Goal: Information Seeking & Learning: Learn about a topic

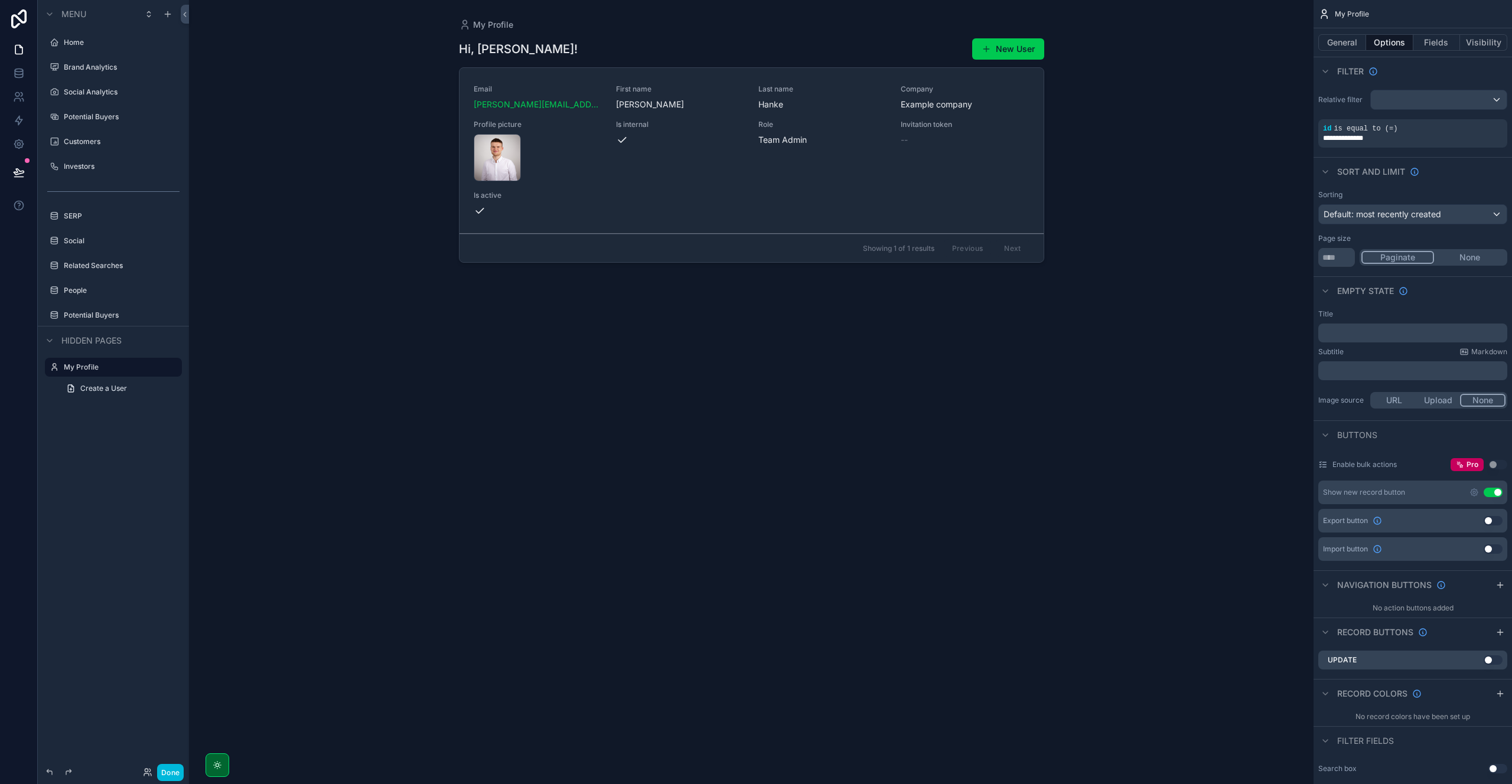
click at [103, 44] on label "Home" at bounding box center [119, 42] width 111 height 10
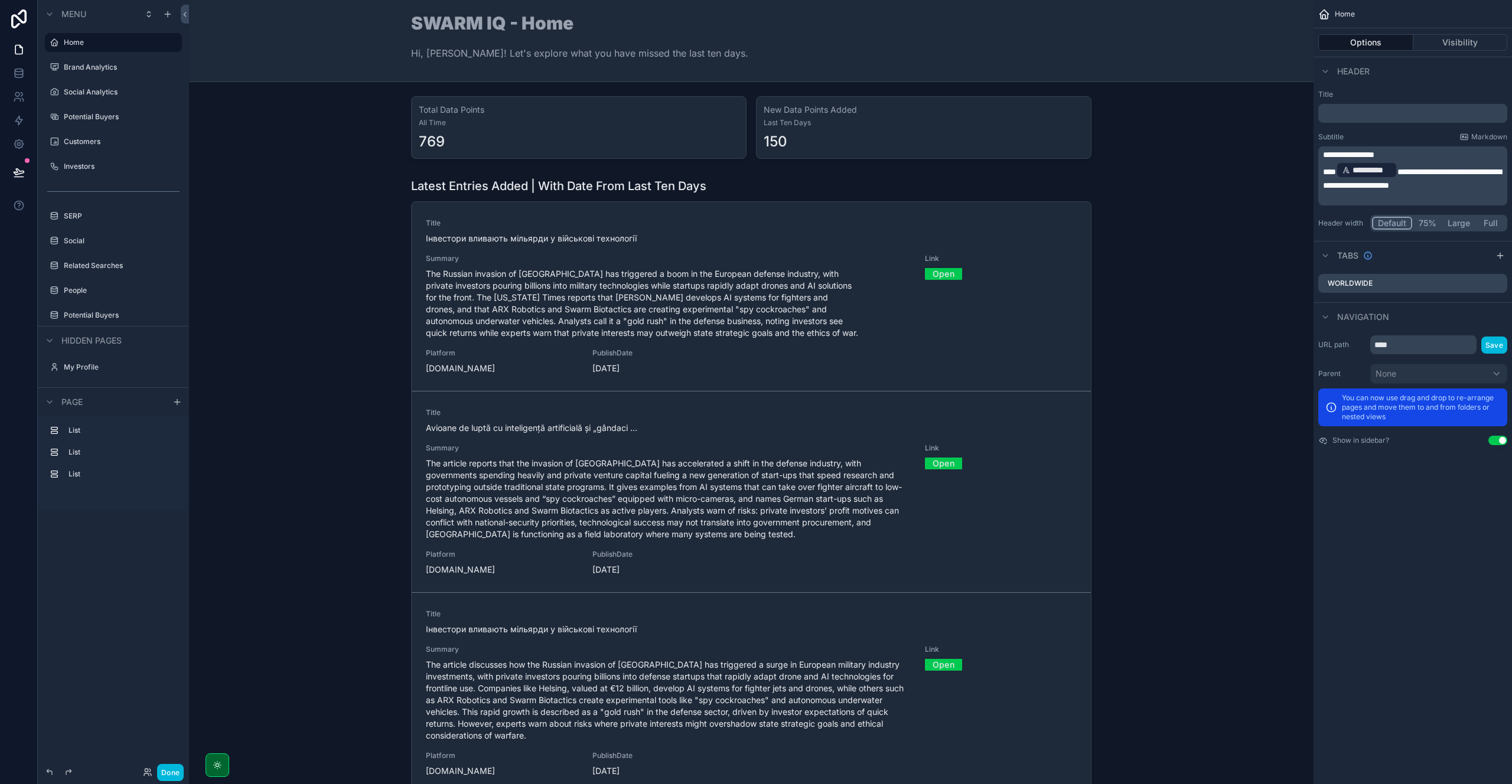
click at [173, 770] on button "Done" at bounding box center [170, 772] width 26 height 17
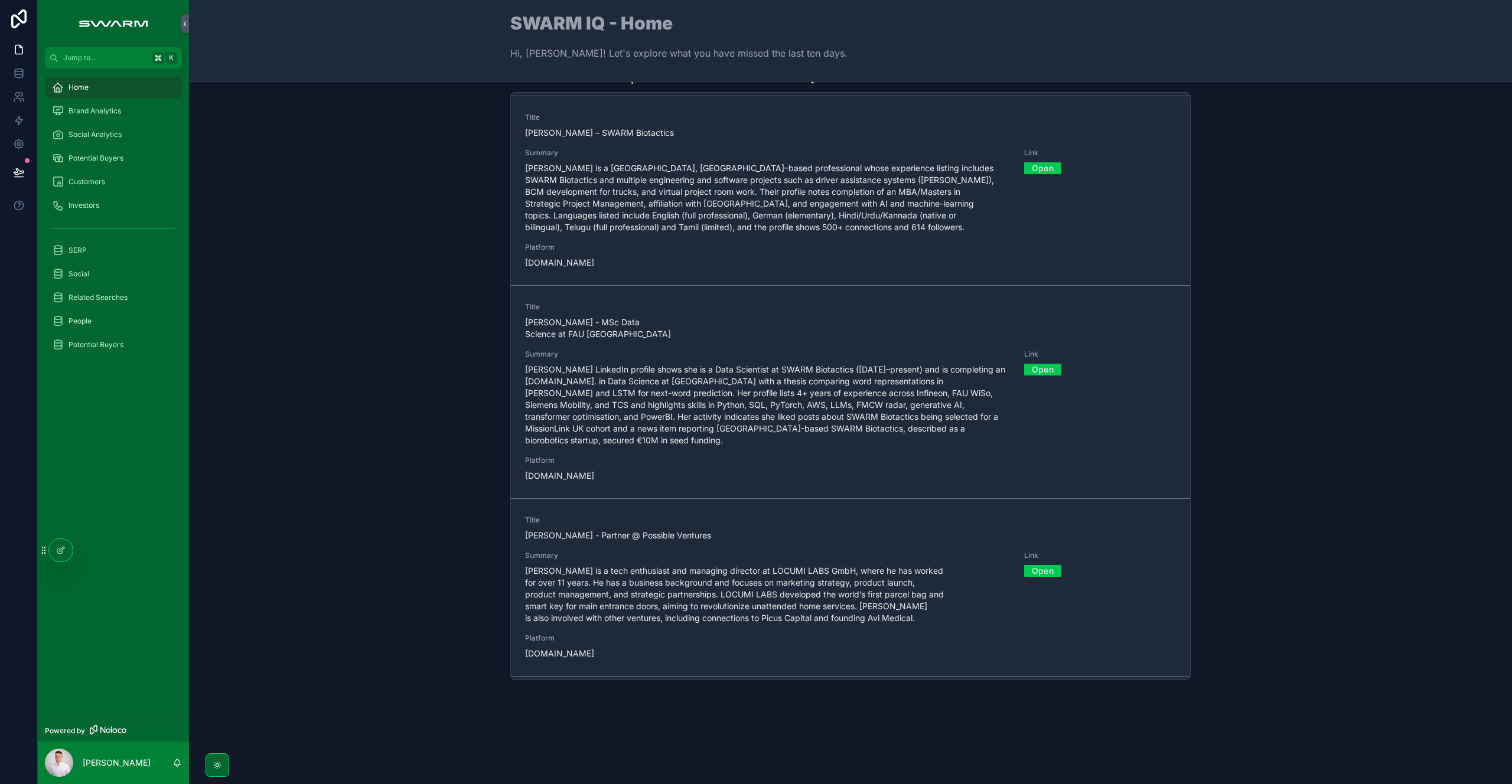
scroll to position [4448, 0]
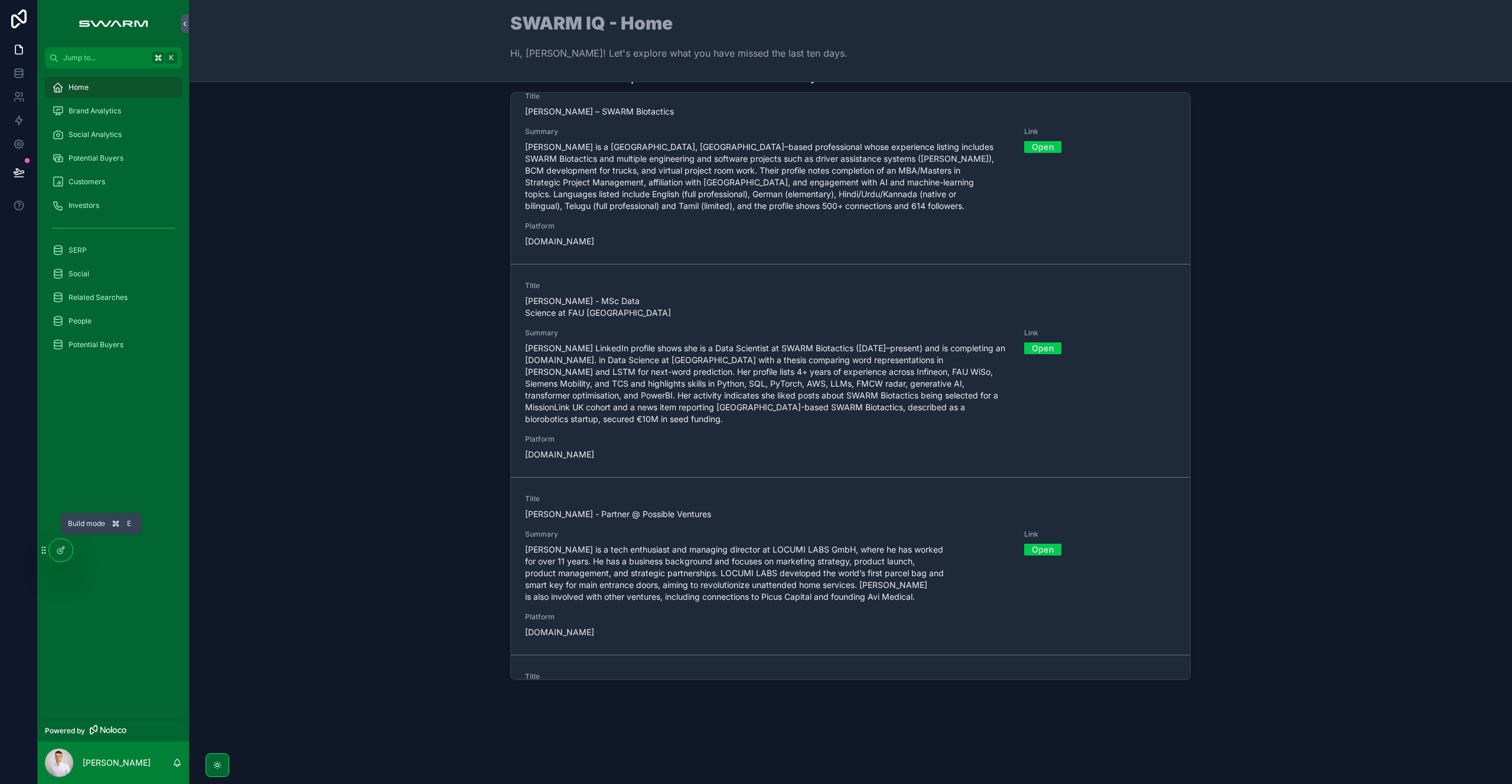
click at [59, 542] on div at bounding box center [61, 550] width 24 height 22
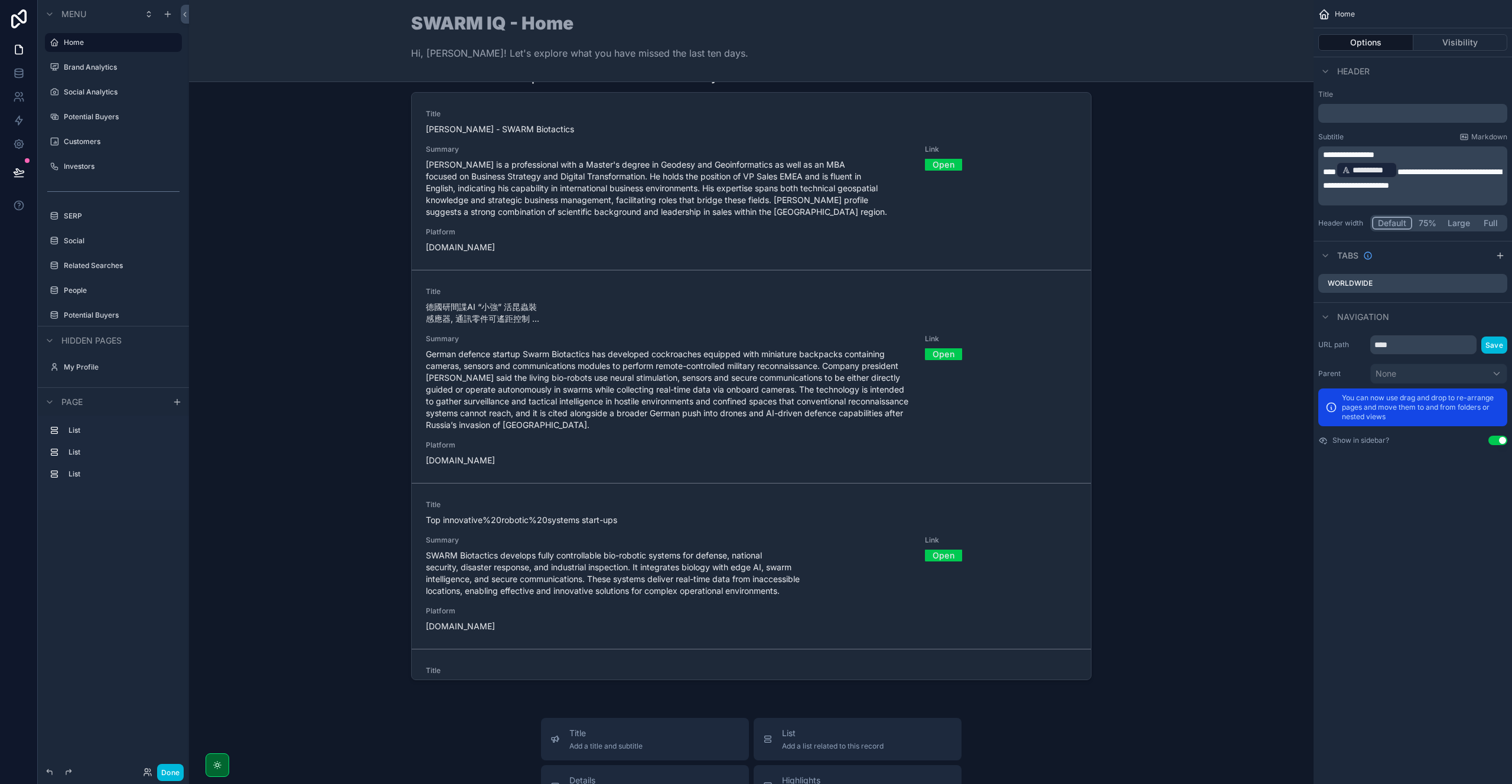
scroll to position [407, 0]
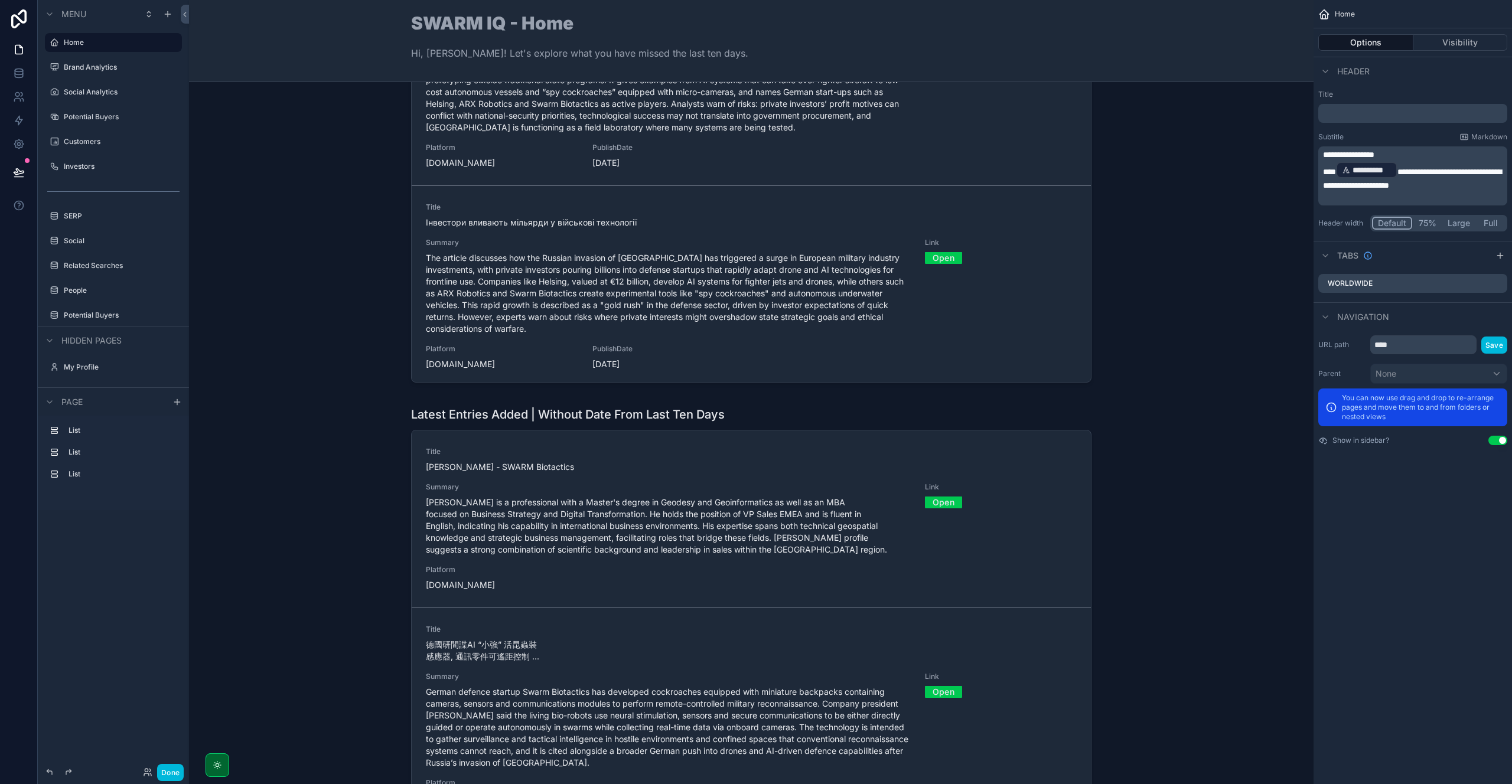
click at [179, 766] on button "Done" at bounding box center [170, 772] width 26 height 17
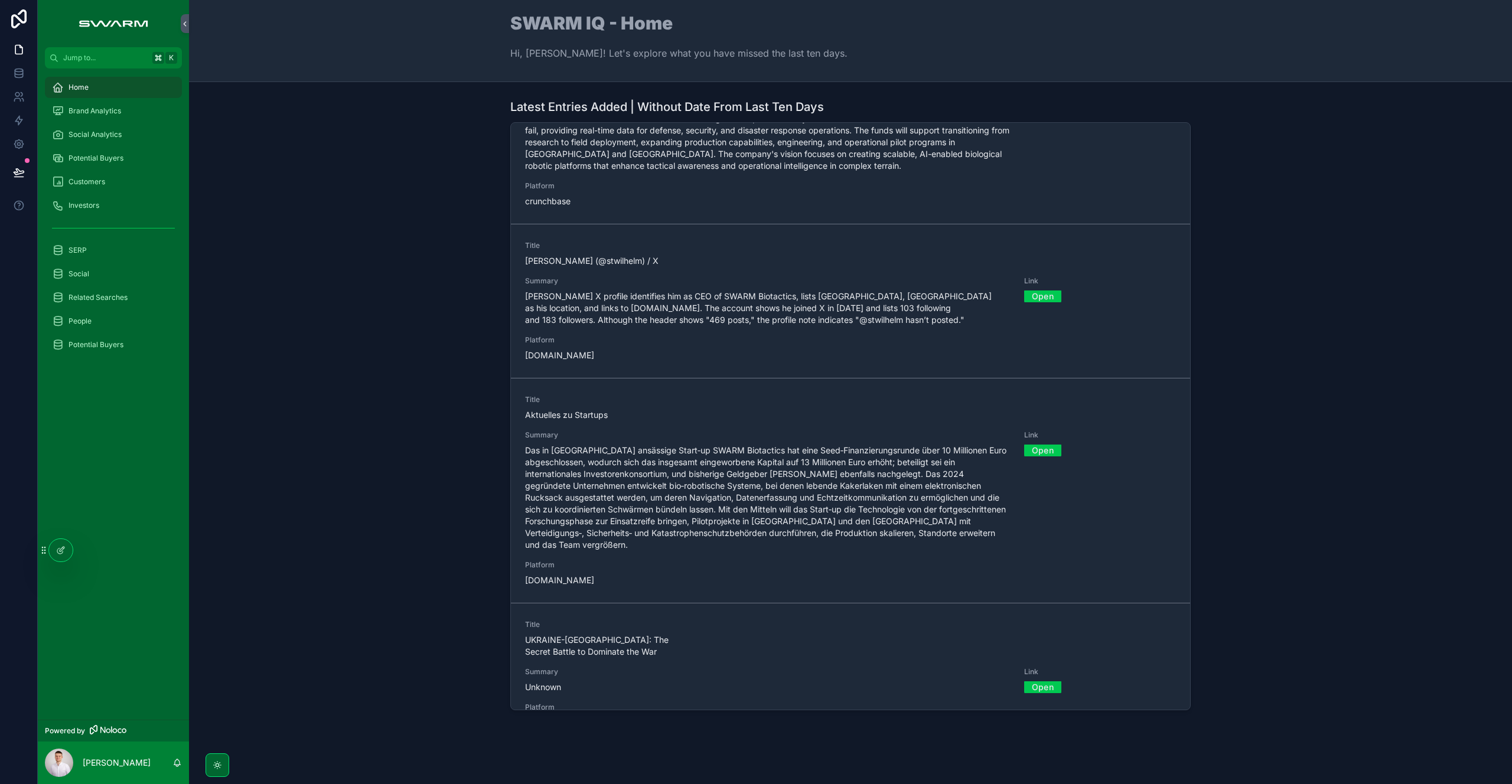
scroll to position [744, 0]
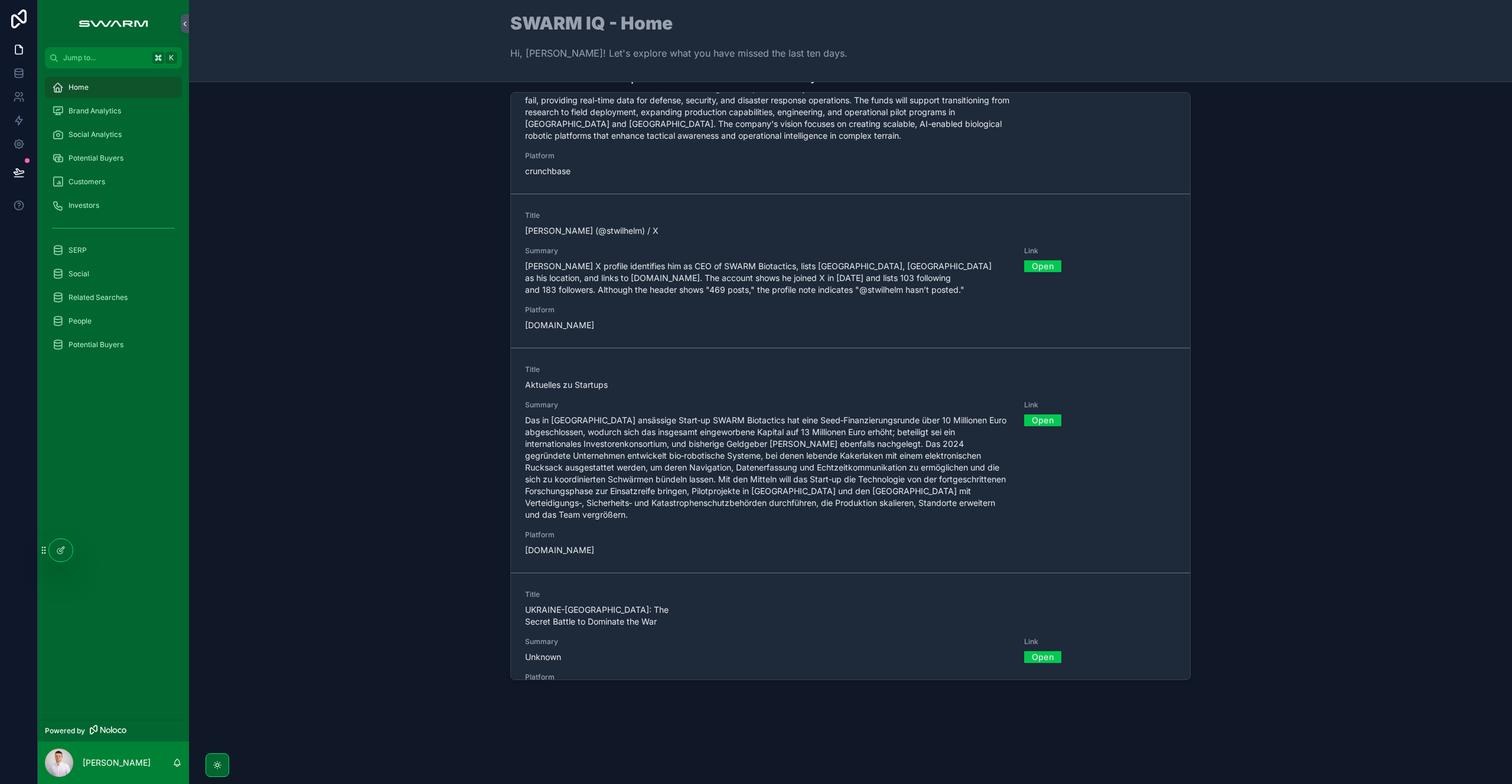
click at [1026, 647] on link "Open" at bounding box center [1042, 656] width 37 height 18
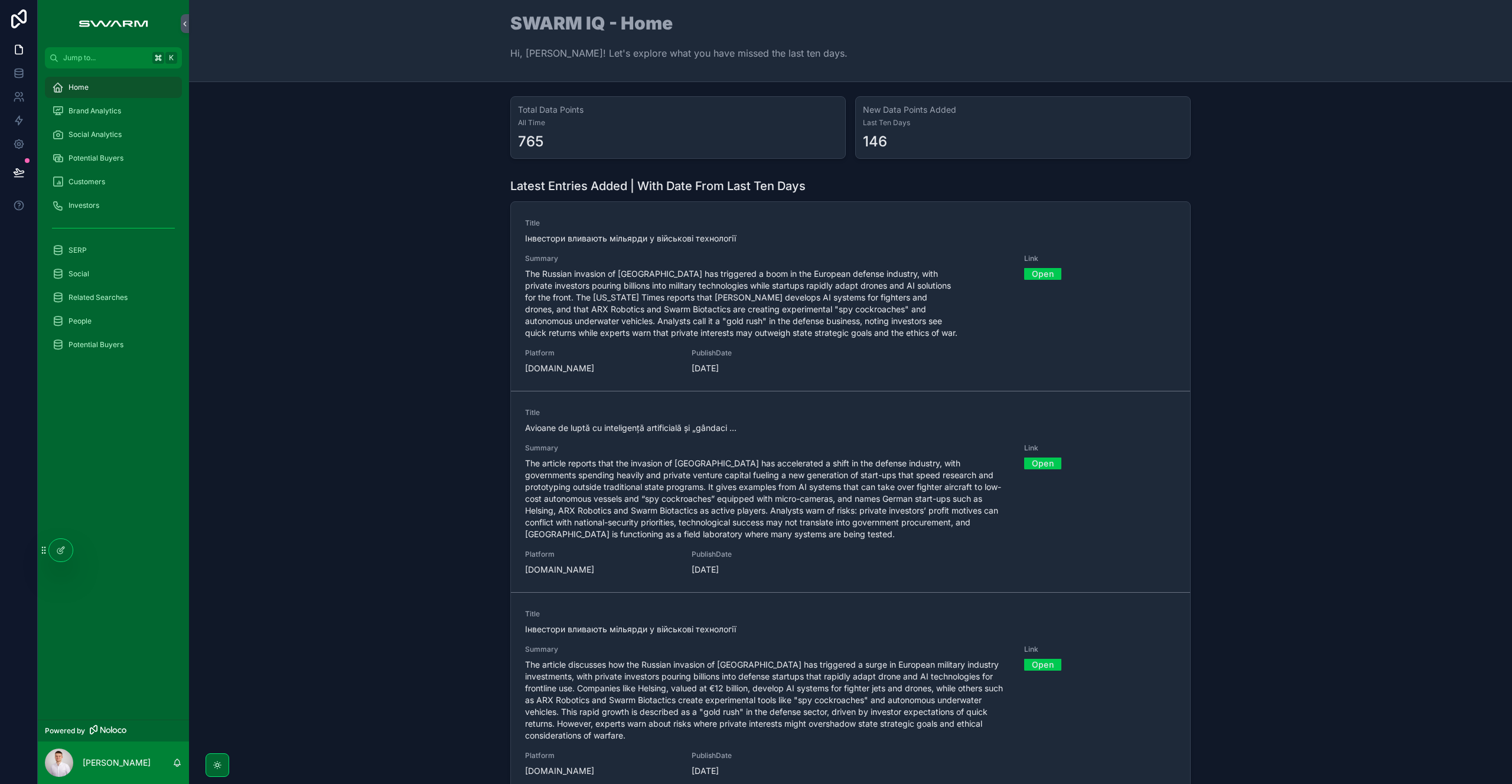
click at [116, 112] on span "Brand Analytics" at bounding box center [95, 111] width 53 height 10
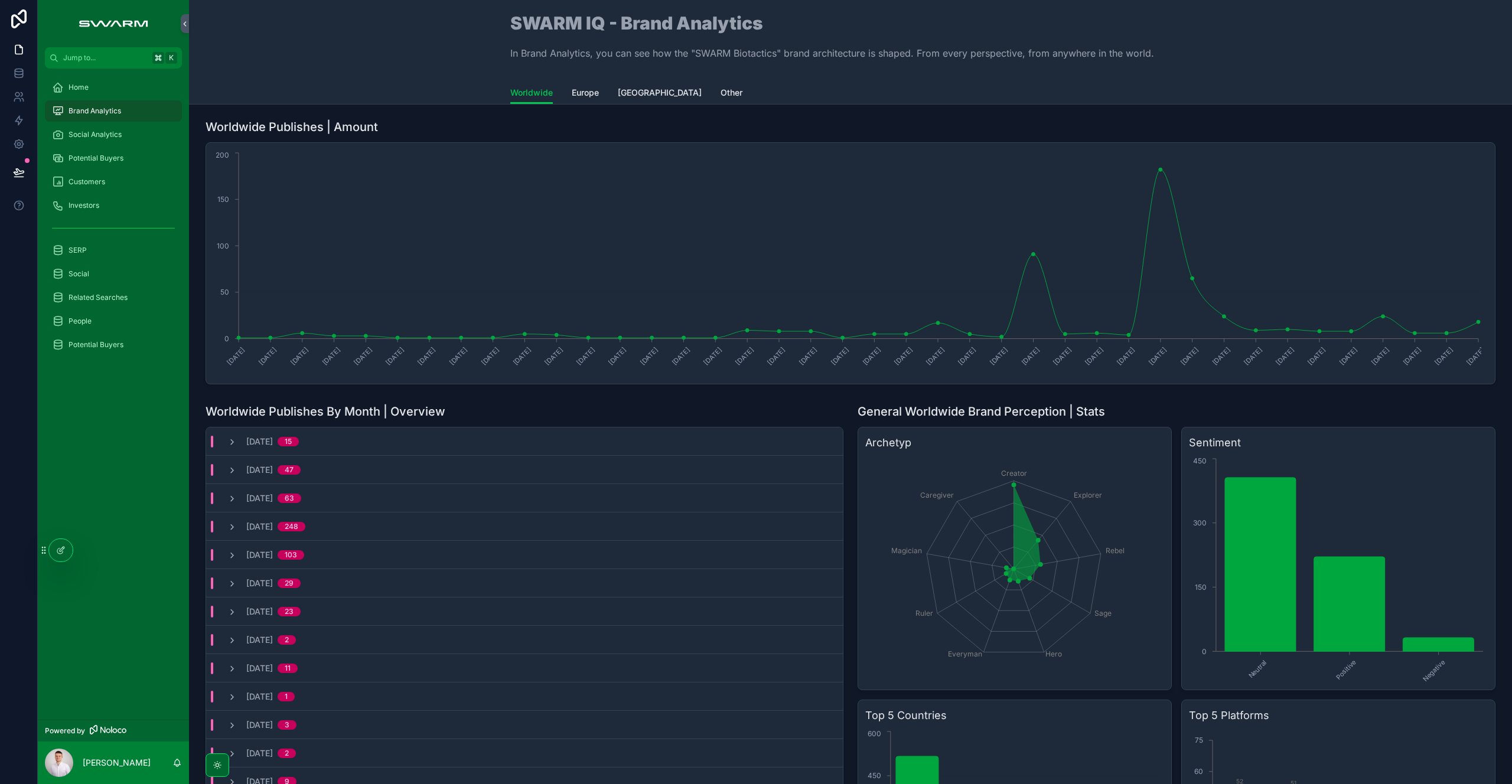
click at [115, 136] on span "Social Analytics" at bounding box center [95, 134] width 53 height 10
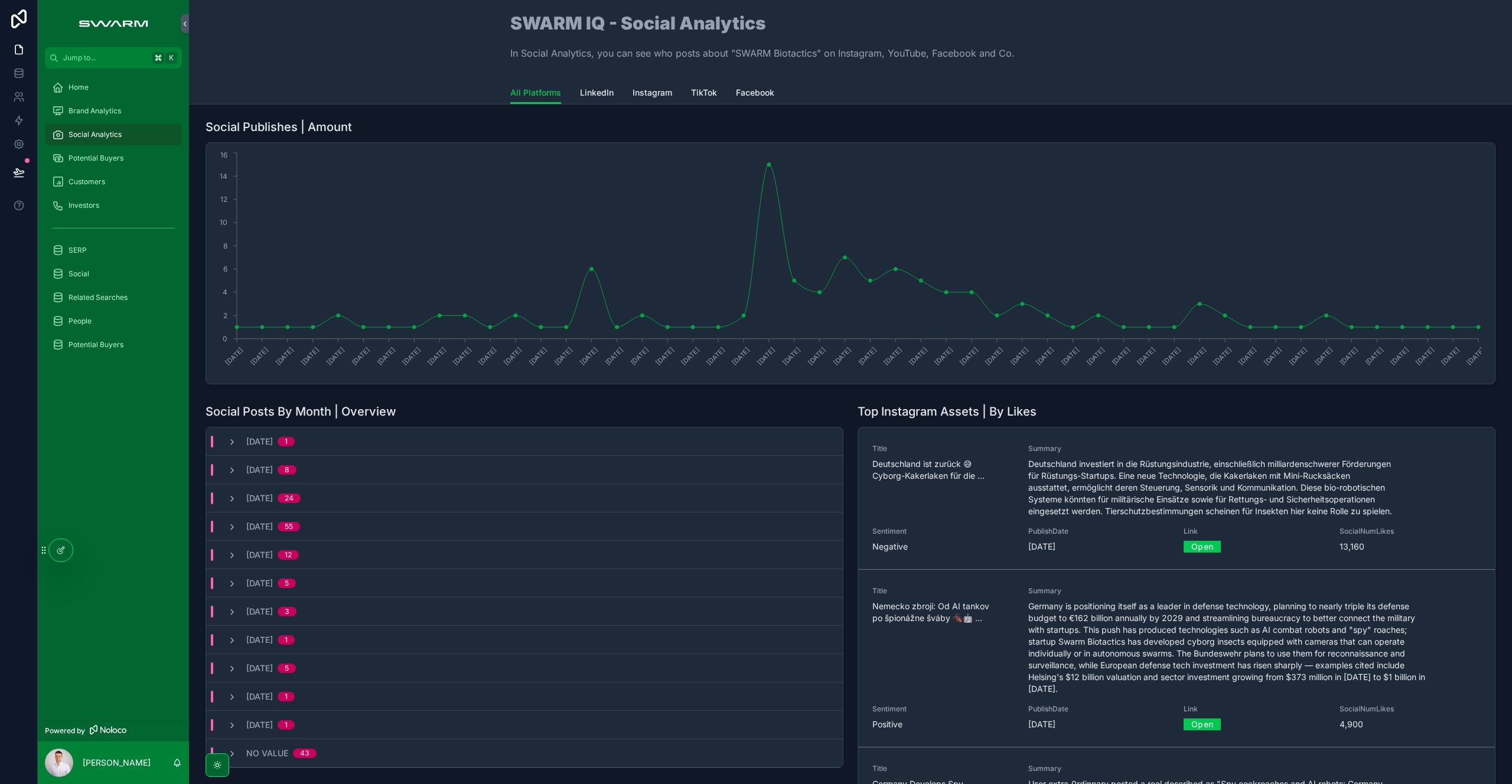
click at [125, 85] on div "Home" at bounding box center [113, 86] width 122 height 18
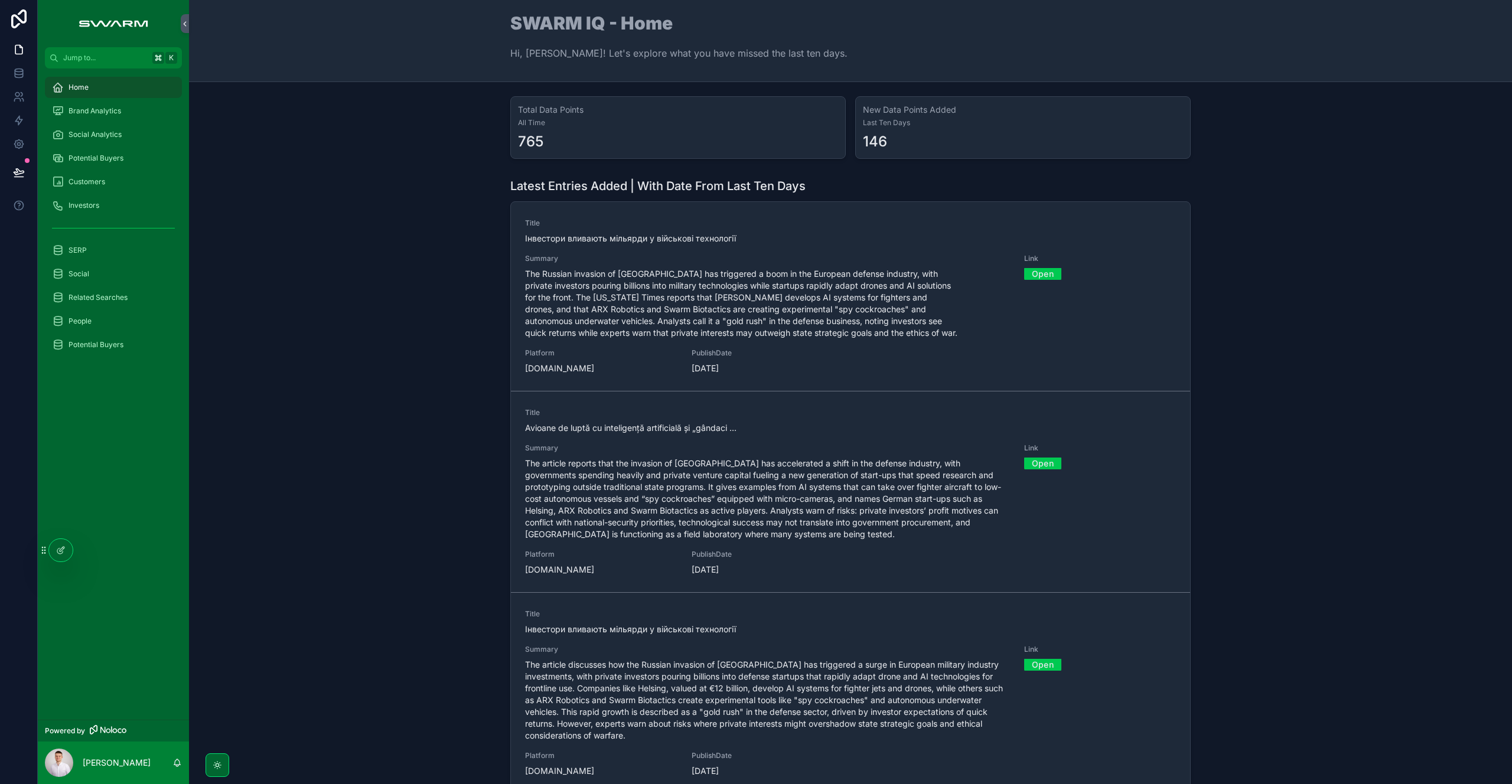
click at [100, 120] on div "Brand Analytics" at bounding box center [113, 110] width 122 height 18
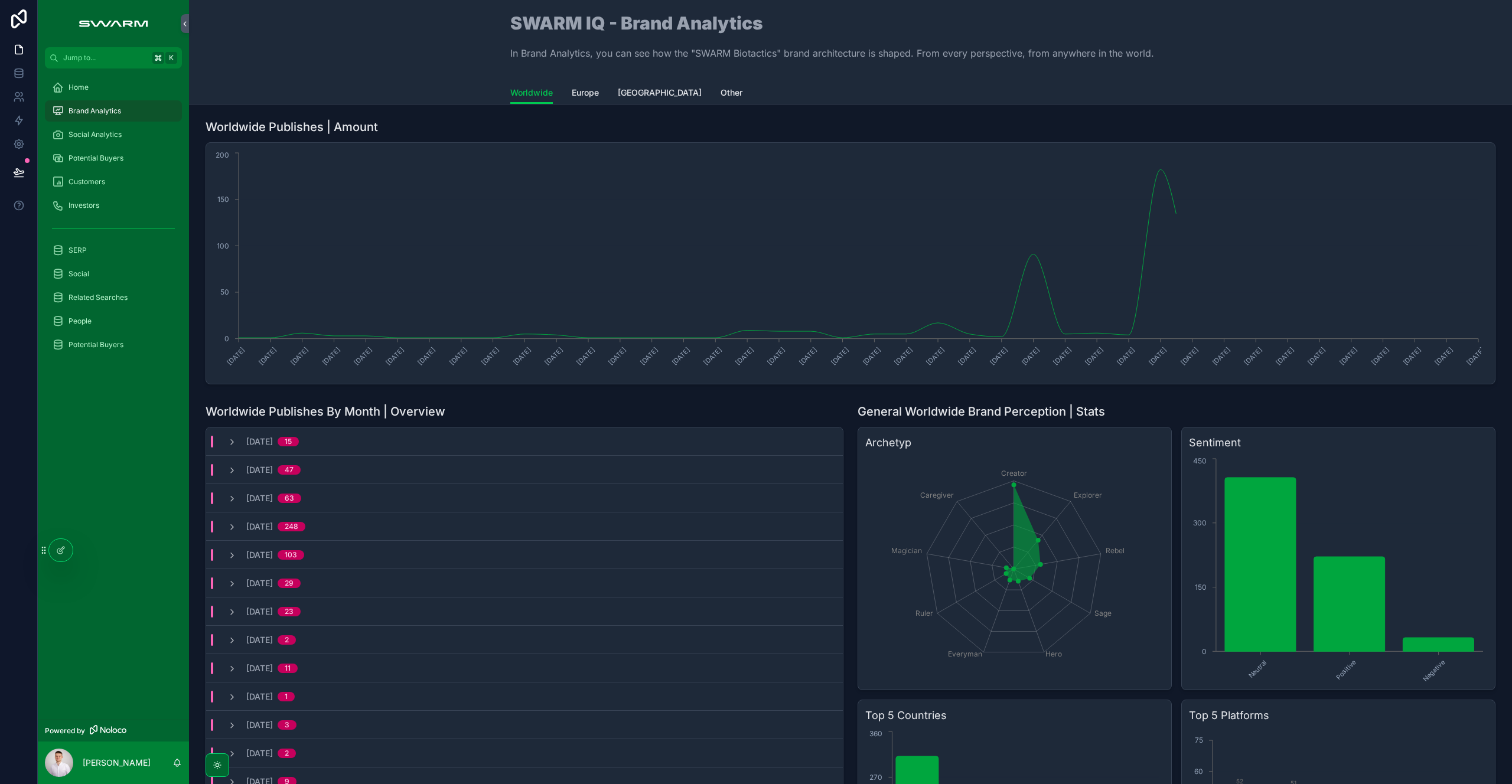
scroll to position [278, 0]
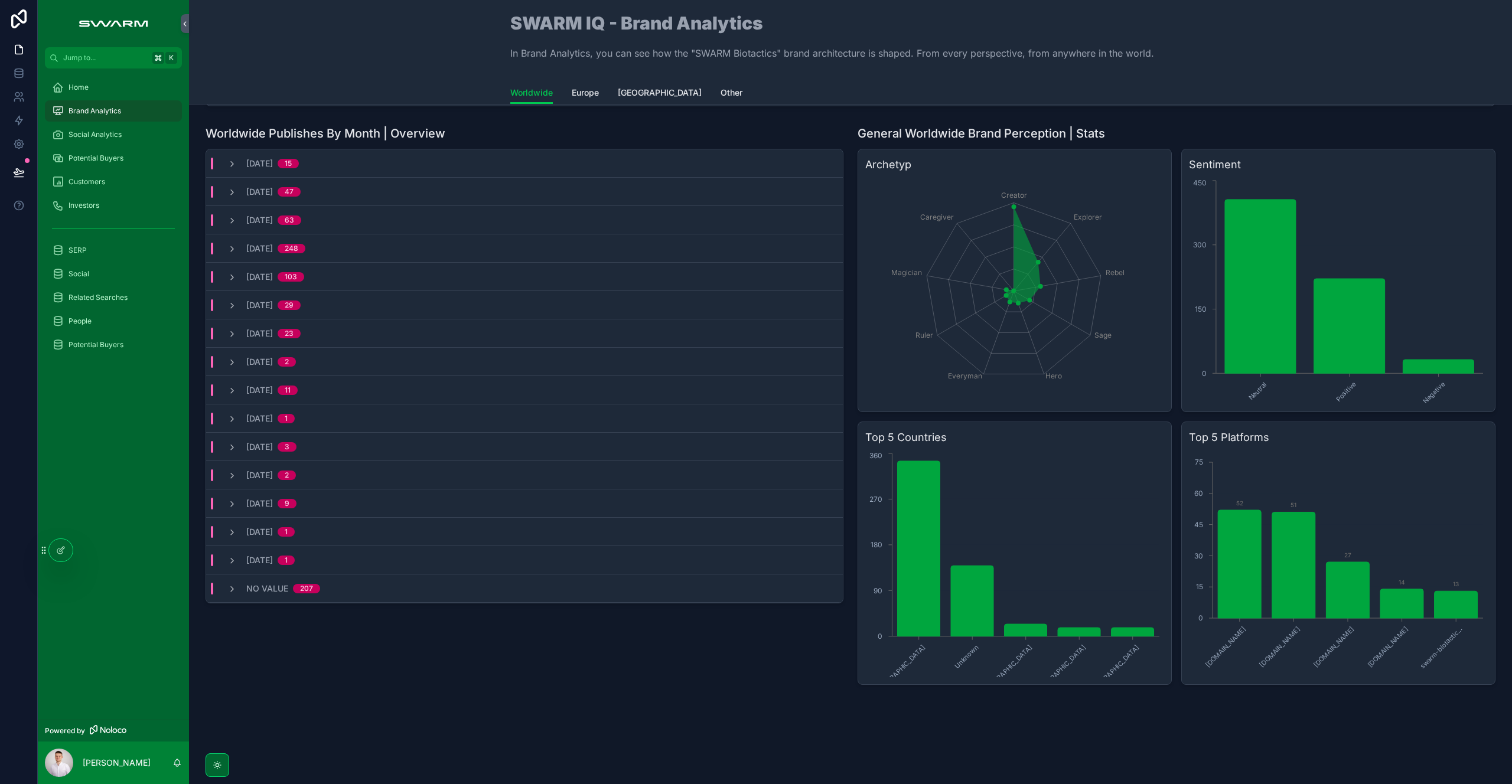
click at [683, 697] on div "Worldwide Publishes | Amount [DATE] [DATE] [DATE] [DATE] [DATE] [DATE] [DATE] […" at bounding box center [849, 296] width 1323 height 939
click at [698, 705] on div "Worldwide Publishes | Amount [DATE] [DATE] [DATE] [DATE] [DATE] [DATE] [DATE] […" at bounding box center [849, 296] width 1323 height 939
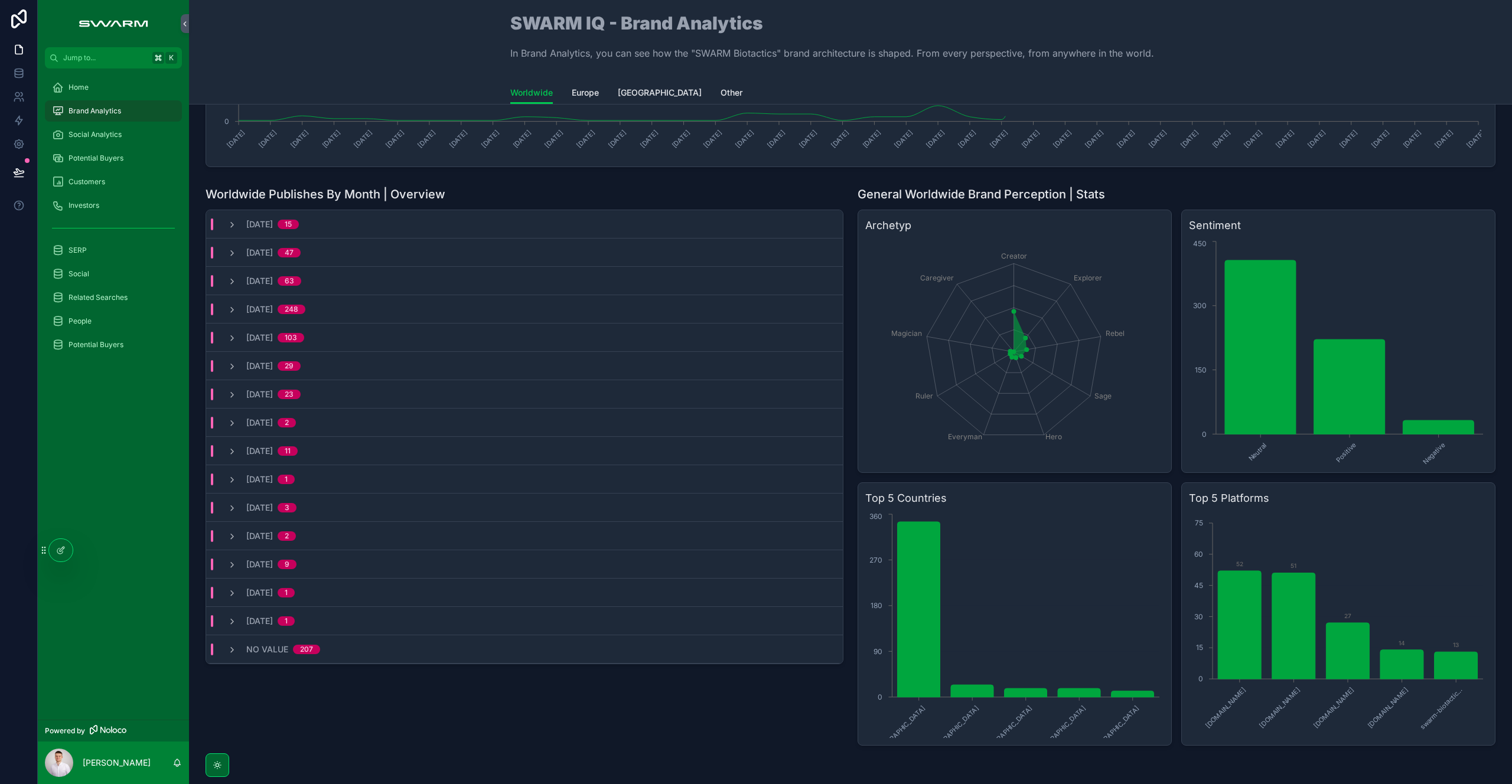
scroll to position [278, 0]
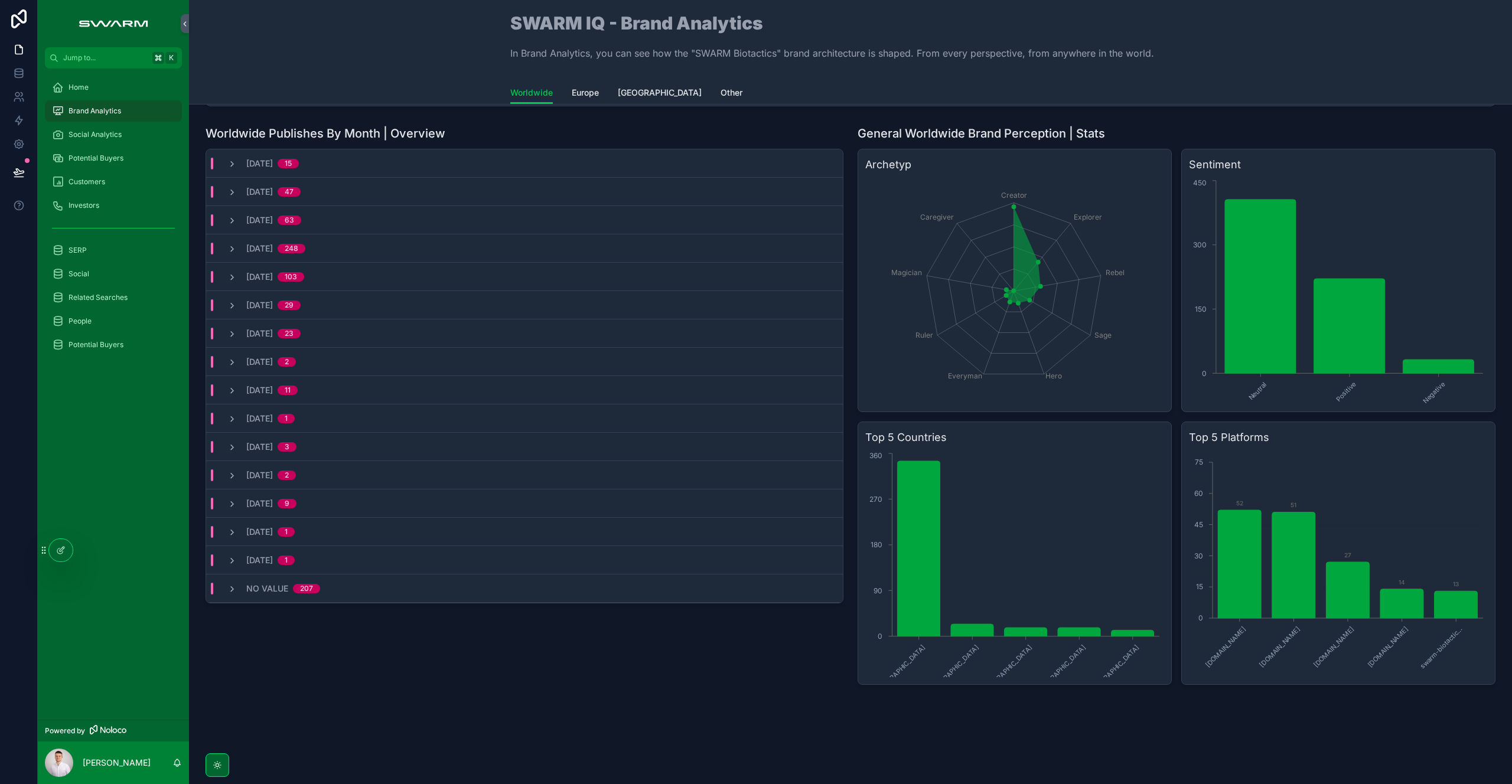
click at [638, 98] on span "United States" at bounding box center [659, 92] width 84 height 11
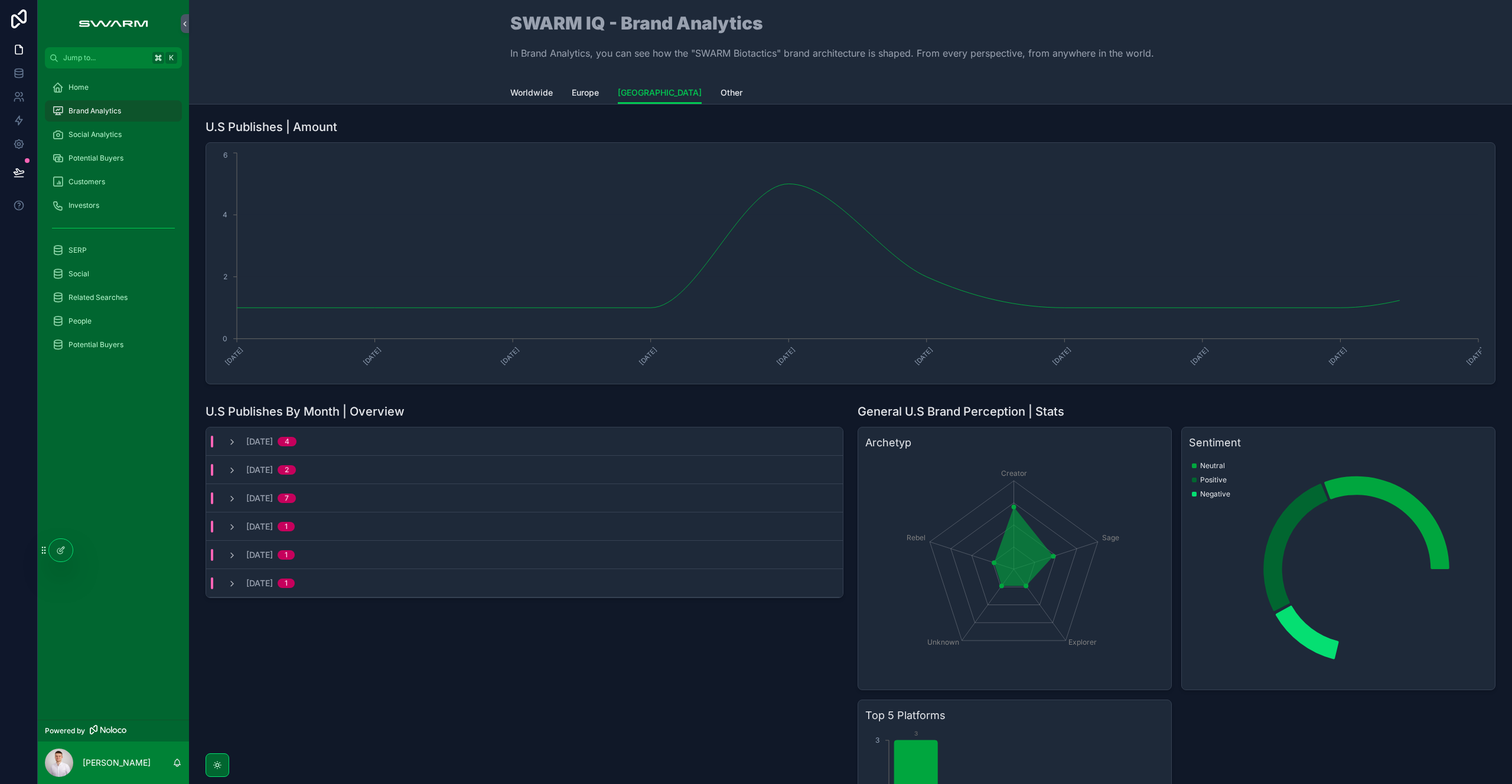
click at [221, 445] on div "September, 2025 4" at bounding box center [262, 441] width 98 height 11
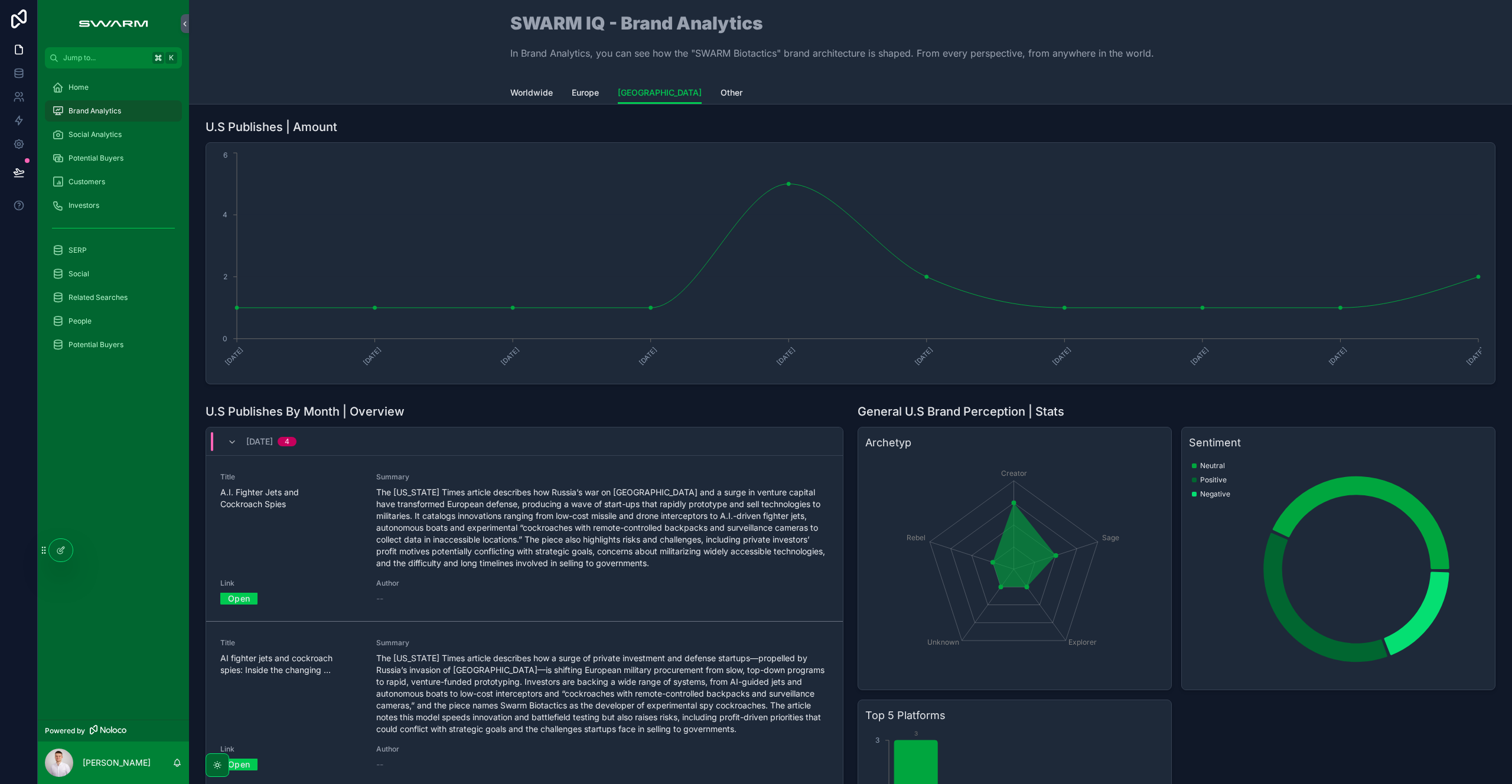
click at [226, 442] on div "September, 2025 4" at bounding box center [262, 441] width 98 height 18
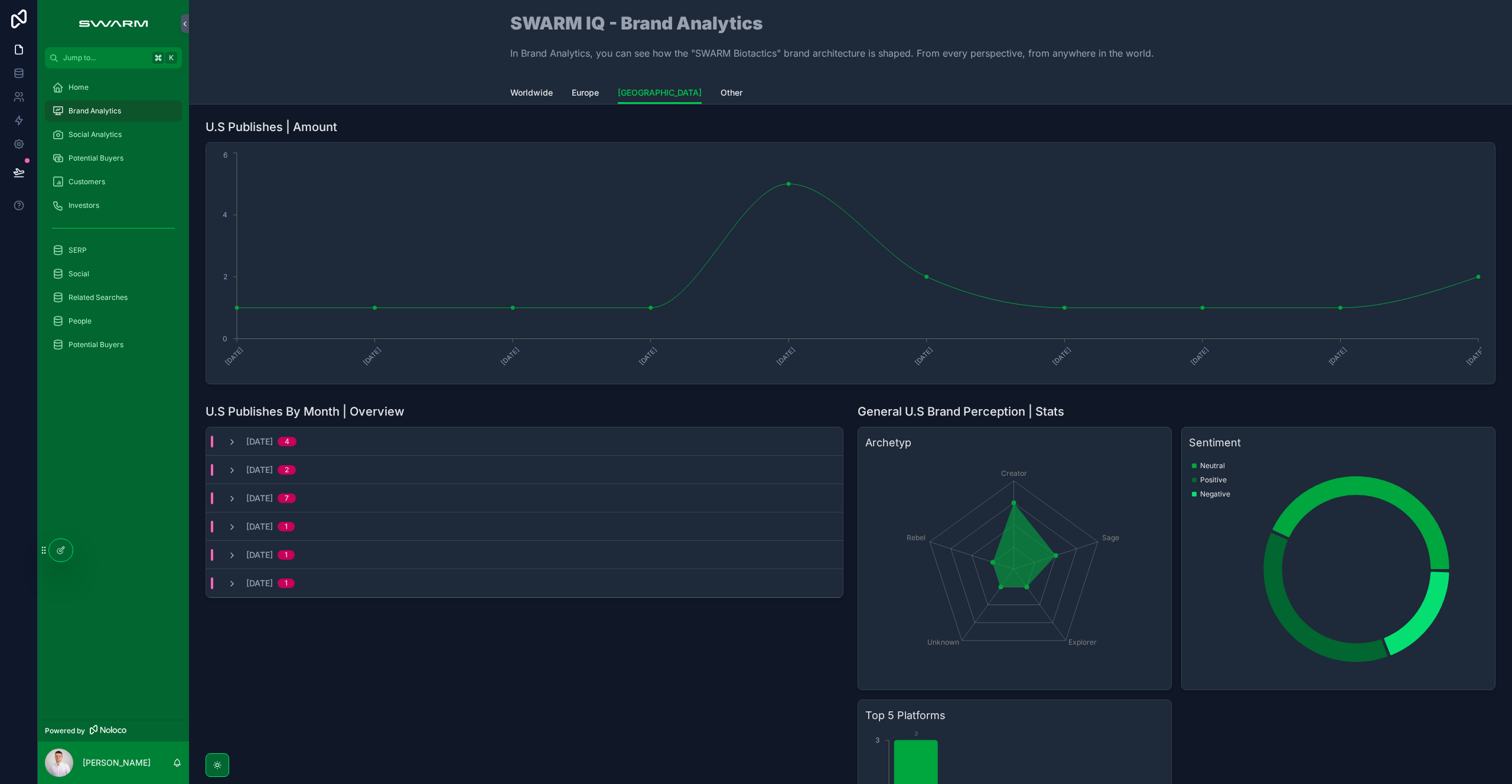
click at [233, 479] on div "August, 2025 2" at bounding box center [524, 470] width 636 height 28
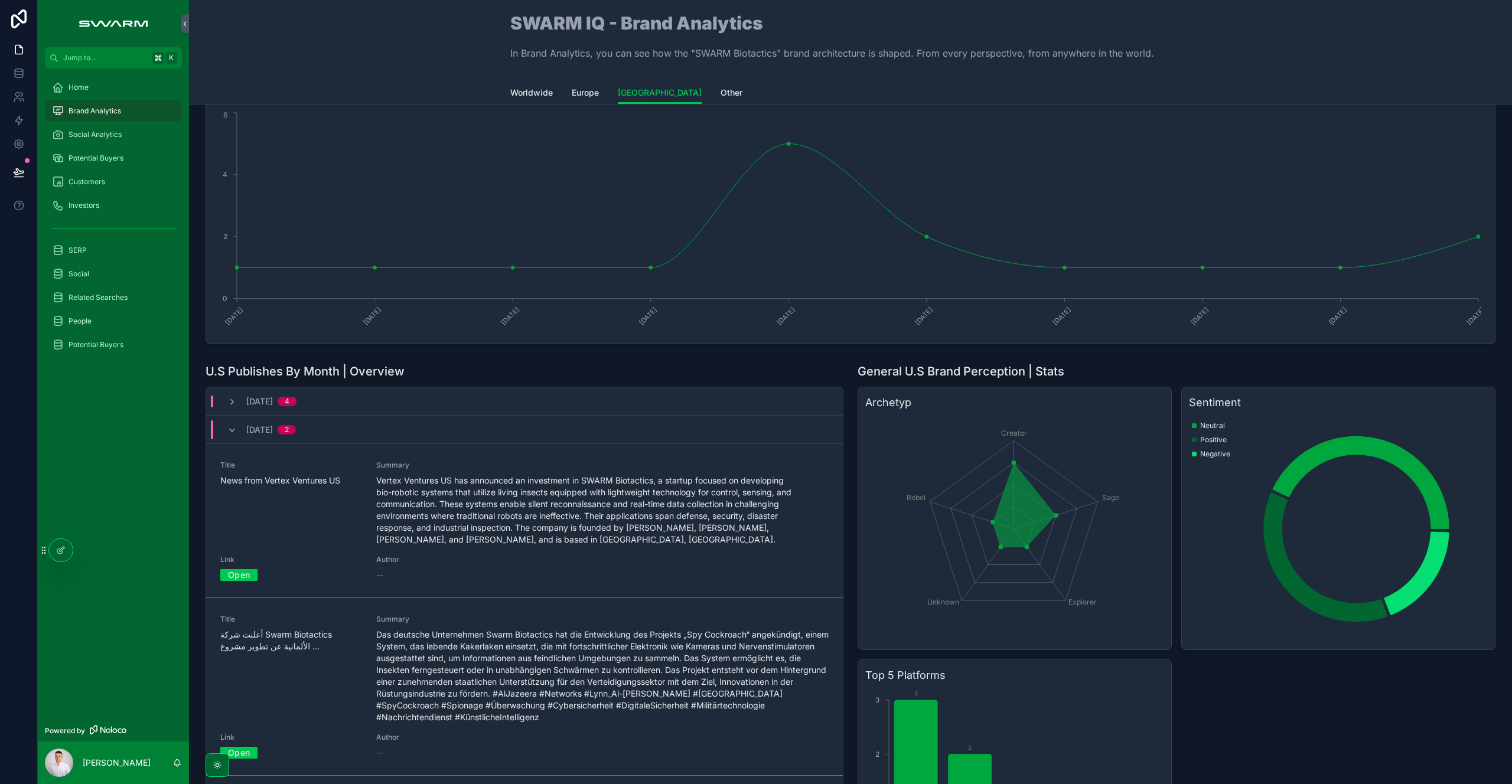
scroll to position [105, 0]
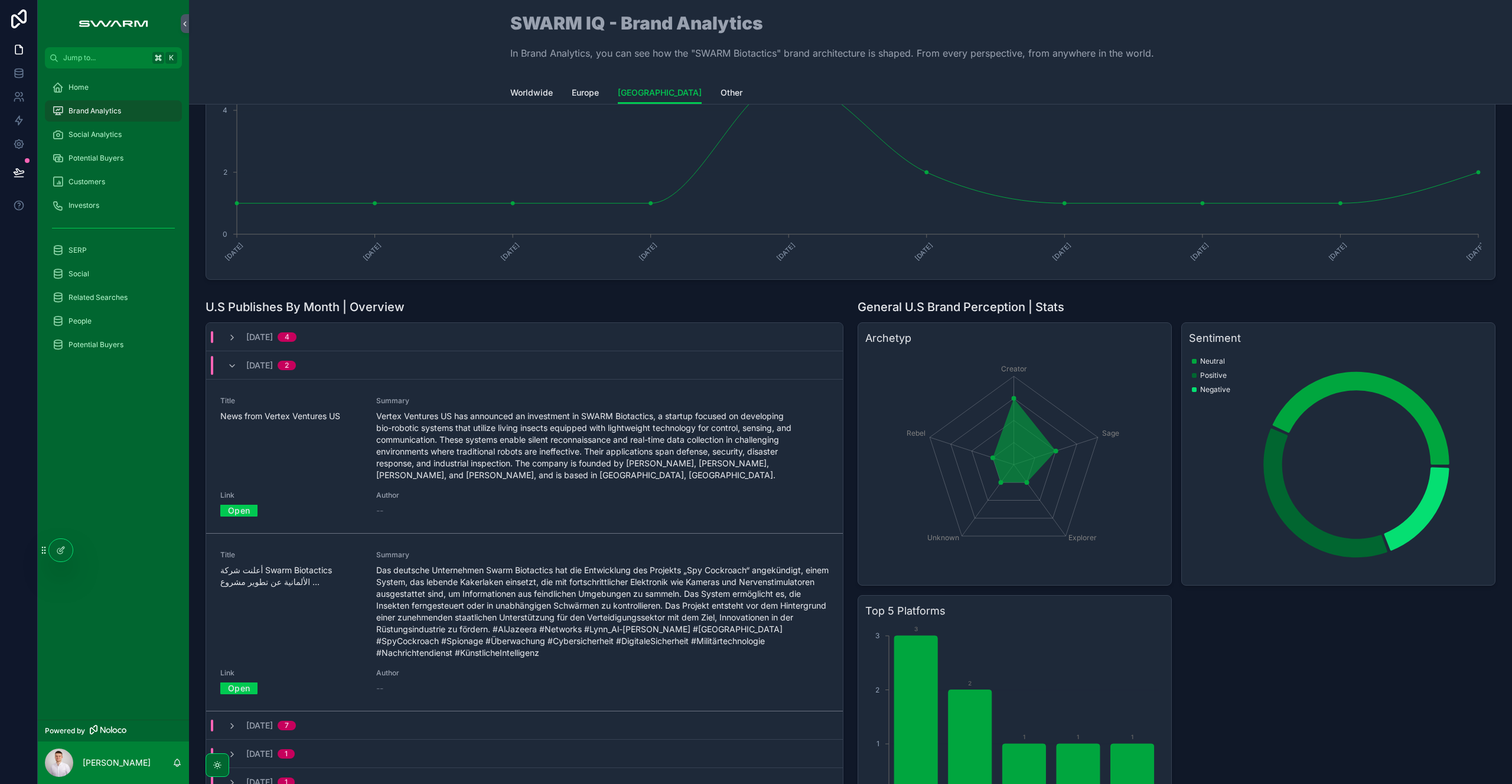
click at [249, 688] on link "Open" at bounding box center [239, 688] width 37 height 18
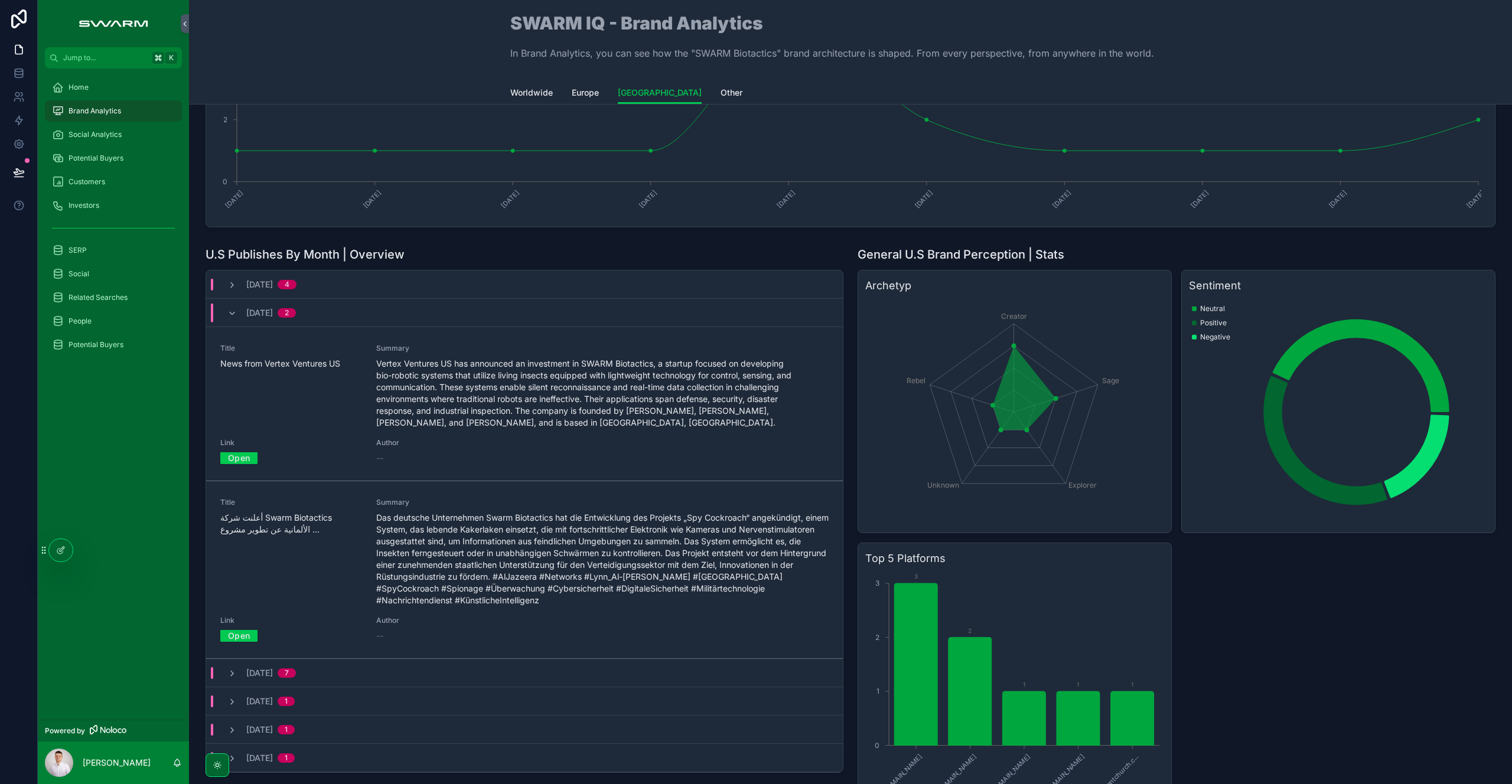
scroll to position [189, 0]
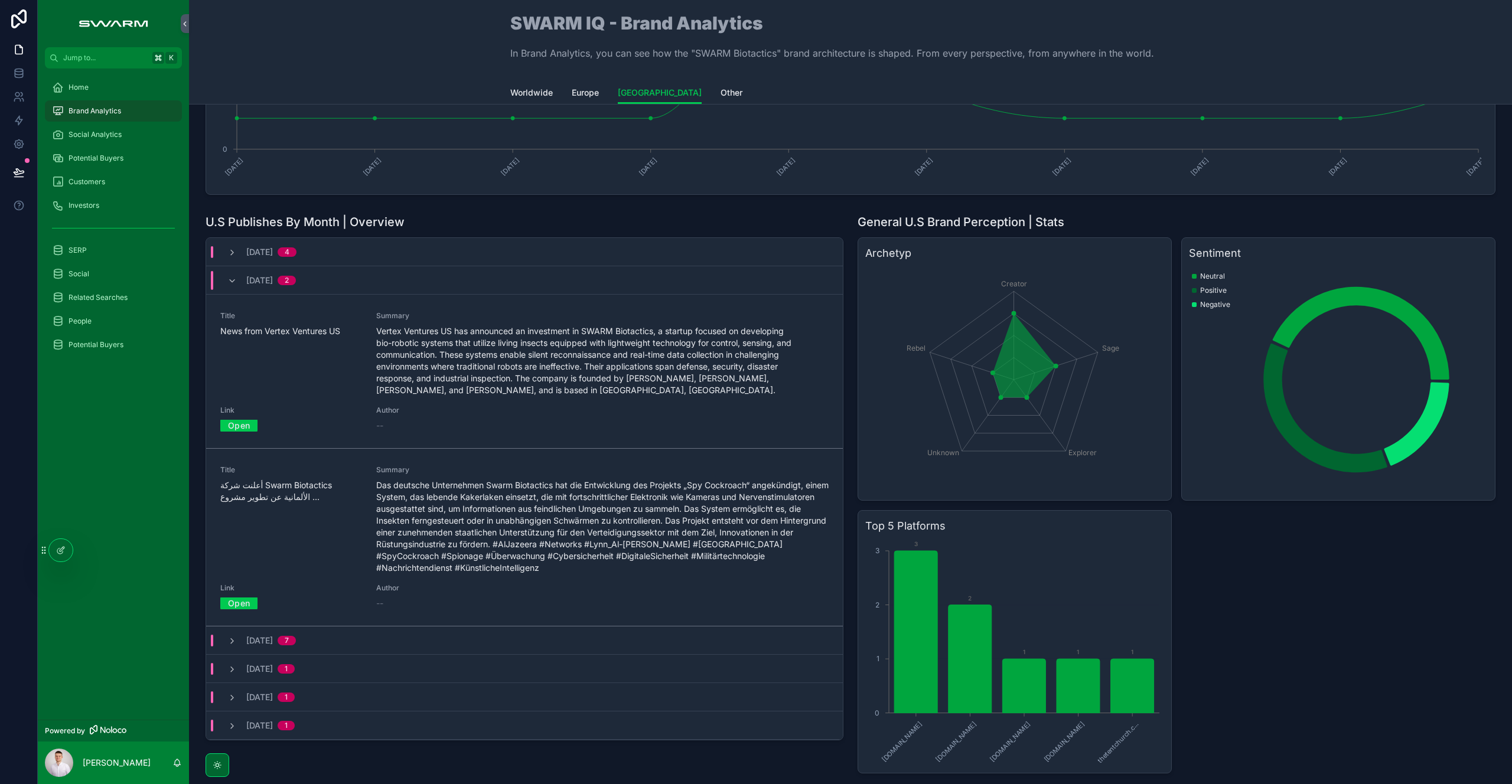
click at [233, 283] on icon "scrollable content" at bounding box center [232, 281] width 10 height 10
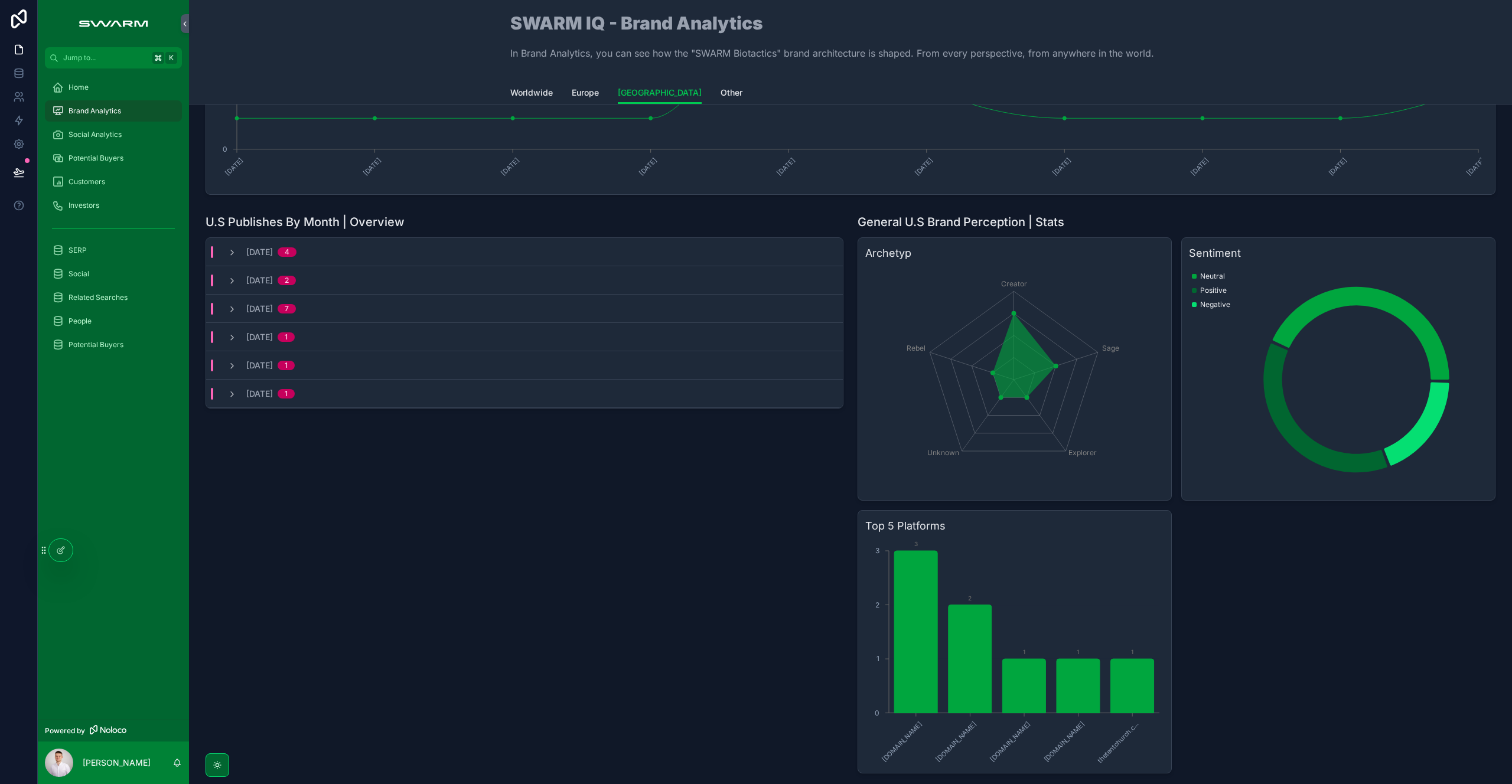
click at [224, 309] on div "July, 2025 7" at bounding box center [262, 308] width 97 height 11
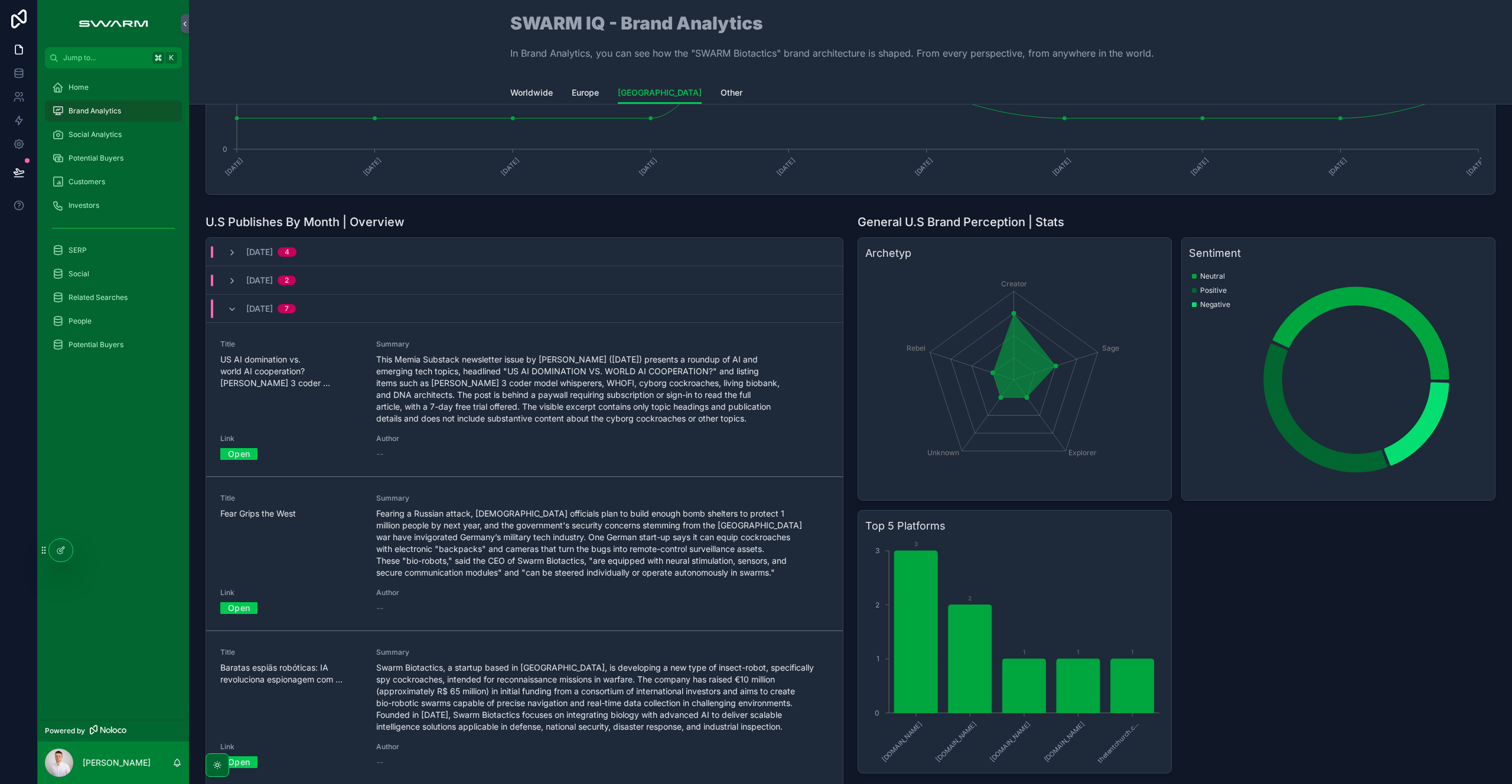
click at [224, 309] on div "July, 2025 7" at bounding box center [262, 308] width 97 height 18
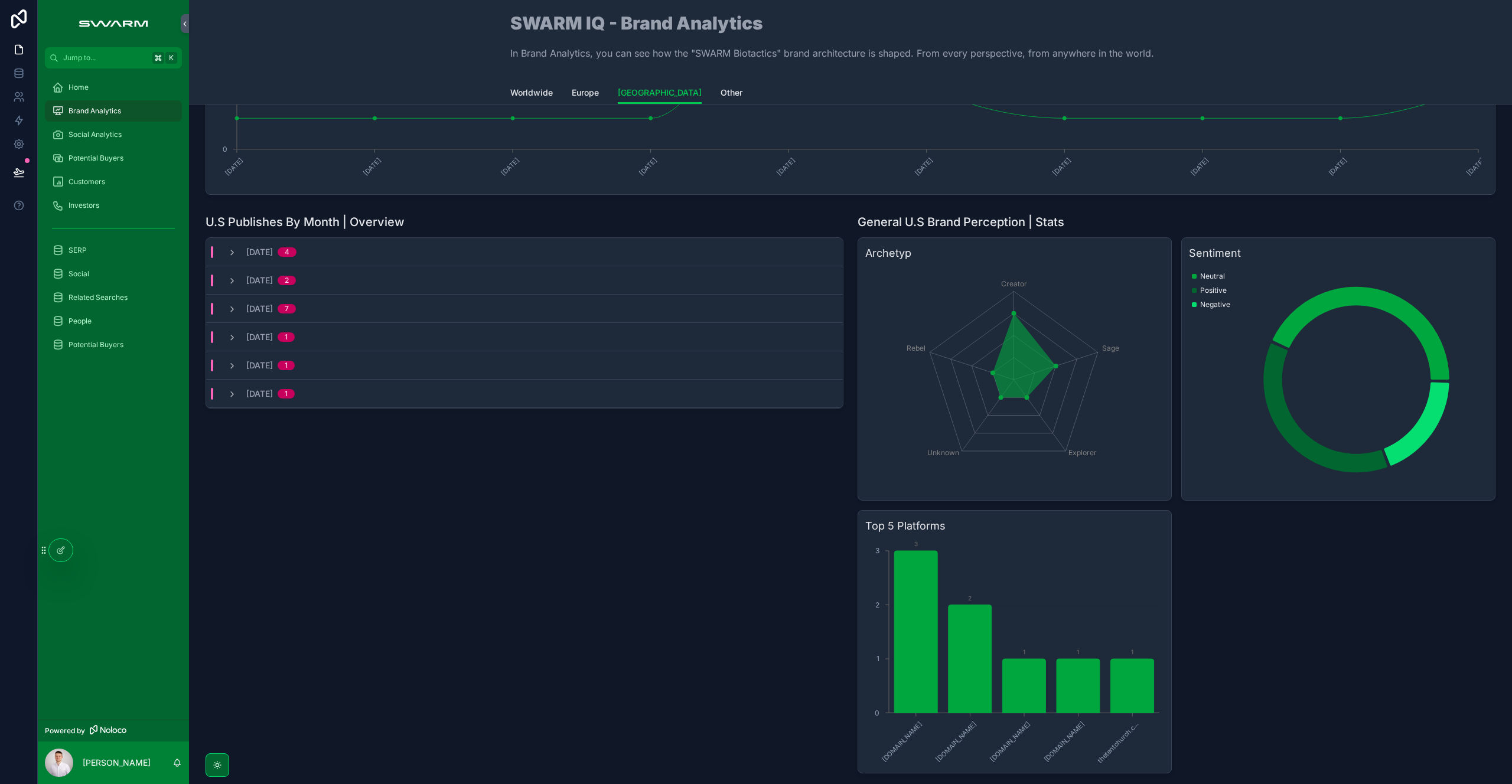
click at [225, 308] on div "July, 2025 7" at bounding box center [262, 308] width 97 height 11
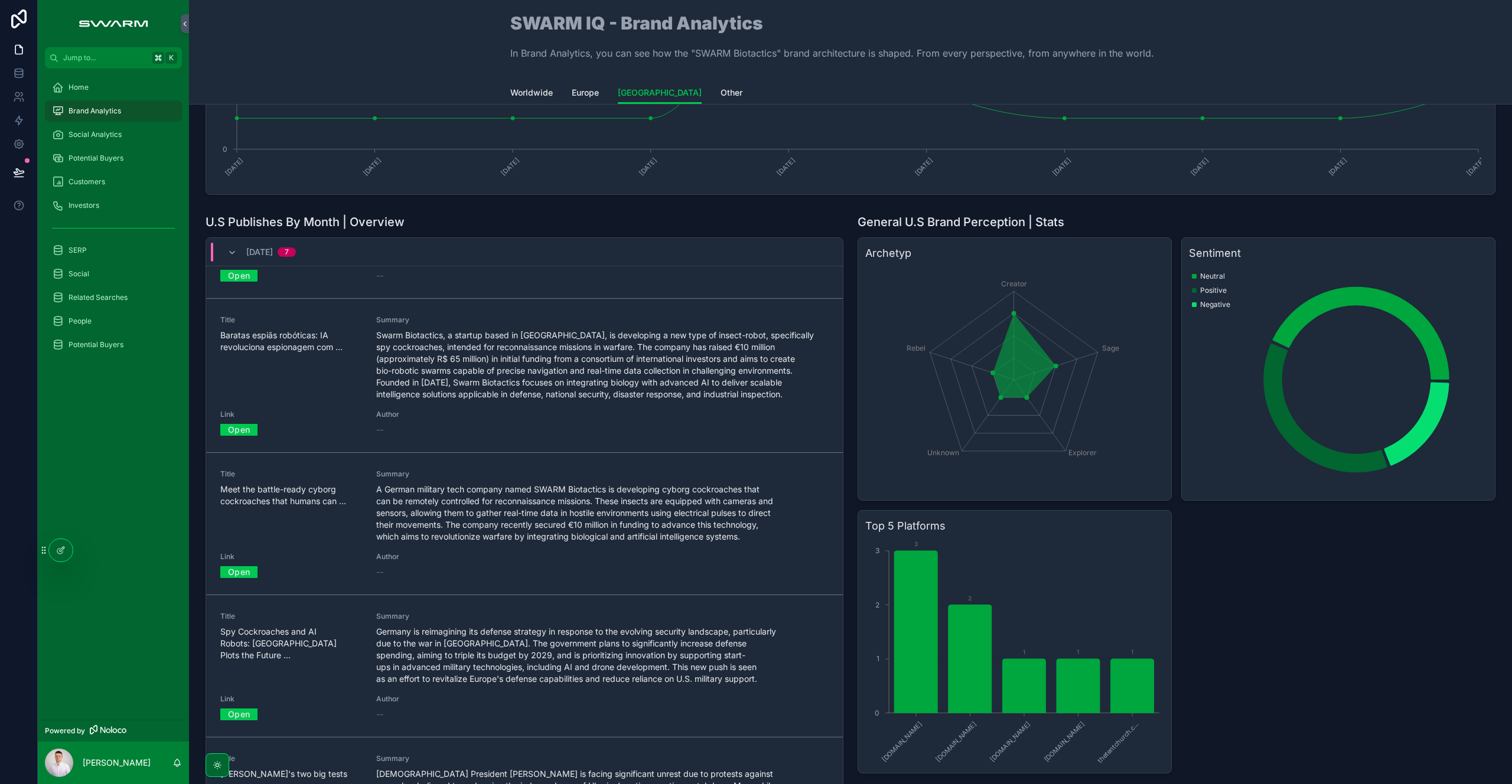
scroll to position [397, 0]
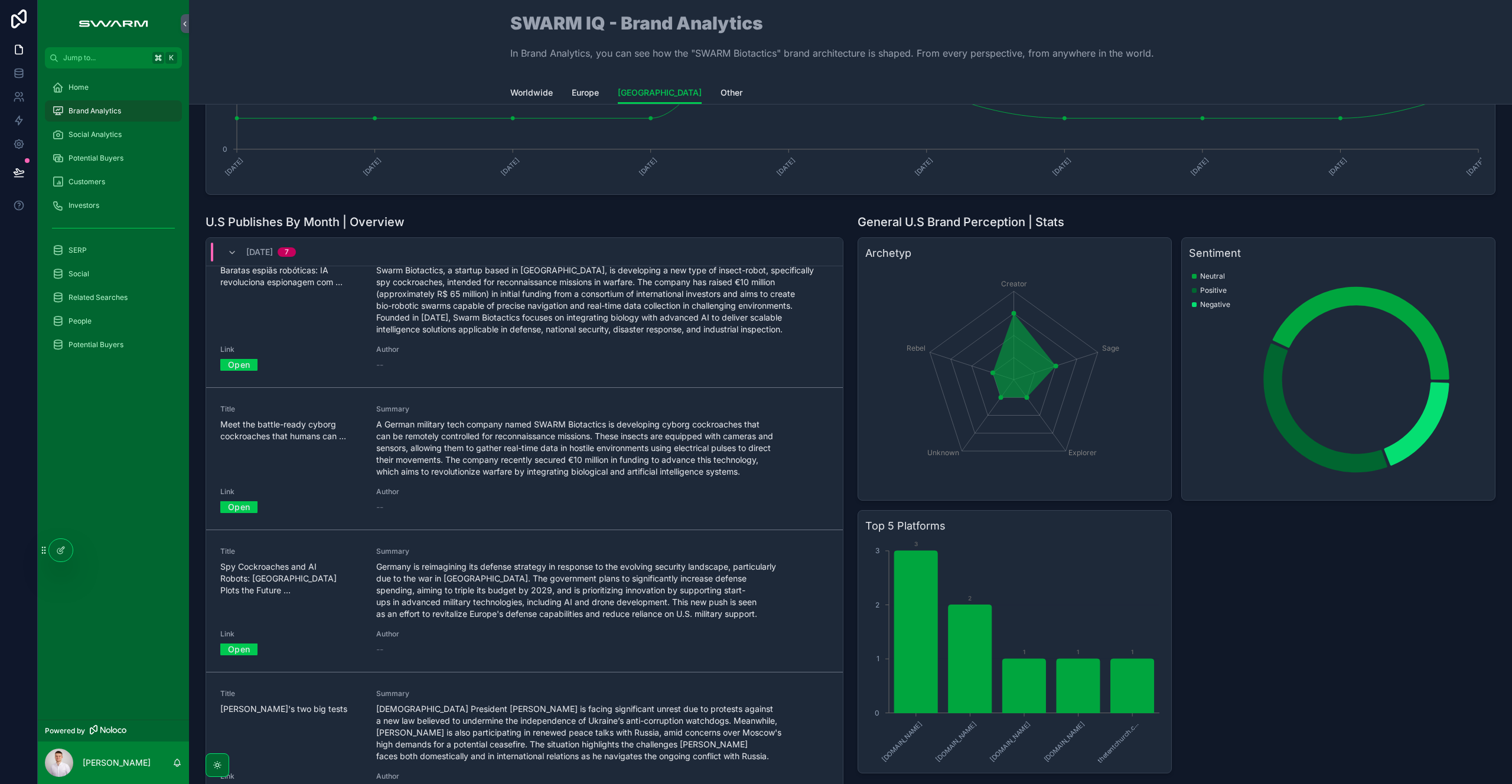
click at [237, 507] on link "Open" at bounding box center [239, 507] width 37 height 18
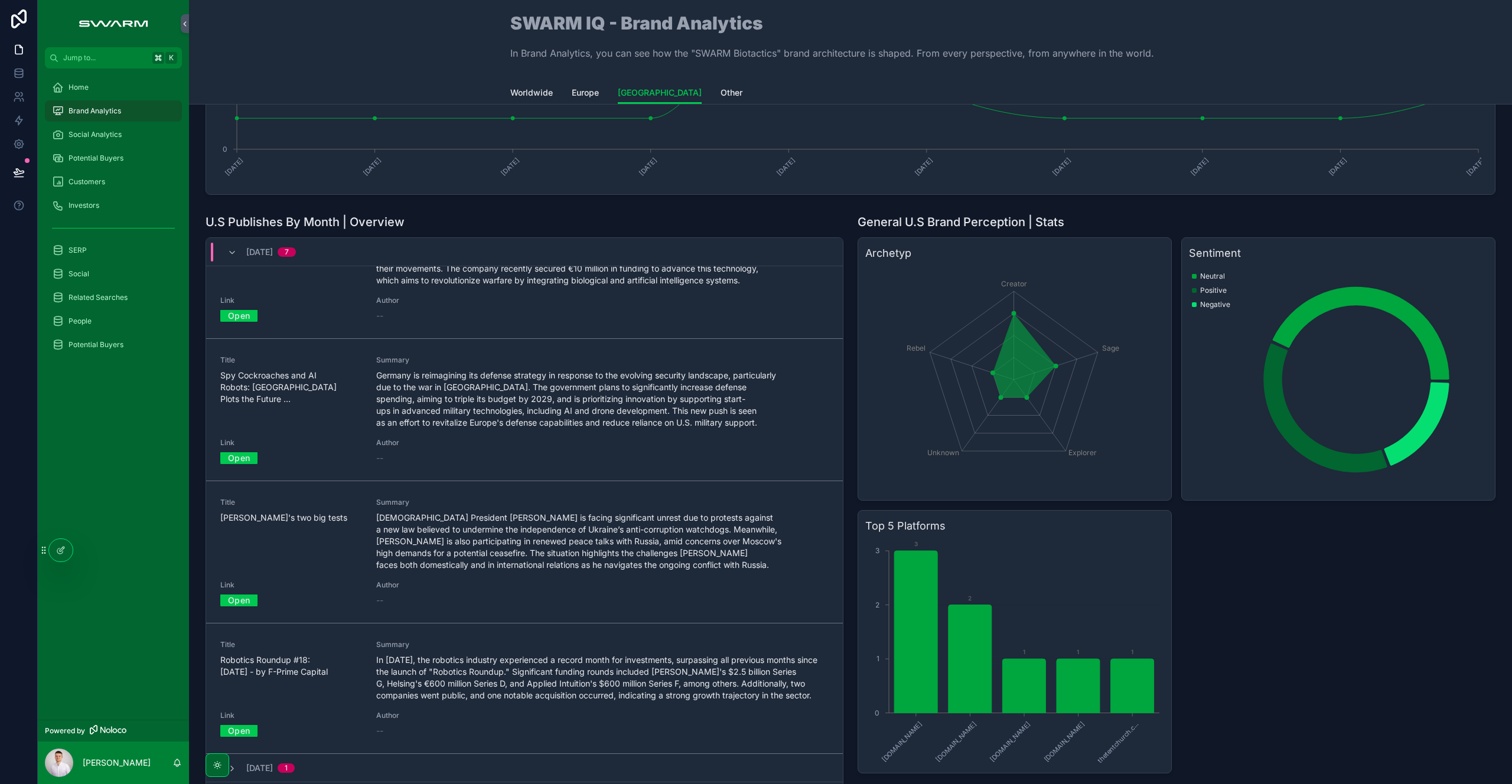
scroll to position [603, 0]
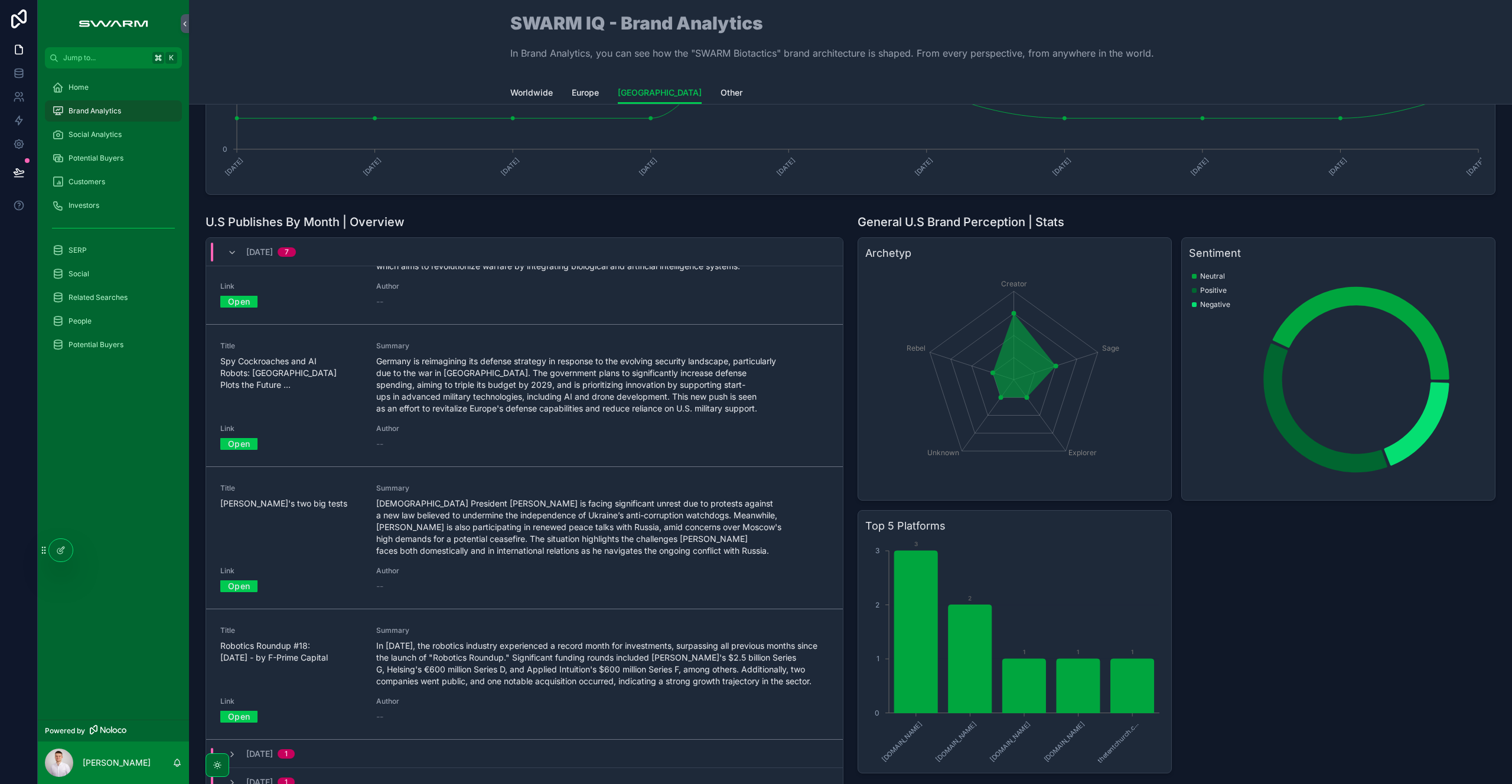
click at [241, 581] on link "Open" at bounding box center [239, 586] width 37 height 18
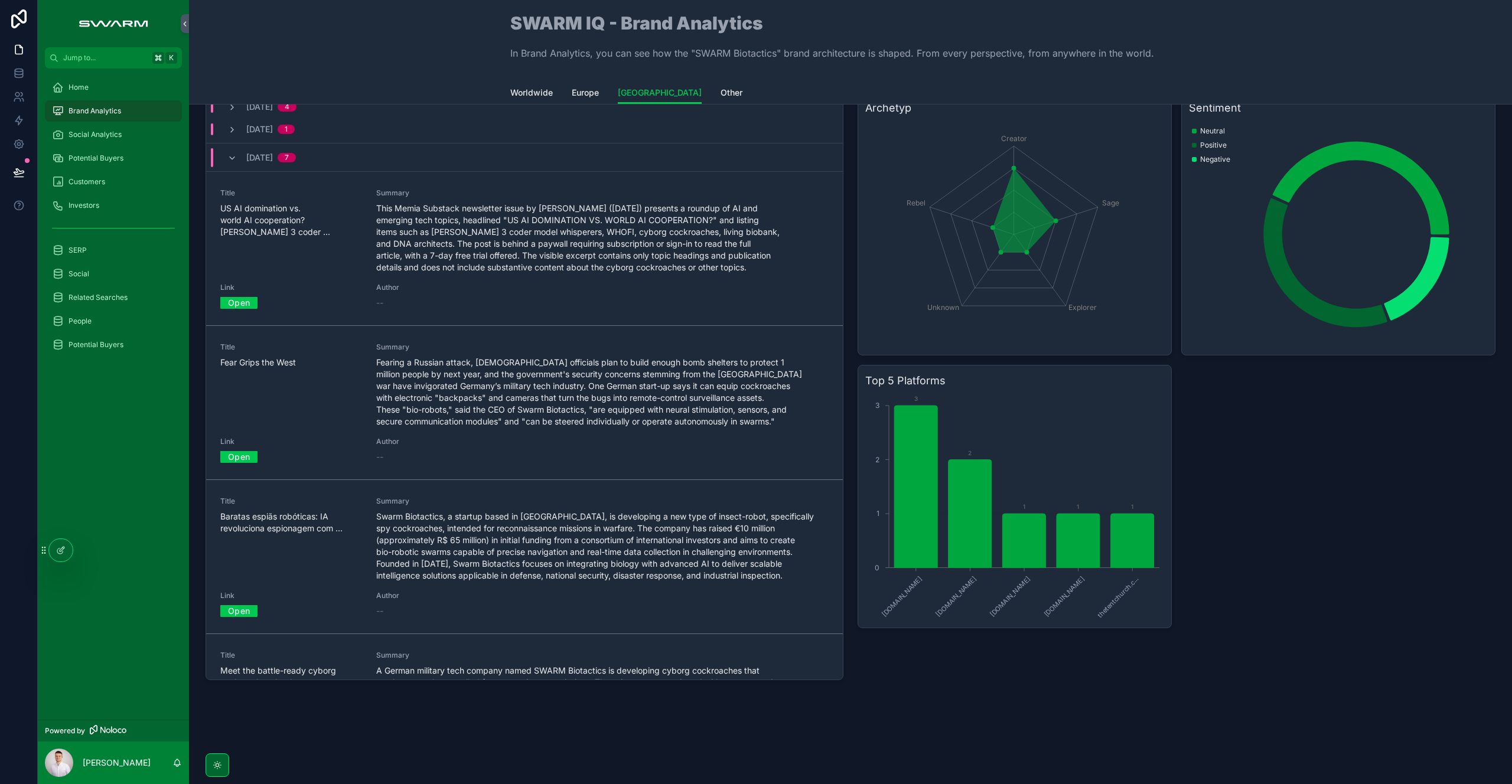
scroll to position [0, 0]
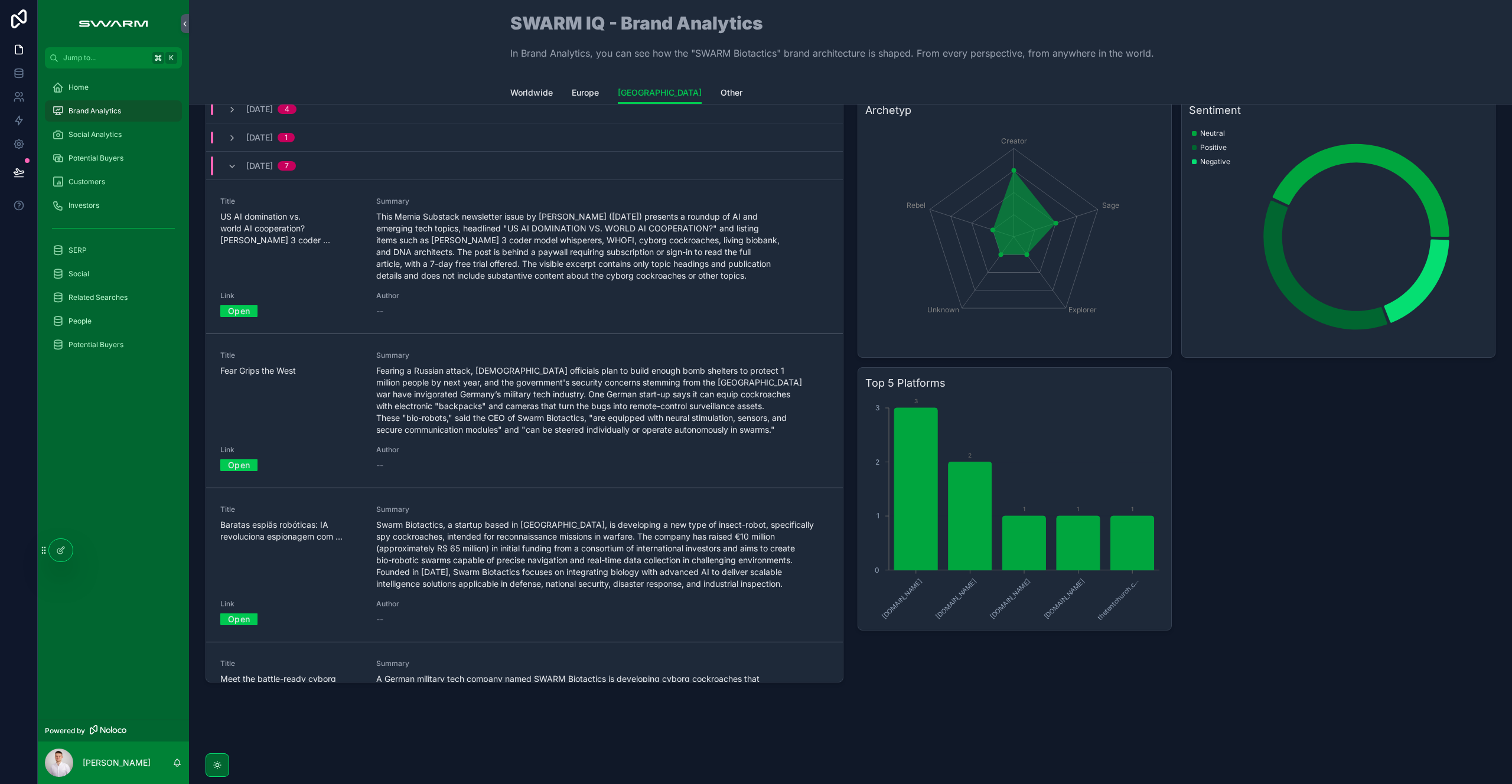
click at [226, 164] on div "July, 2025 7" at bounding box center [262, 166] width 97 height 18
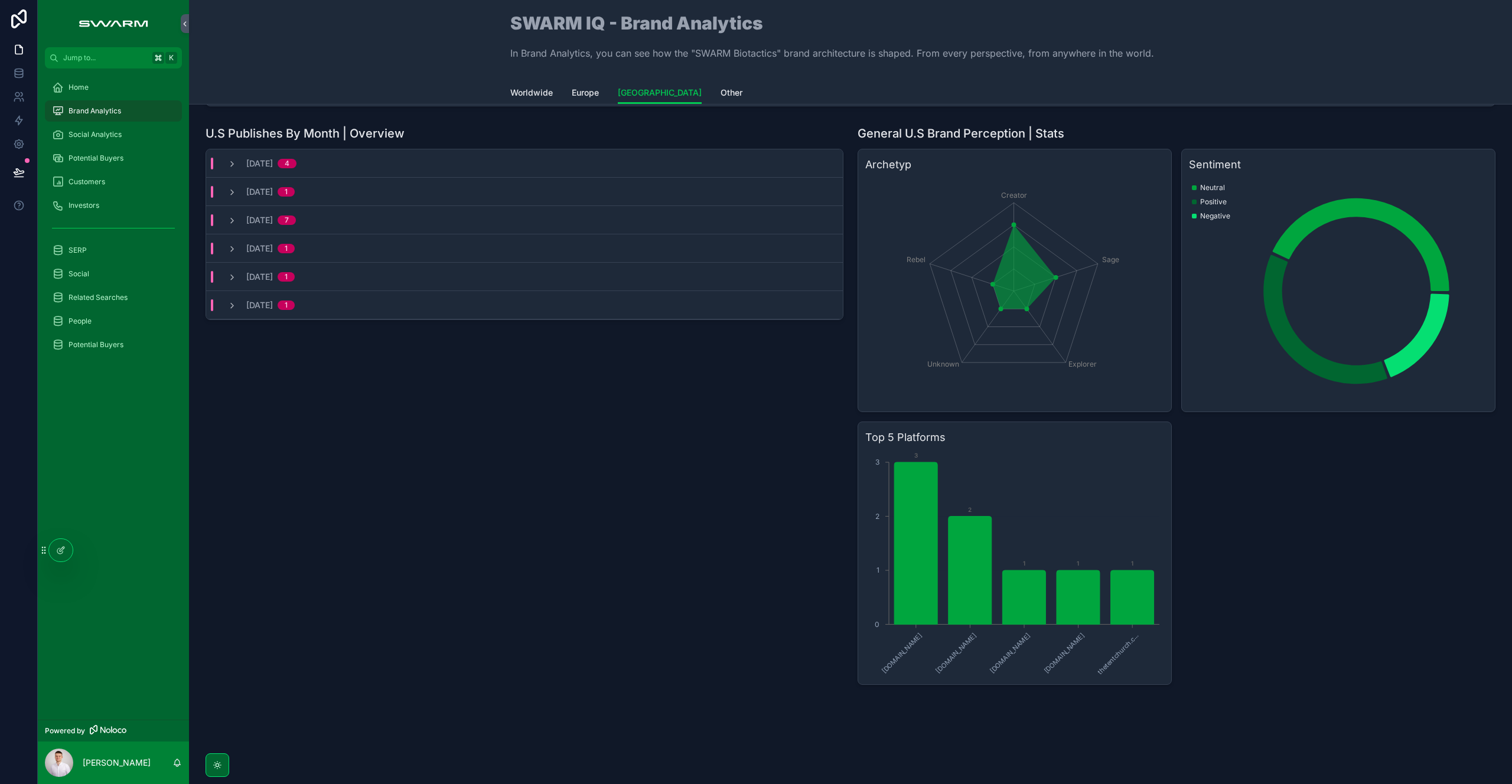
click at [241, 310] on div "August, 2024 1" at bounding box center [261, 305] width 67 height 11
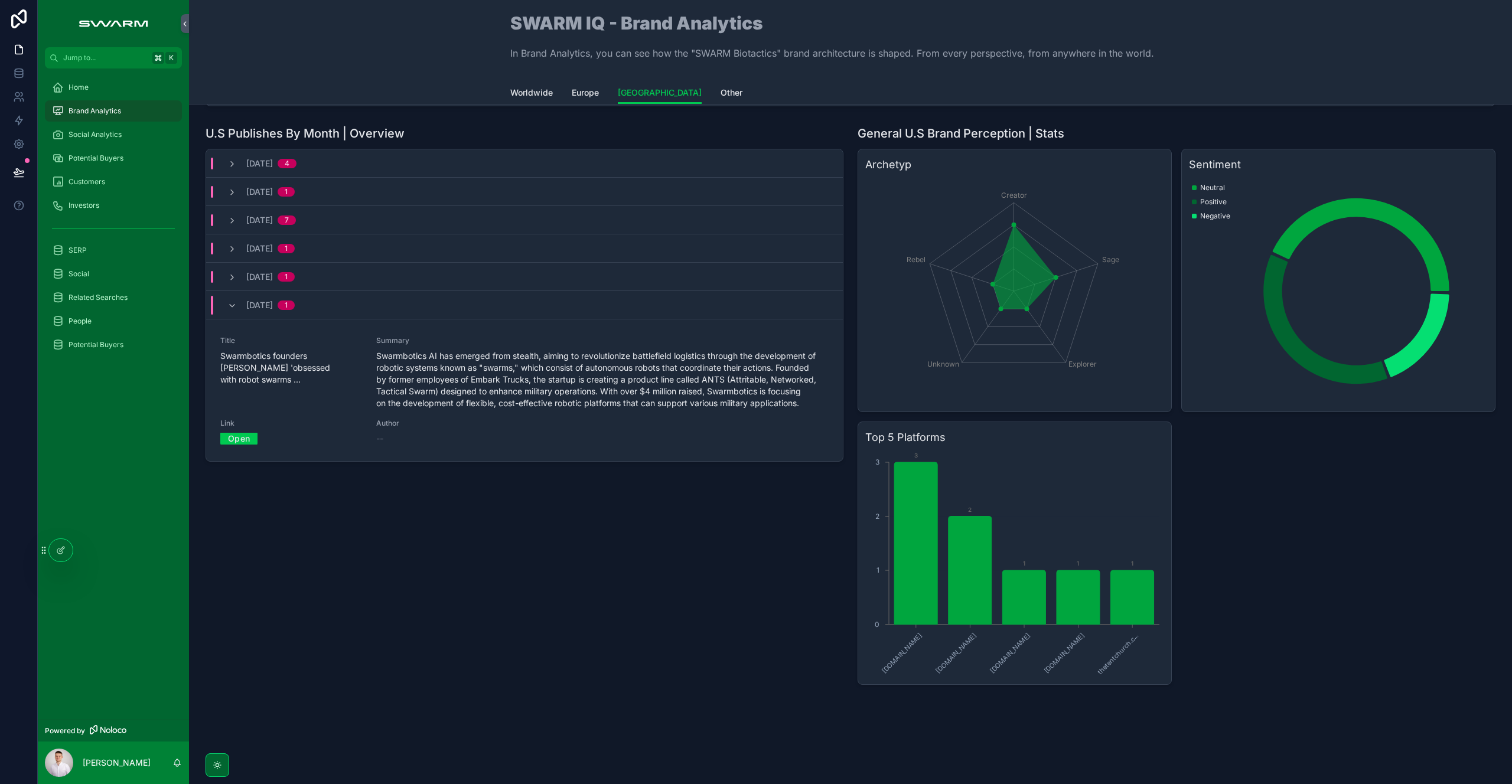
click at [243, 440] on link "Open" at bounding box center [239, 438] width 37 height 18
click at [363, 379] on div "Title Swarmbotics founders grew 'obsessed with robot swarms ... Summary Swarmbo…" at bounding box center [524, 389] width 608 height 108
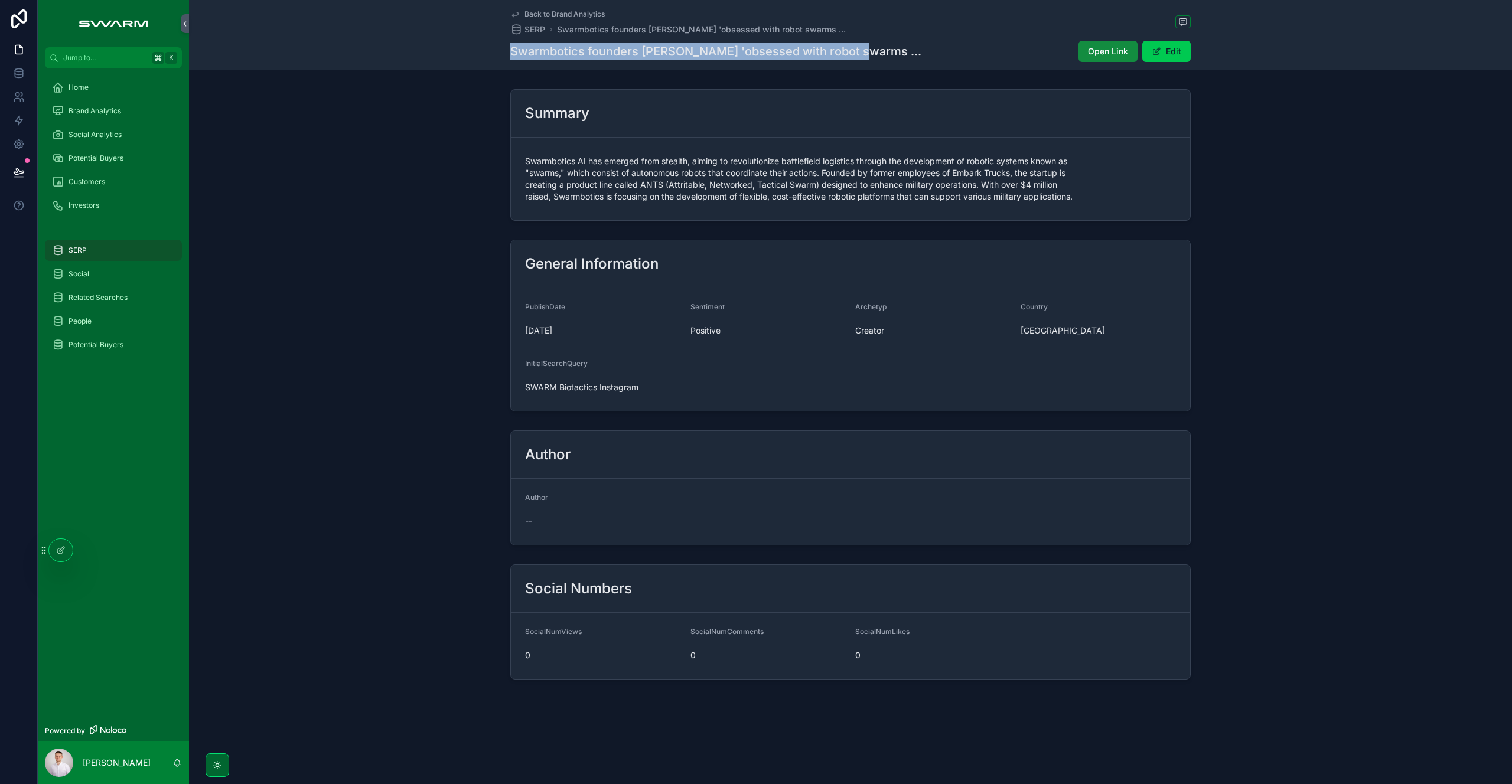
drag, startPoint x: 488, startPoint y: 51, endPoint x: 875, endPoint y: 60, distance: 387.1
click at [875, 60] on div "Back to Brand Analytics SERP Swarmbotics founders grew 'obsessed with robot swa…" at bounding box center [849, 35] width 1323 height 70
copy h1 "Swarmbotics founders grew 'obsessed with robot swarms ..."
click at [123, 111] on div "Brand Analytics" at bounding box center [113, 110] width 122 height 18
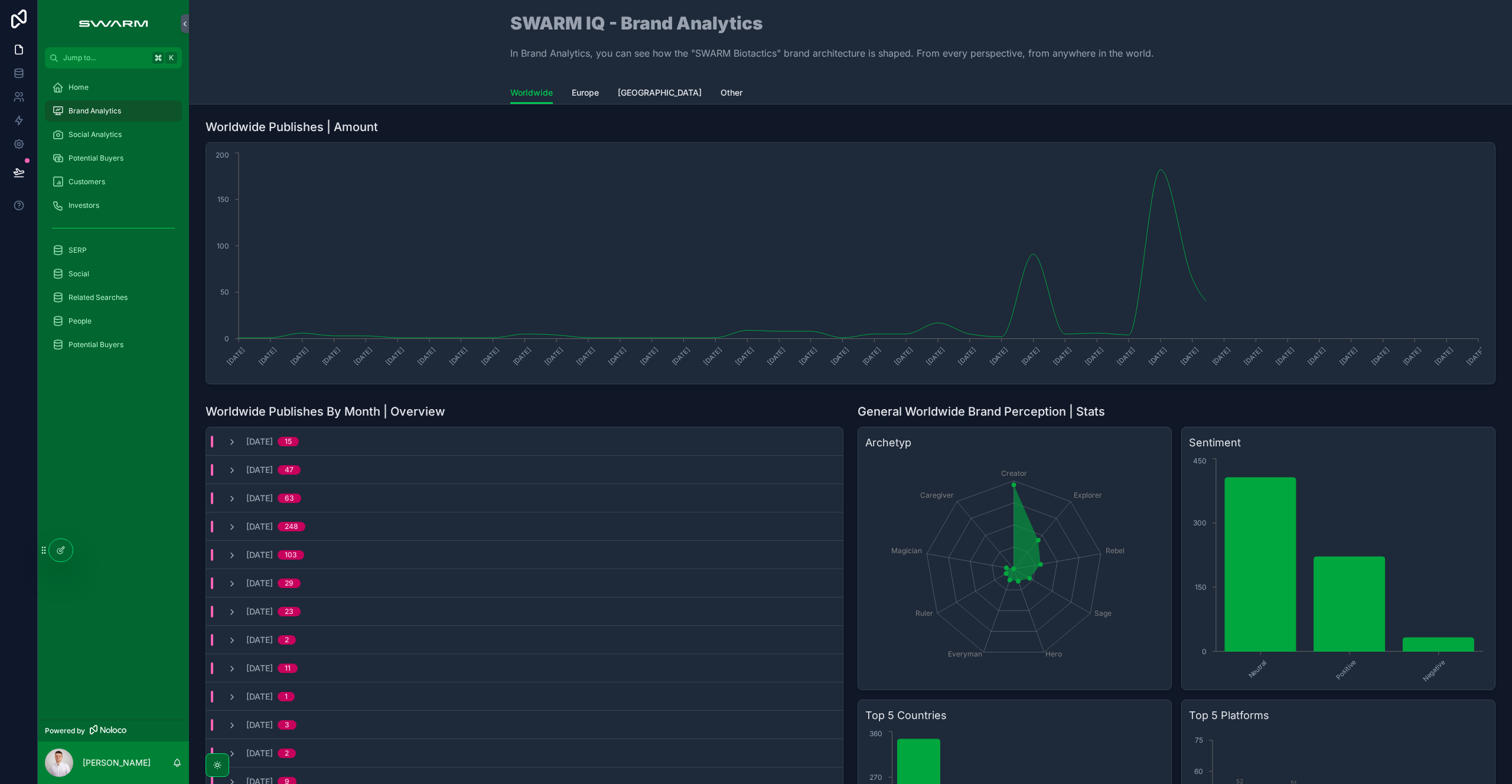
click at [648, 97] on span "[GEOGRAPHIC_DATA]" at bounding box center [659, 92] width 84 height 11
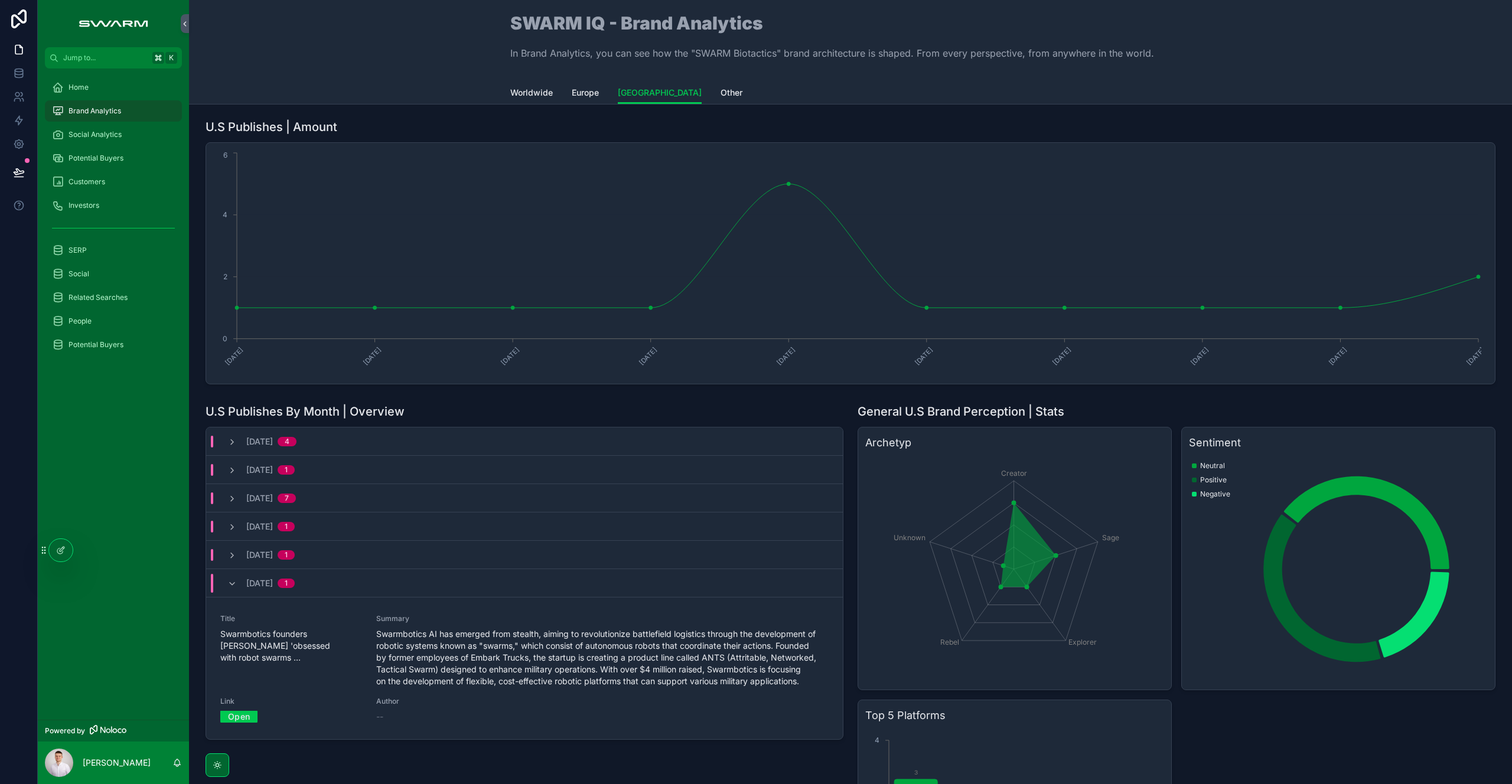
click at [226, 581] on div "August, 2024 1" at bounding box center [261, 582] width 96 height 18
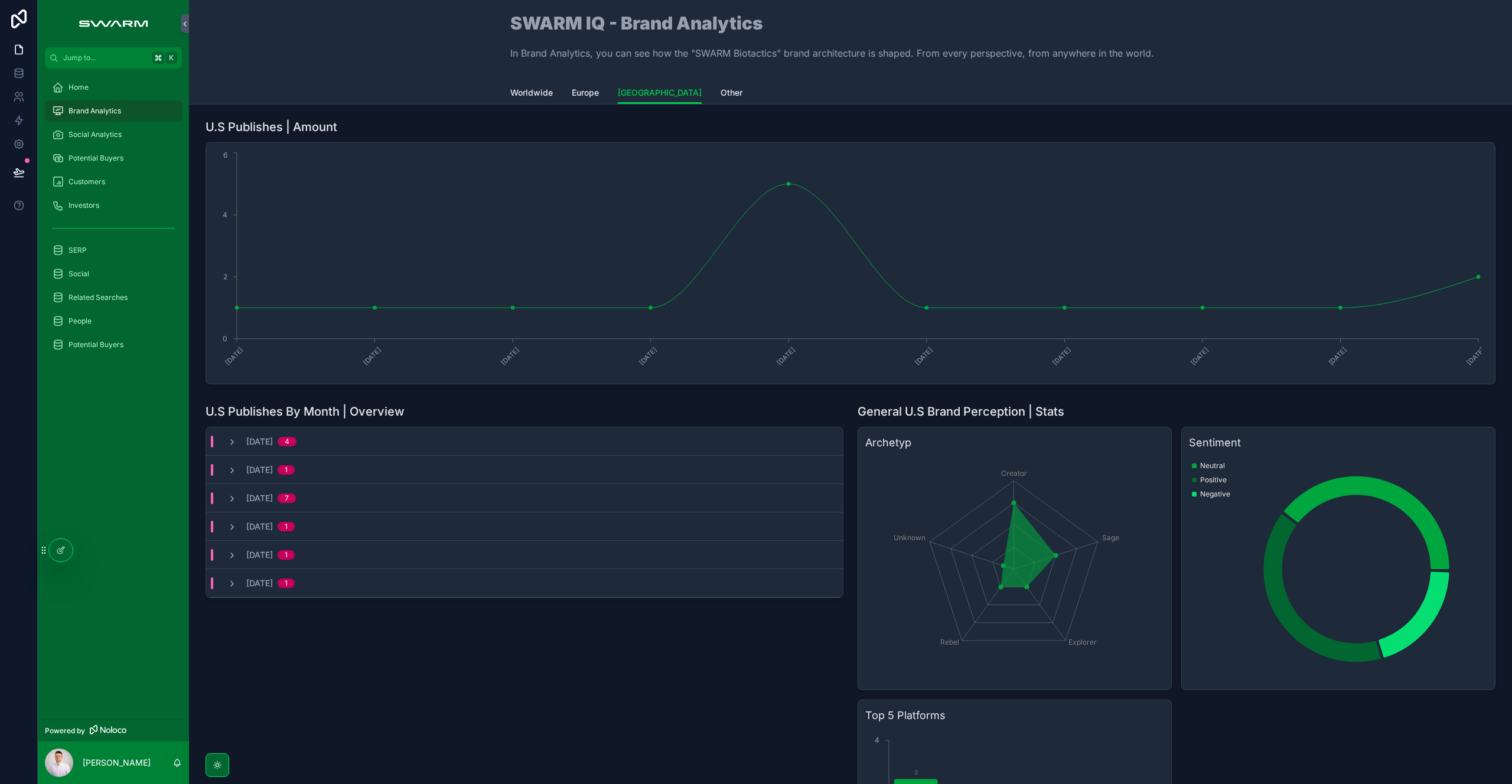
click at [233, 557] on icon "scrollable content" at bounding box center [232, 555] width 10 height 10
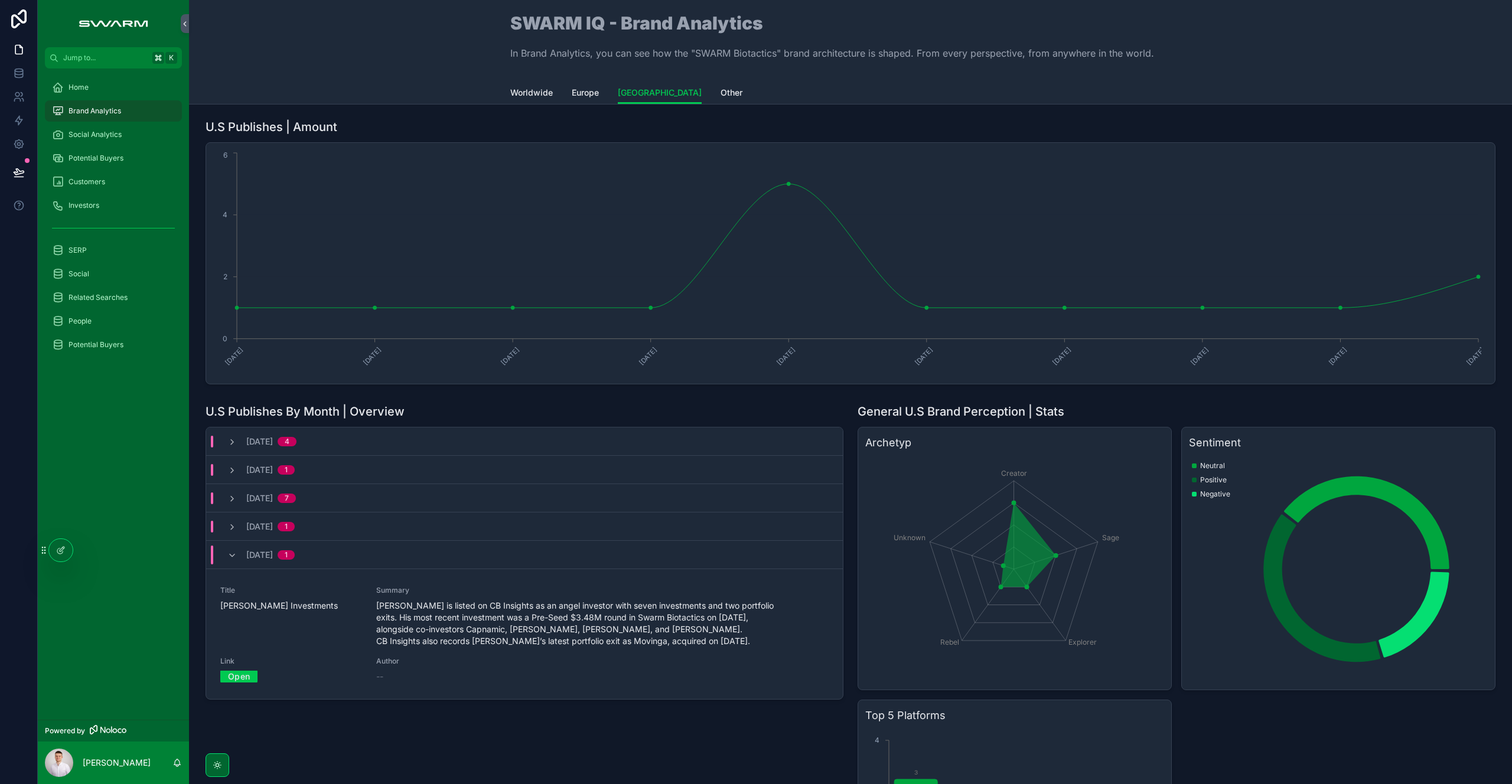
click at [234, 679] on link "Open" at bounding box center [239, 676] width 37 height 18
click at [229, 555] on icon "scrollable content" at bounding box center [232, 555] width 10 height 10
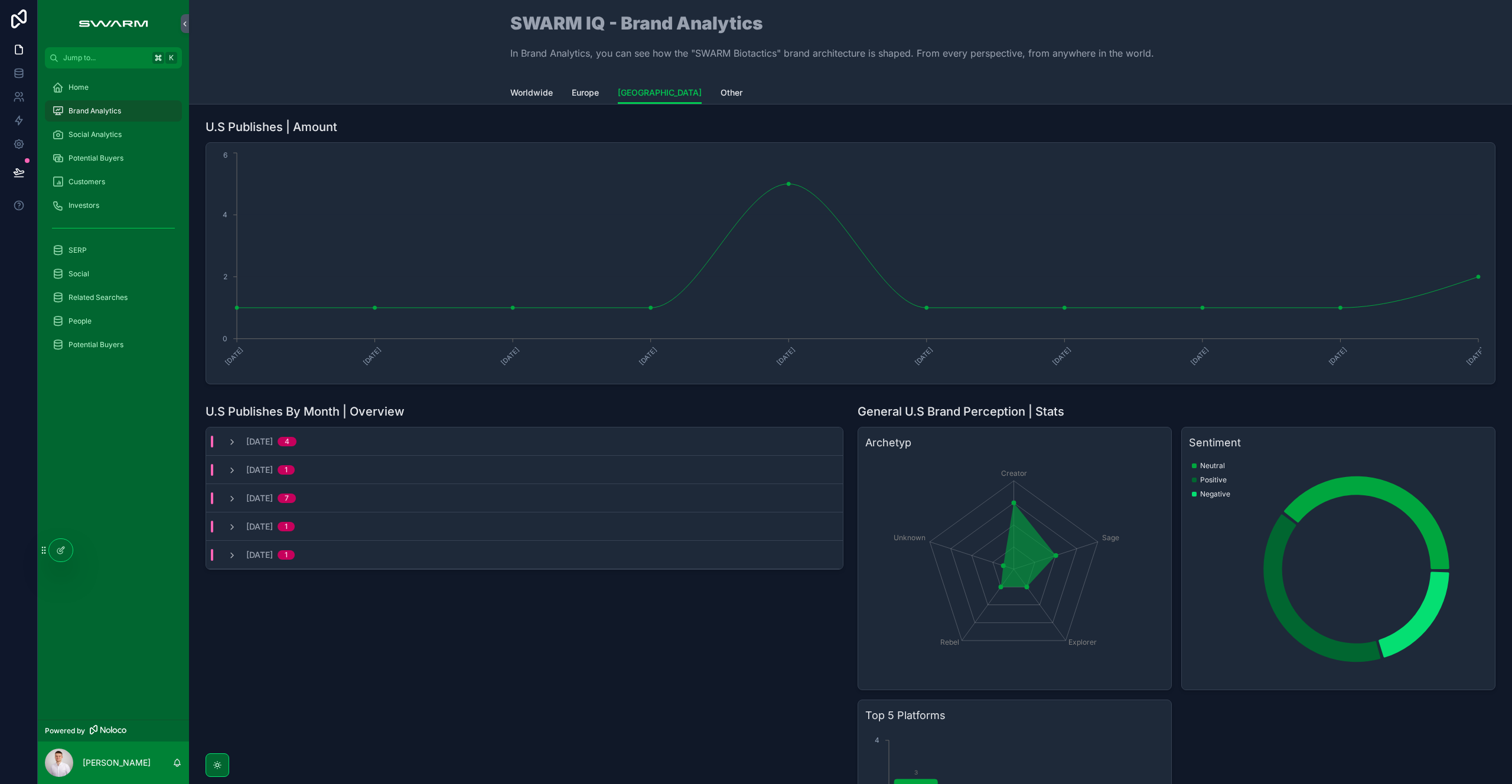
click at [232, 527] on icon "scrollable content" at bounding box center [232, 527] width 10 height 10
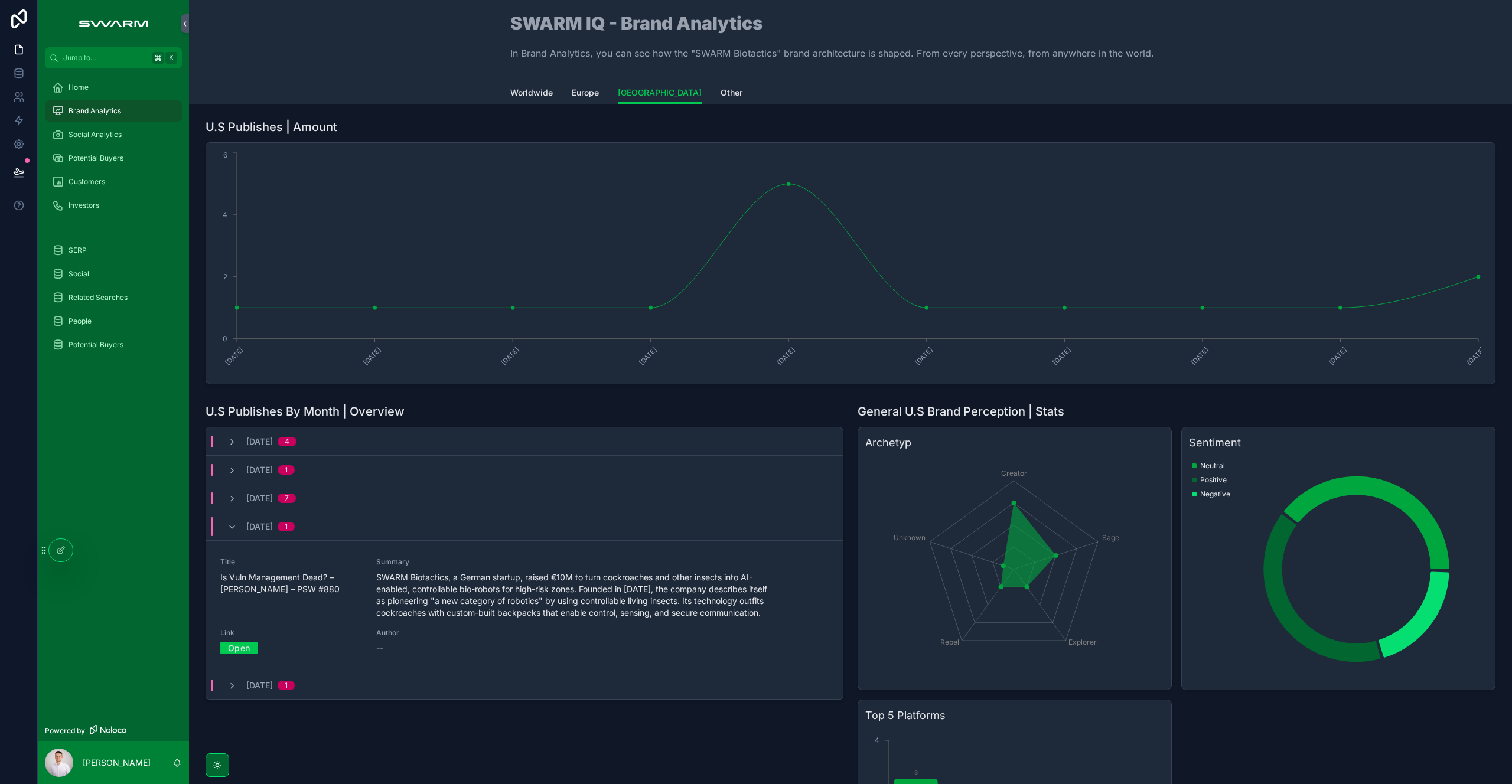
click at [235, 650] on link "Open" at bounding box center [239, 647] width 37 height 18
click at [428, 581] on span "SWARM Biotactics, a German startup, raised €10M to turn cockroaches and other i…" at bounding box center [603, 595] width 453 height 48
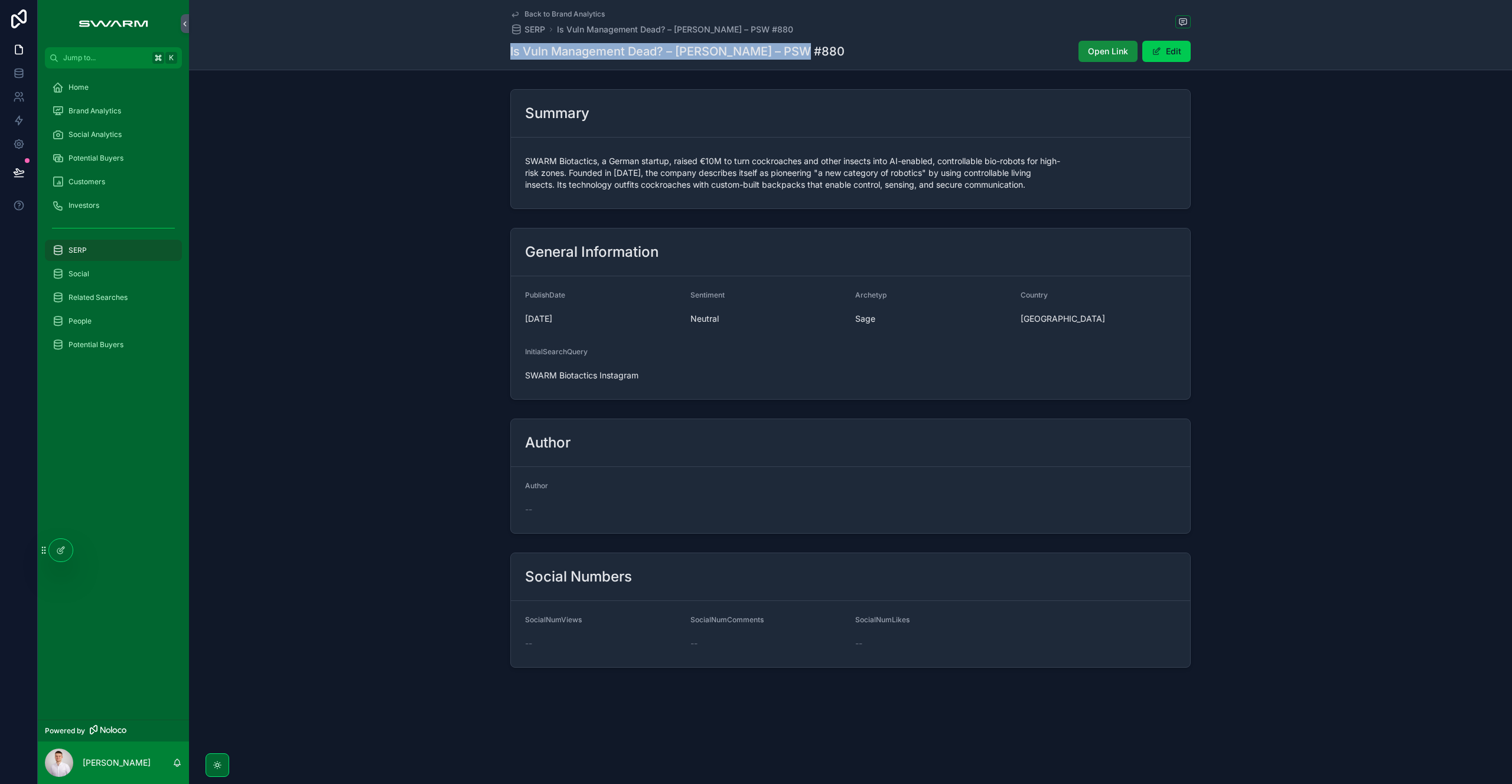
drag, startPoint x: 499, startPoint y: 54, endPoint x: 842, endPoint y: 48, distance: 343.1
click at [842, 48] on div "Back to Brand Analytics SERP Is Vuln Management Dead? – HD Moore – PSW #880 Is …" at bounding box center [849, 35] width 1323 height 70
copy h1 "Is Vuln Management Dead? – HD Moore – PSW #880"
click at [112, 137] on span "Social Analytics" at bounding box center [95, 134] width 53 height 10
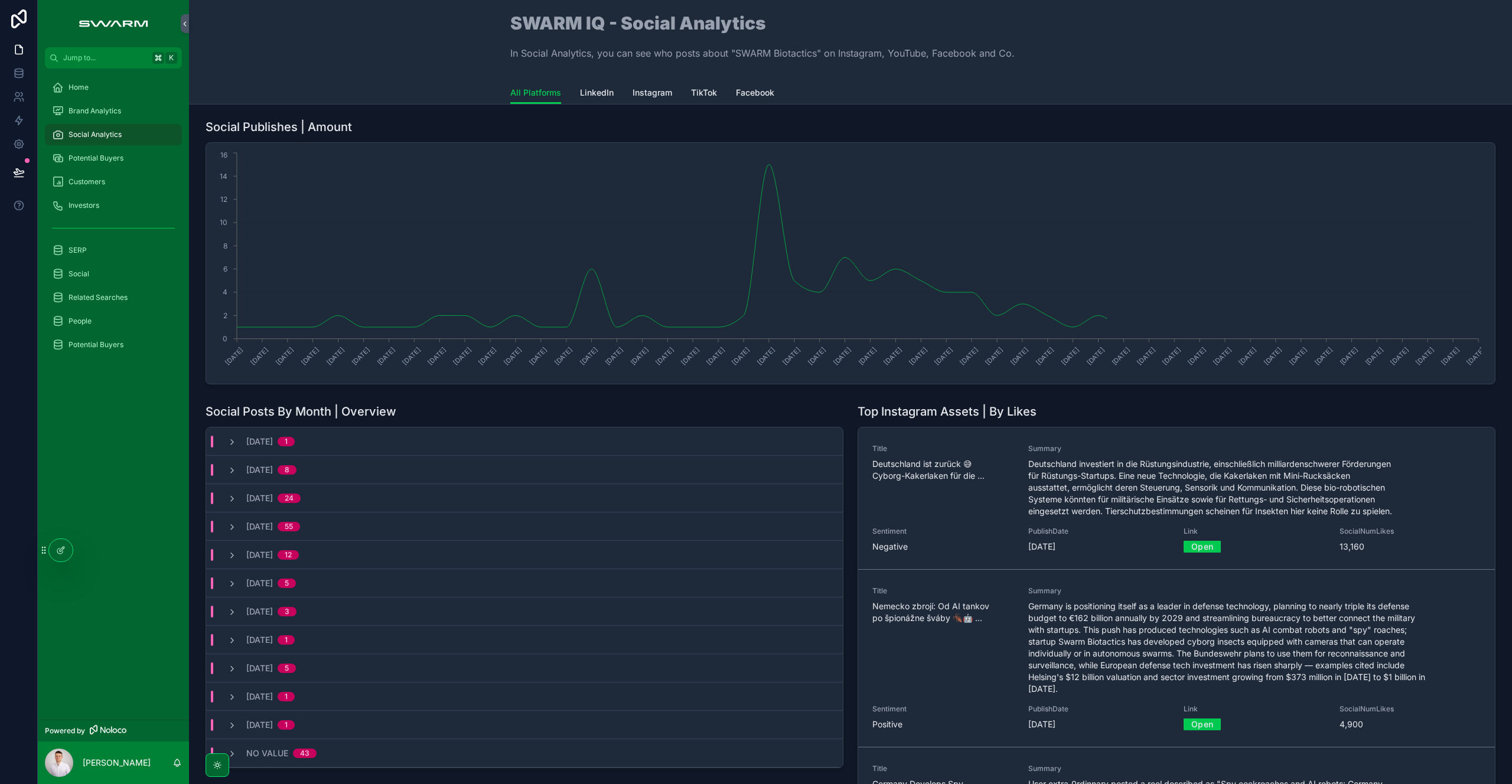
click at [114, 159] on span "Potential Buyers" at bounding box center [96, 158] width 55 height 10
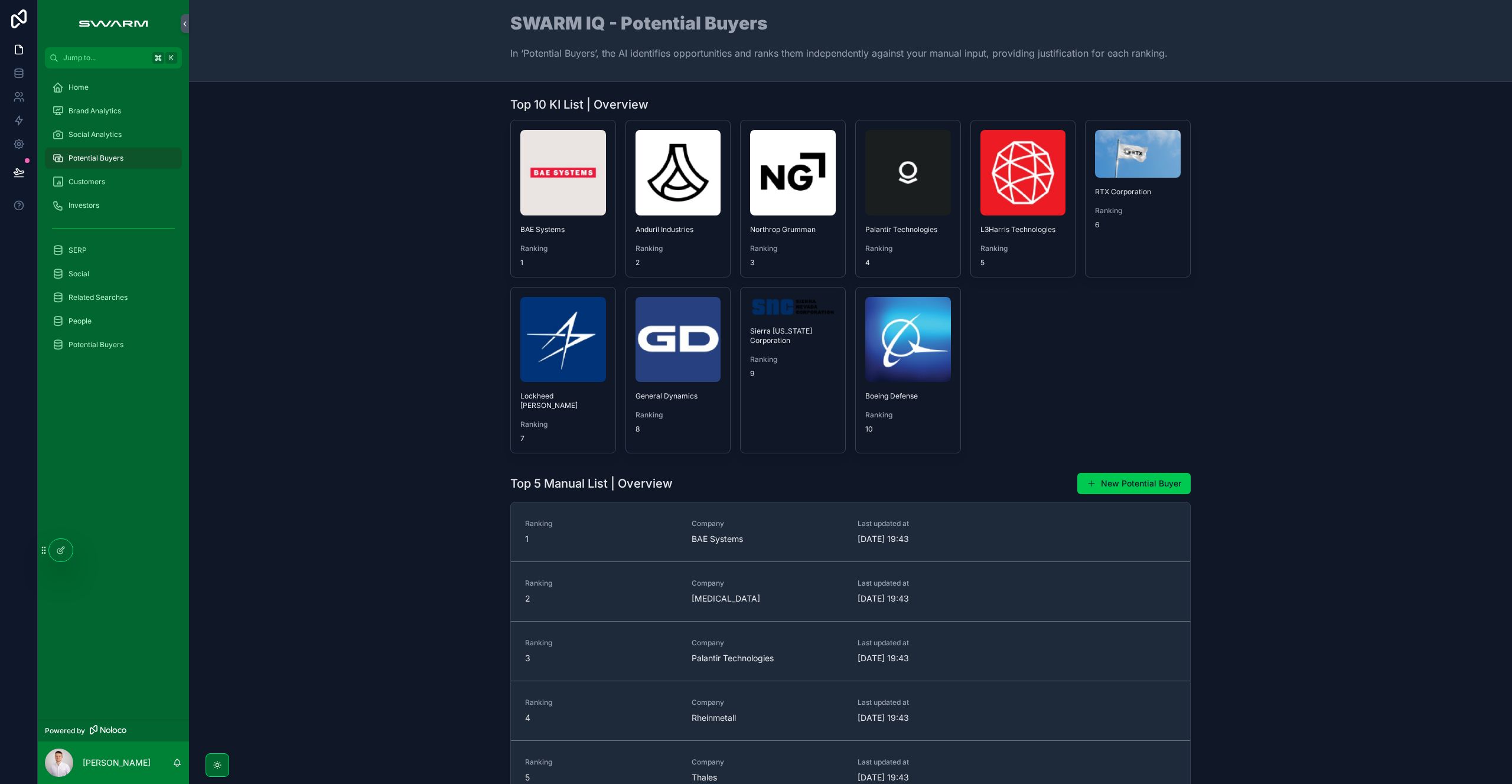
click at [117, 105] on div "Brand Analytics" at bounding box center [113, 110] width 122 height 18
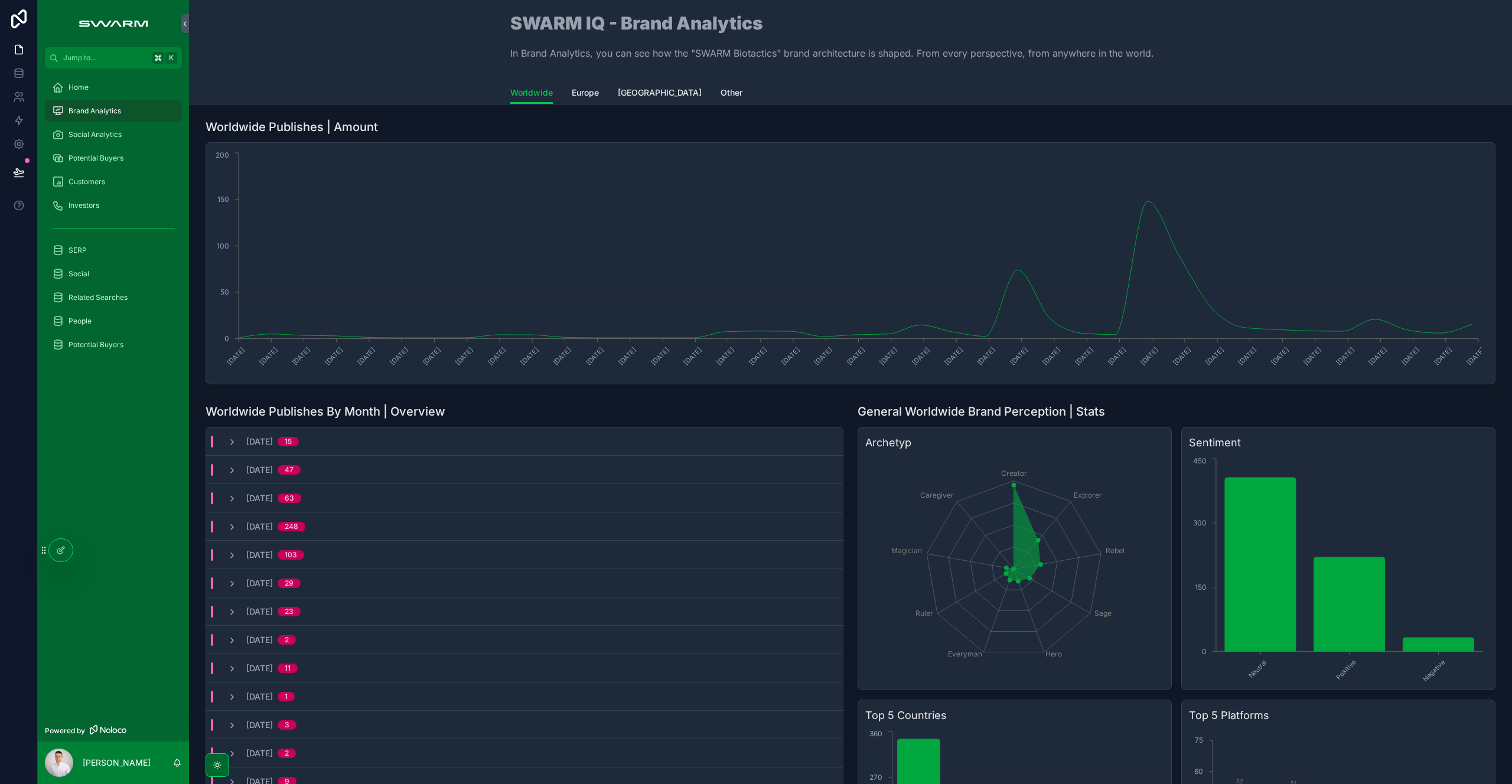
click at [632, 101] on link "[GEOGRAPHIC_DATA]" at bounding box center [659, 93] width 84 height 24
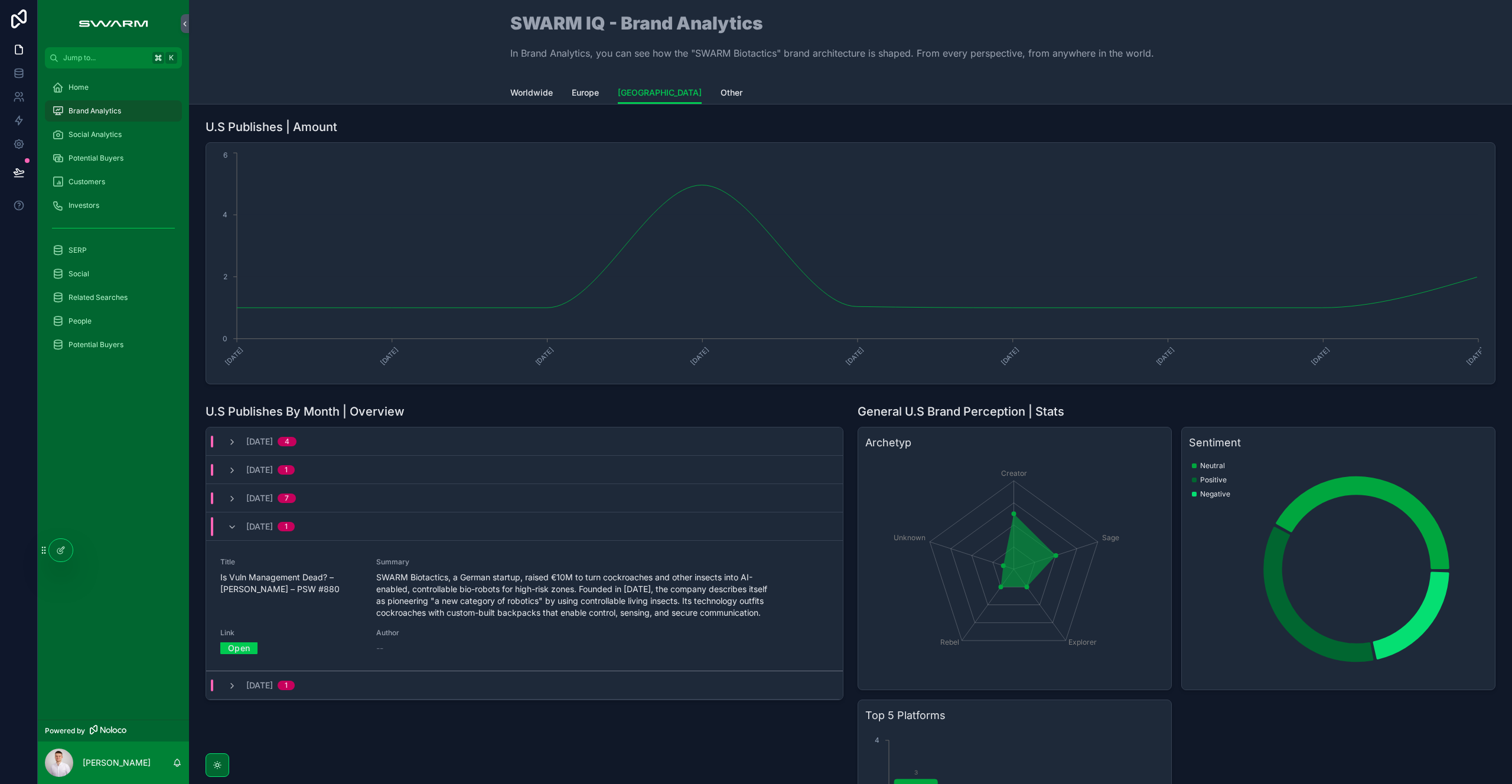
click at [226, 527] on div "June, 2025 1" at bounding box center [261, 526] width 96 height 18
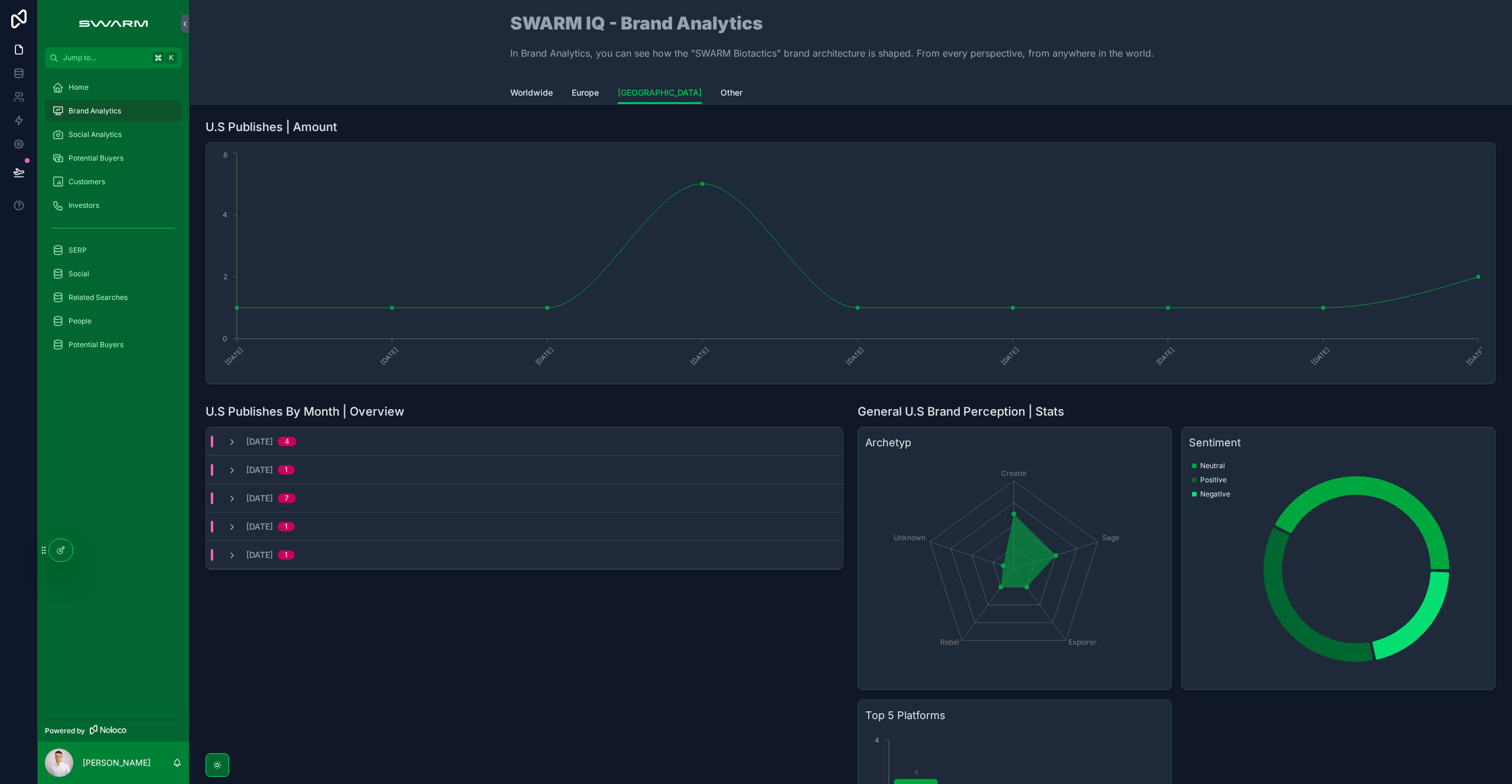
click at [230, 503] on div "July, 2025 7" at bounding box center [524, 499] width 636 height 28
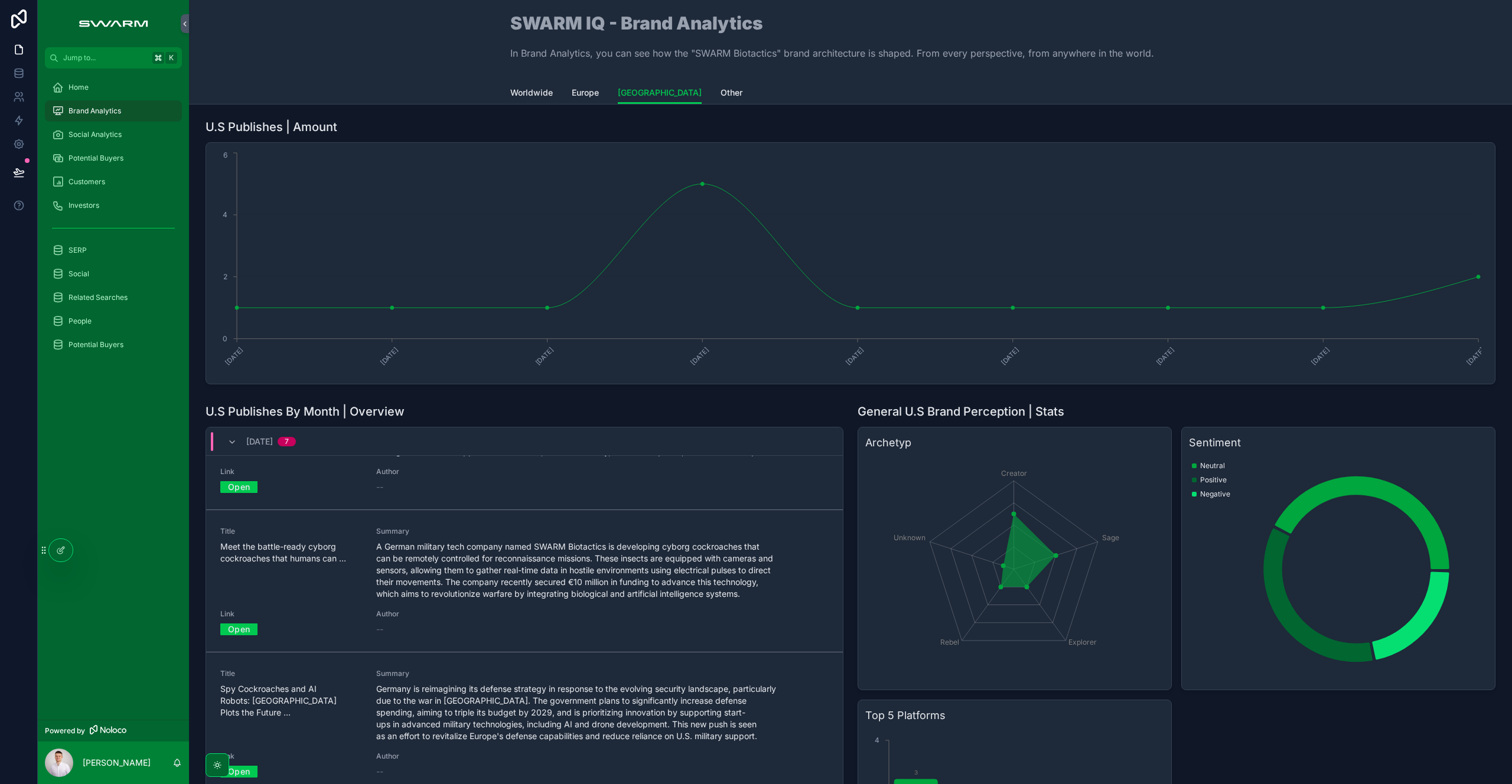
scroll to position [471, 0]
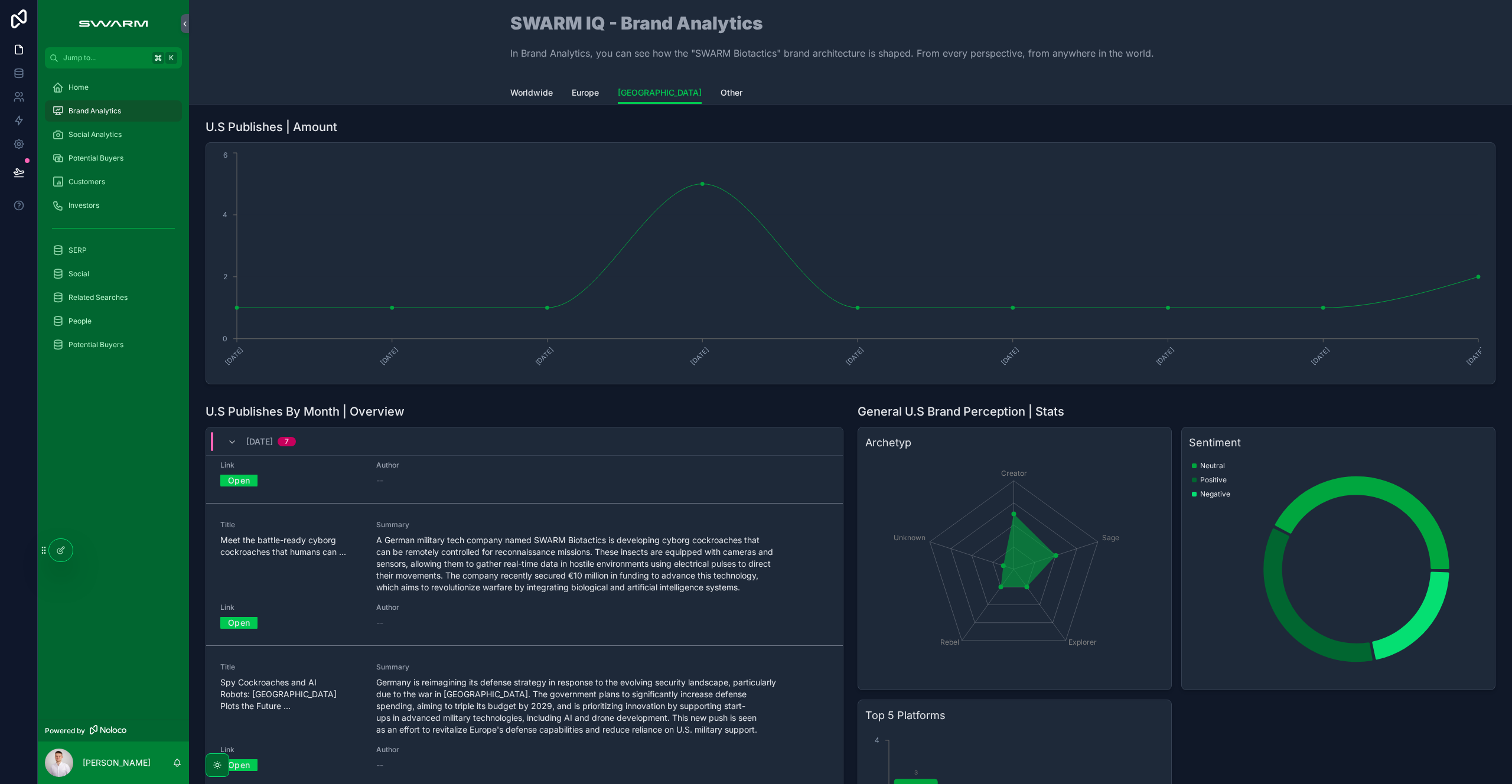
click at [236, 624] on link "Open" at bounding box center [239, 622] width 37 height 18
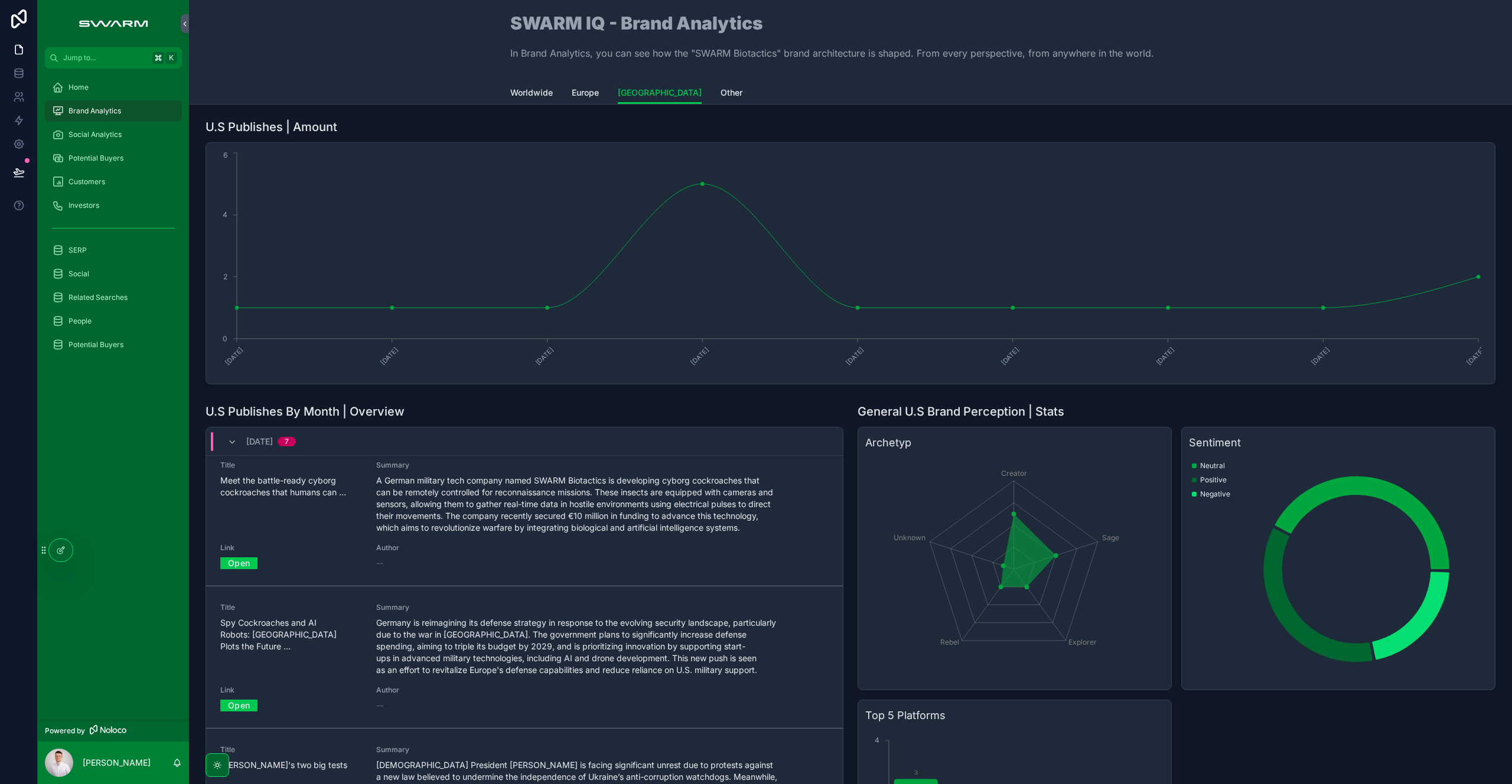
scroll to position [574, 0]
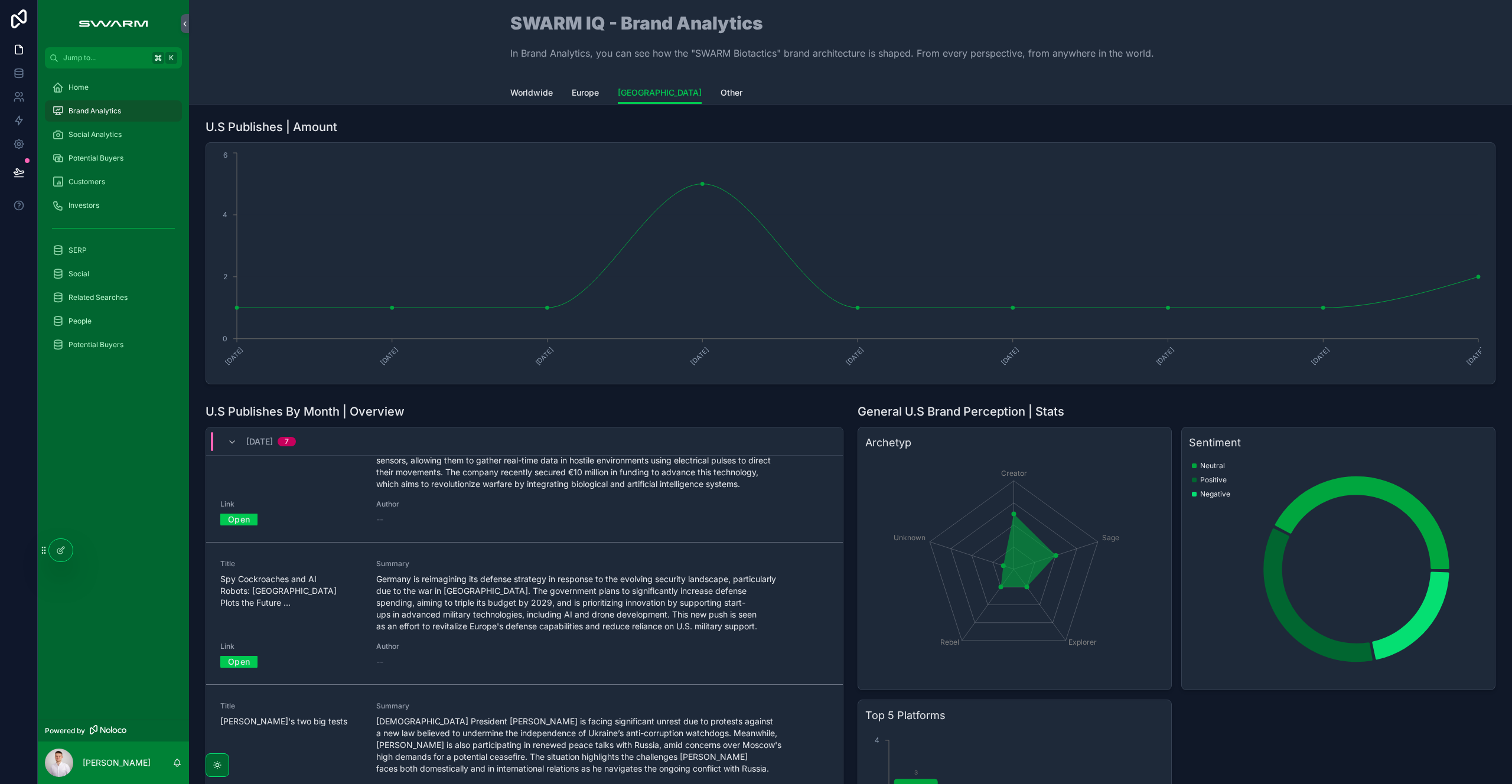
click at [242, 655] on div "Link Open" at bounding box center [291, 654] width 142 height 26
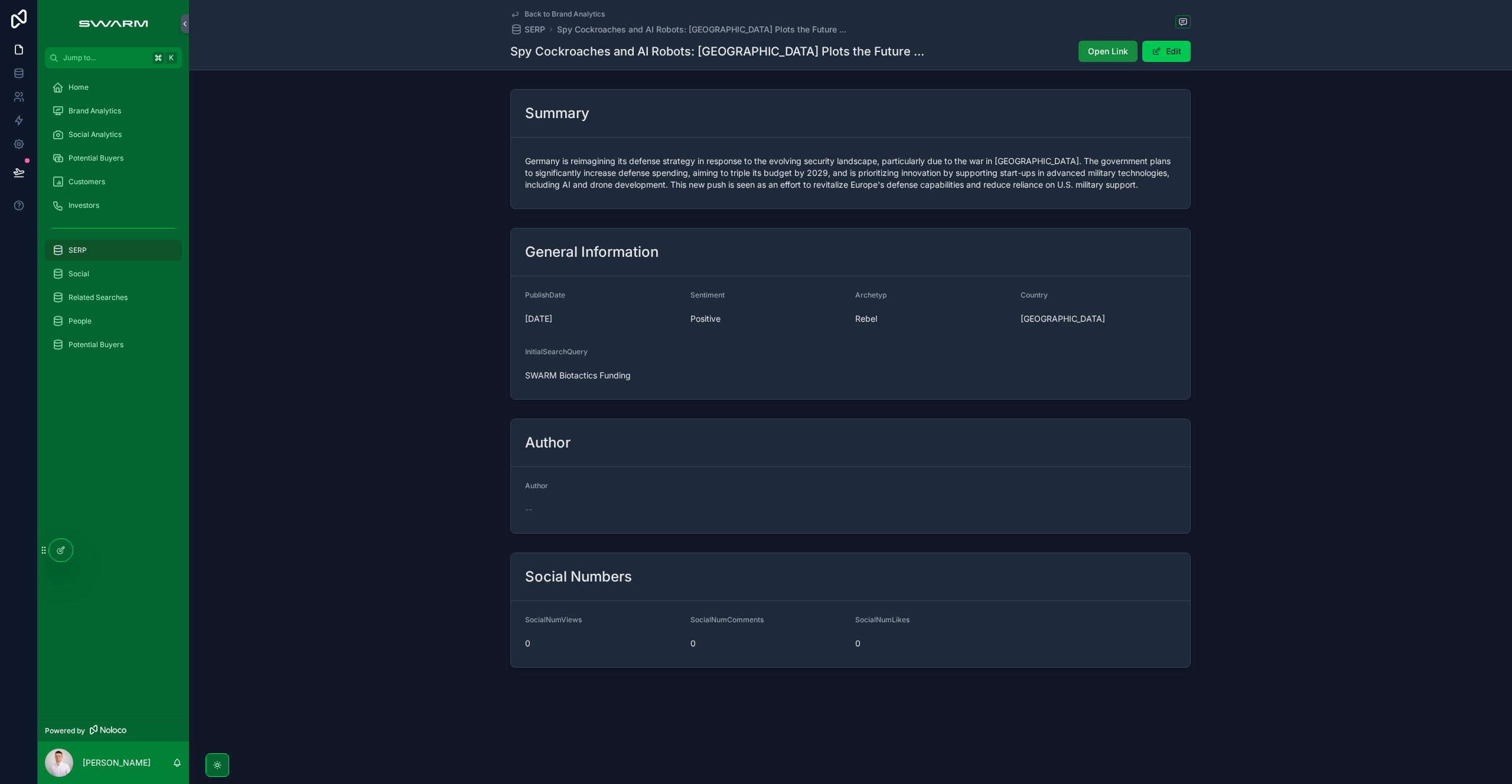
click at [1077, 51] on div "Open Link Edit" at bounding box center [1130, 51] width 122 height 22
click at [1101, 55] on span "Open Link" at bounding box center [1108, 51] width 41 height 11
drag, startPoint x: 95, startPoint y: 120, endPoint x: 105, endPoint y: 131, distance: 14.9
click at [95, 120] on div "Brand Analytics" at bounding box center [113, 110] width 122 height 18
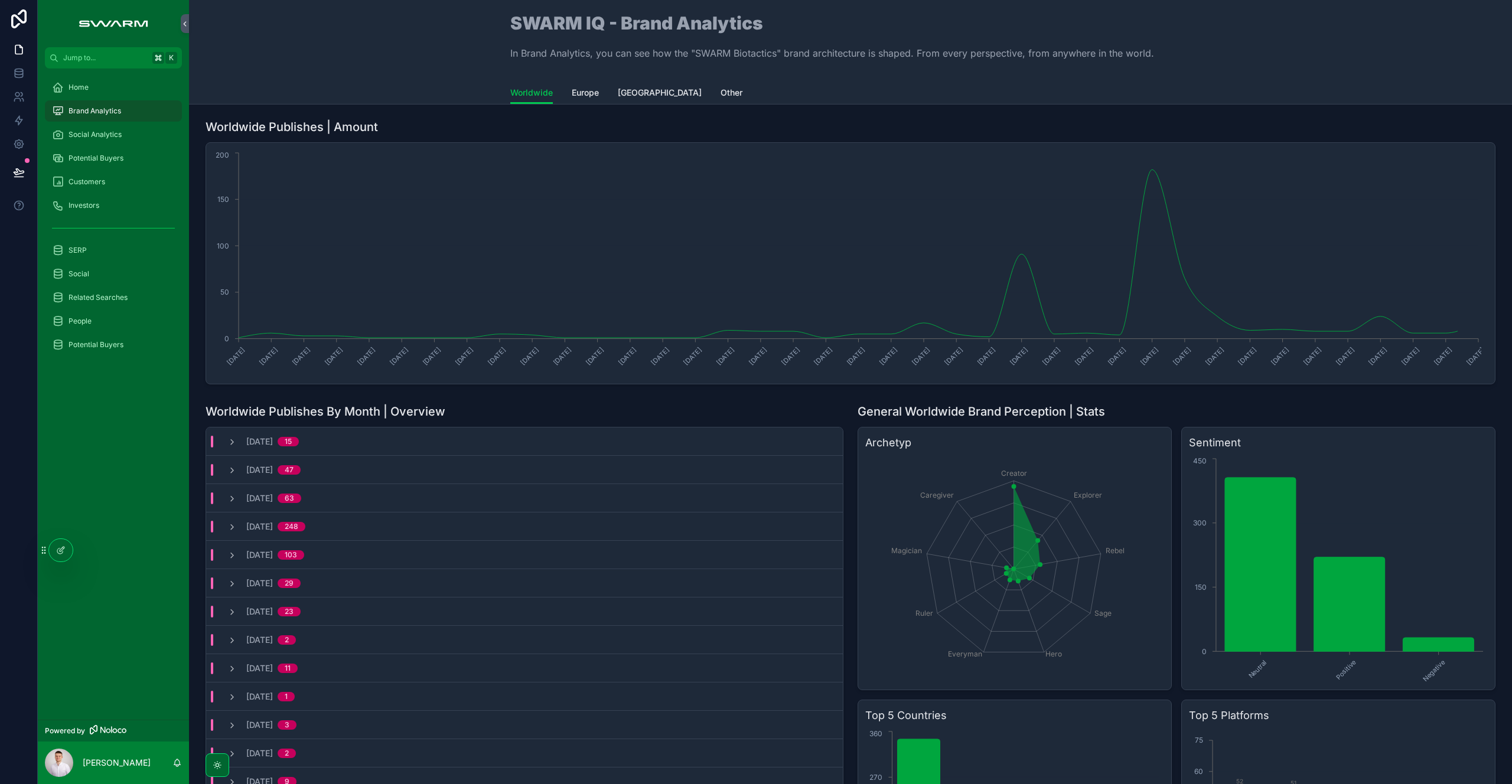
click at [648, 89] on span "[GEOGRAPHIC_DATA]" at bounding box center [659, 92] width 84 height 11
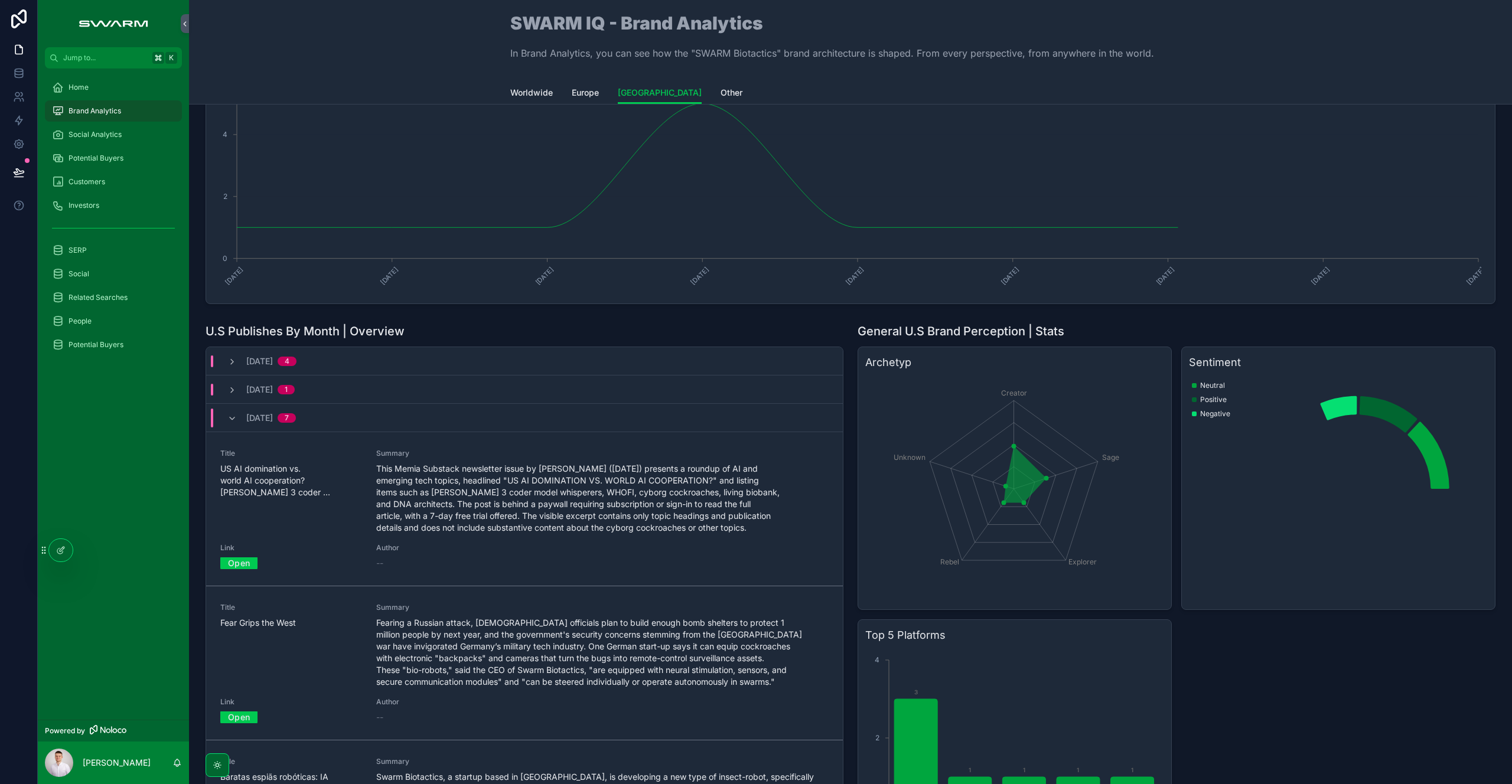
scroll to position [81, 0]
click at [241, 414] on div "July, 2025 7" at bounding box center [262, 416] width 69 height 18
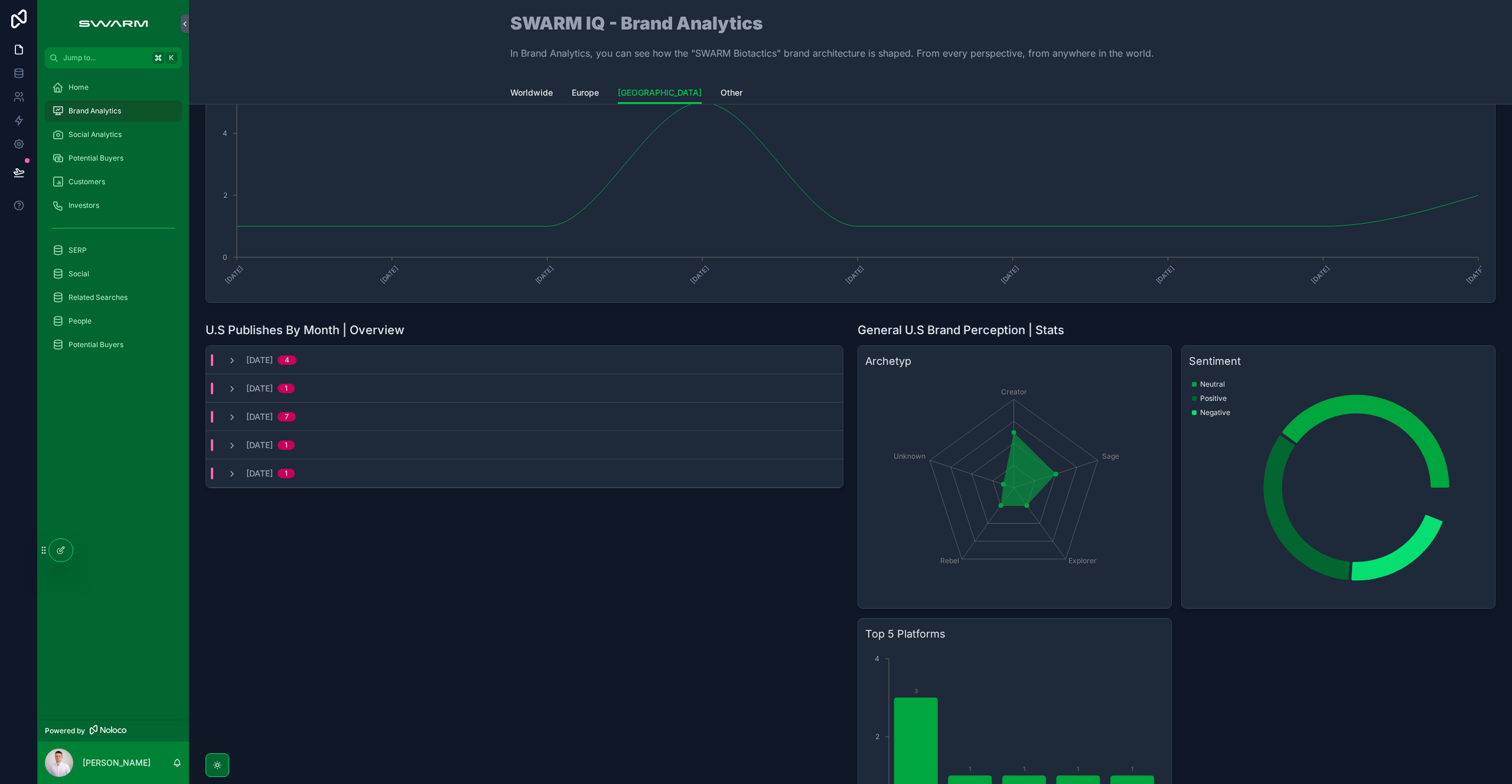
click at [225, 388] on div "August, 2025 1" at bounding box center [261, 388] width 96 height 11
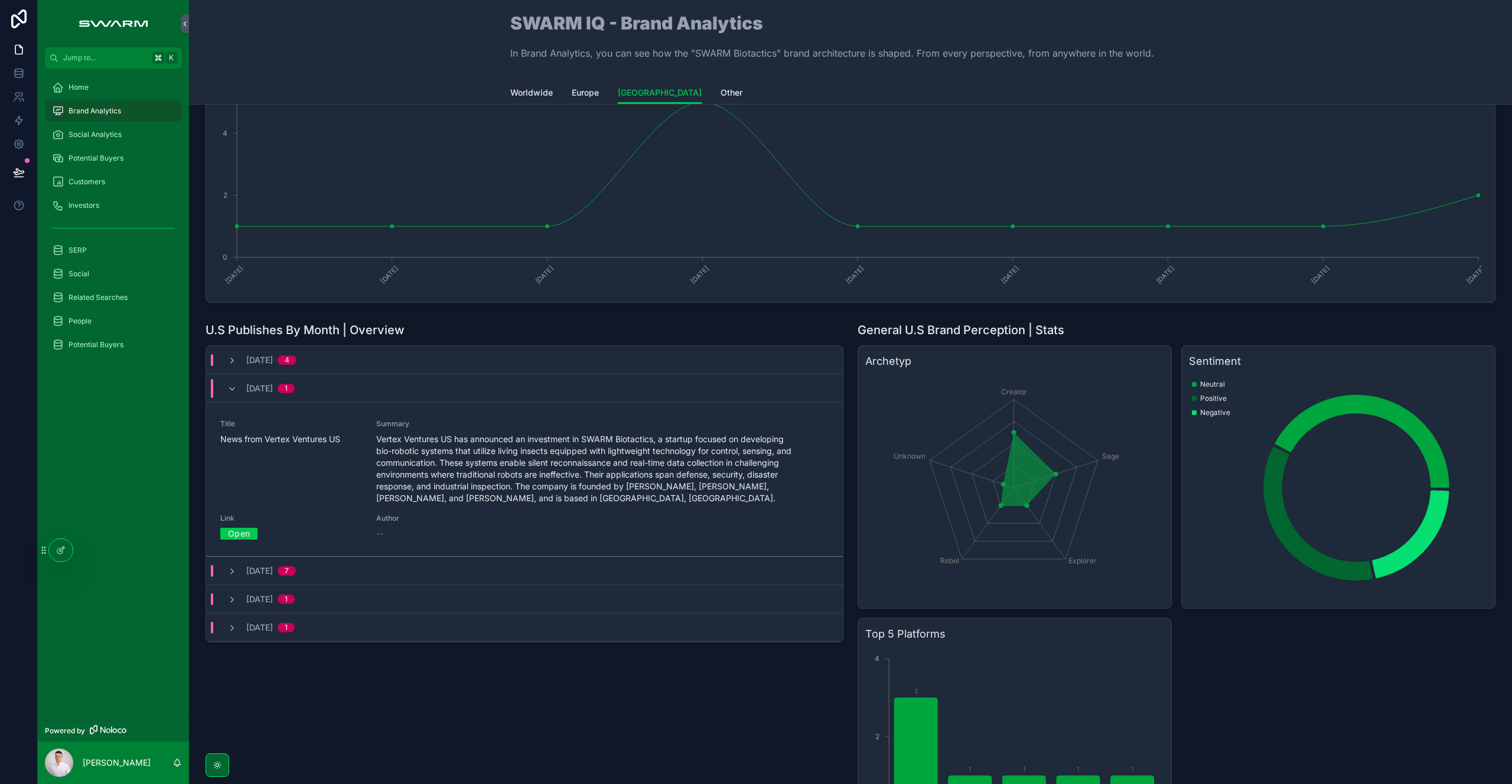
click at [225, 388] on div "August, 2025 1" at bounding box center [261, 388] width 96 height 18
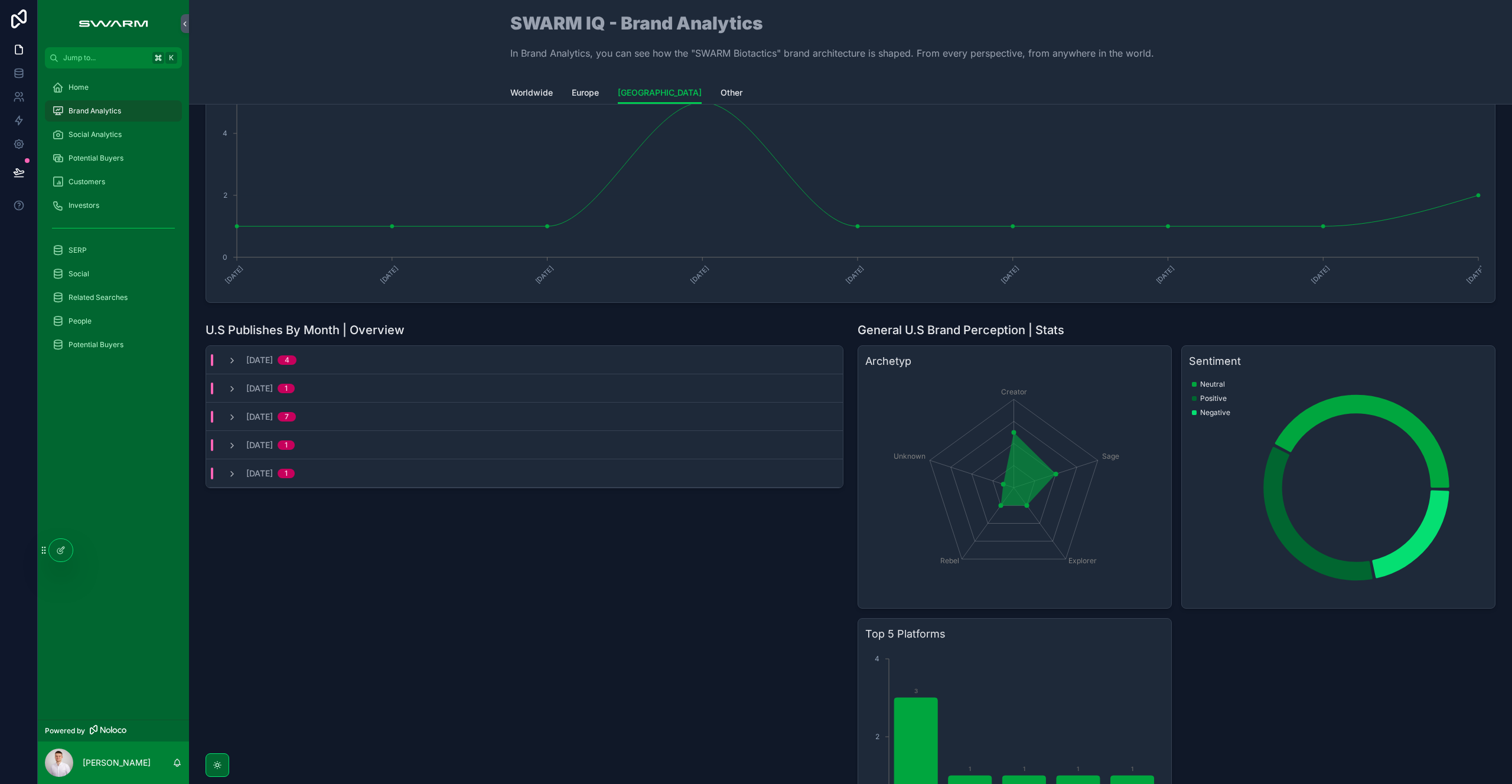
click at [226, 362] on div "September, 2025 4" at bounding box center [262, 359] width 98 height 11
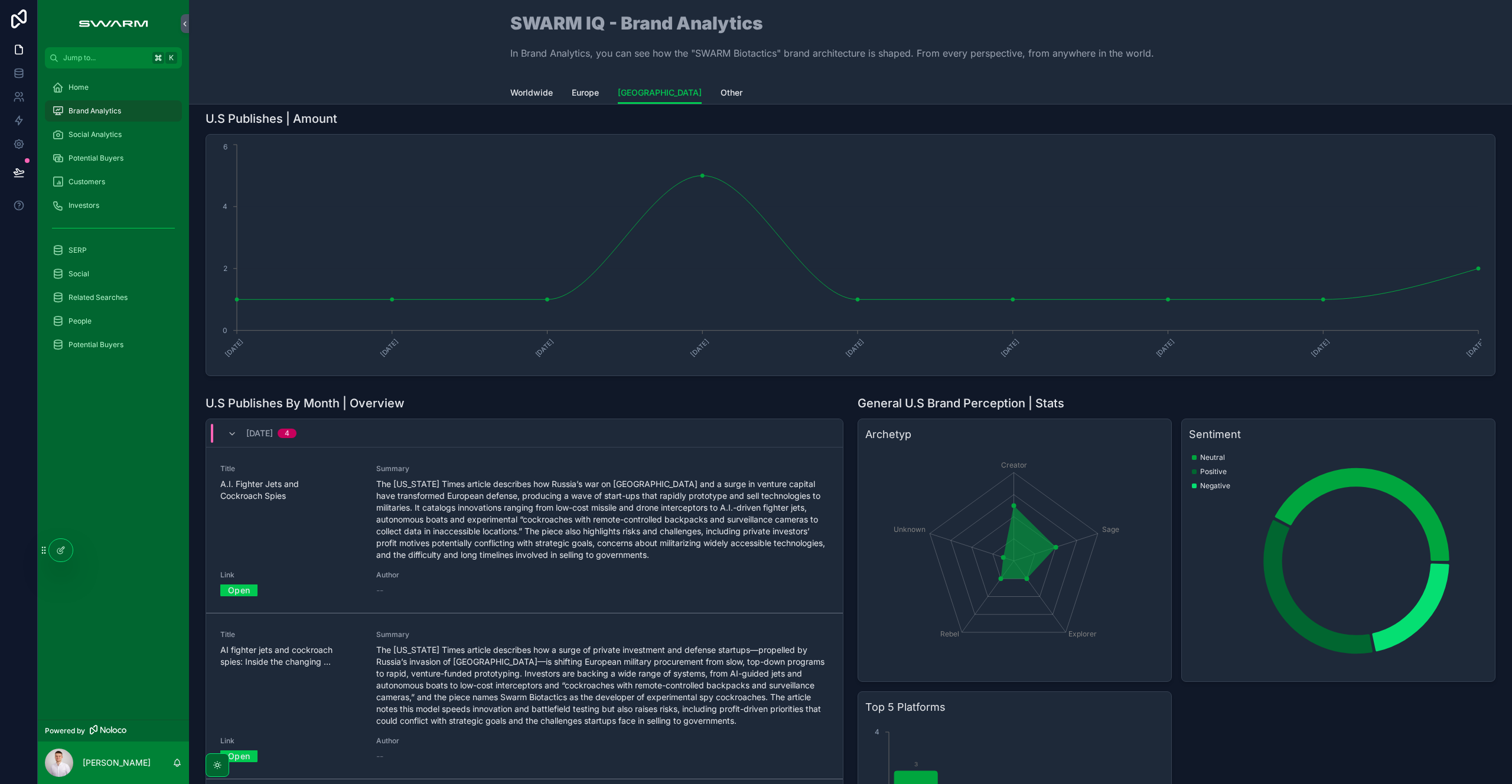
scroll to position [0, 0]
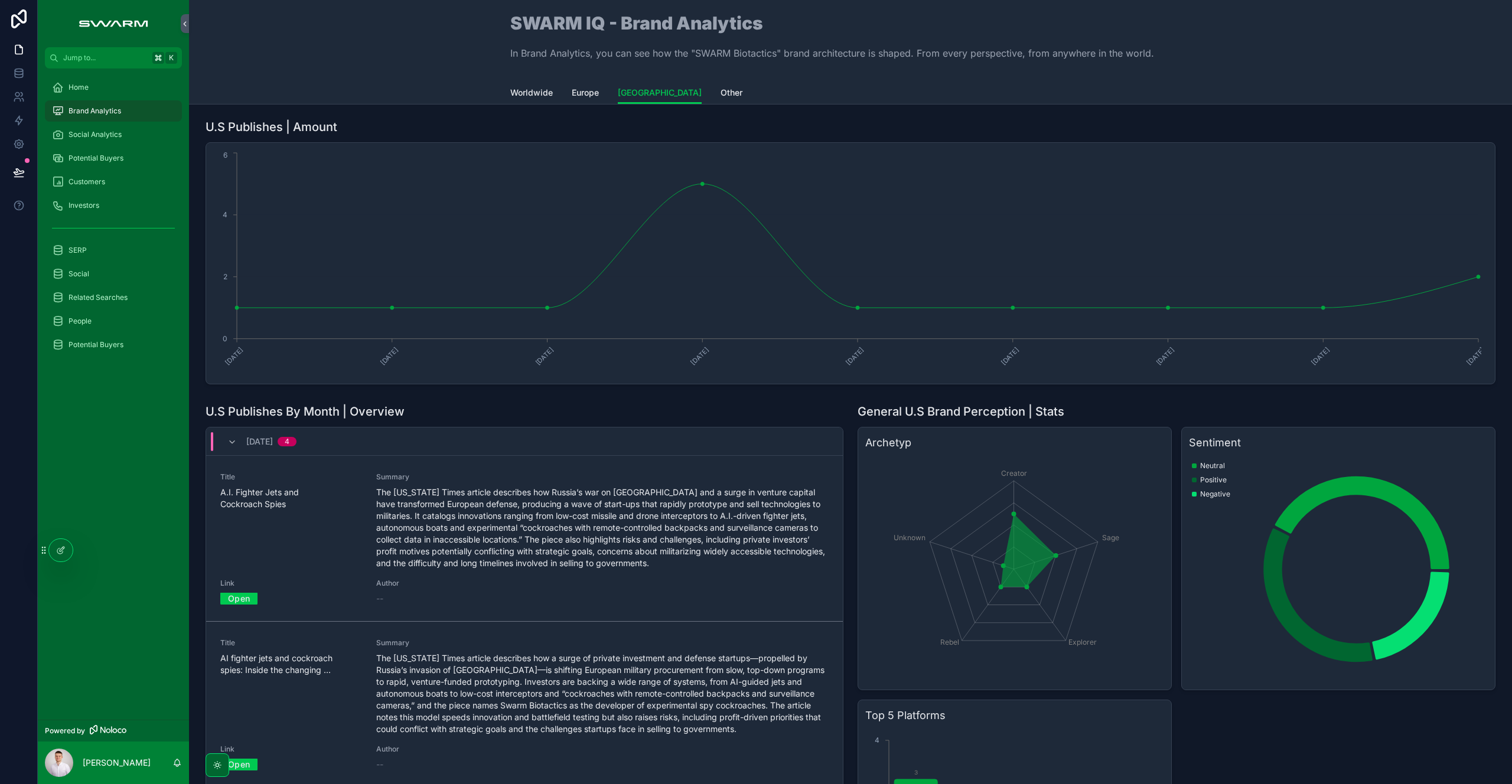
click at [227, 438] on icon "scrollable content" at bounding box center [232, 442] width 10 height 10
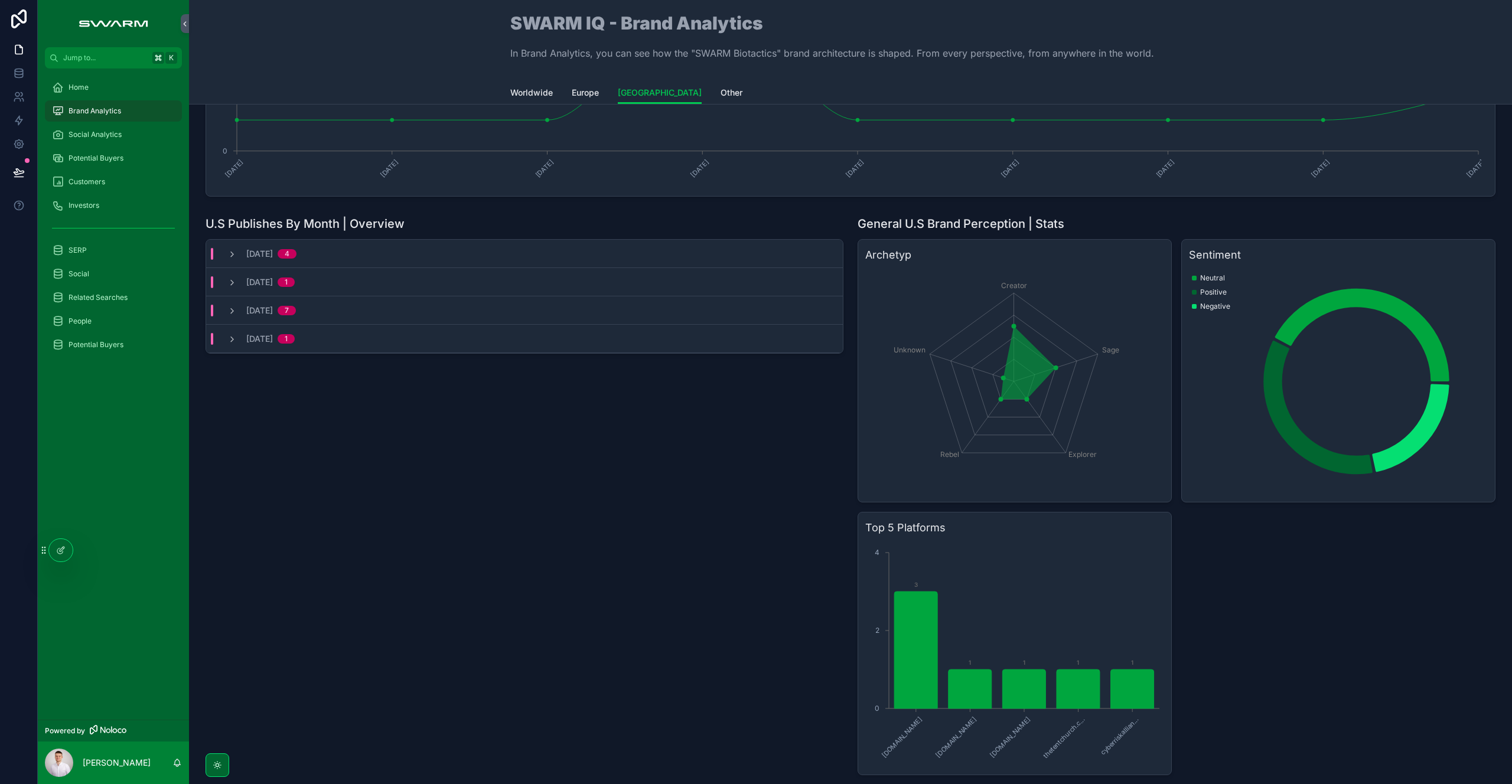
scroll to position [202, 0]
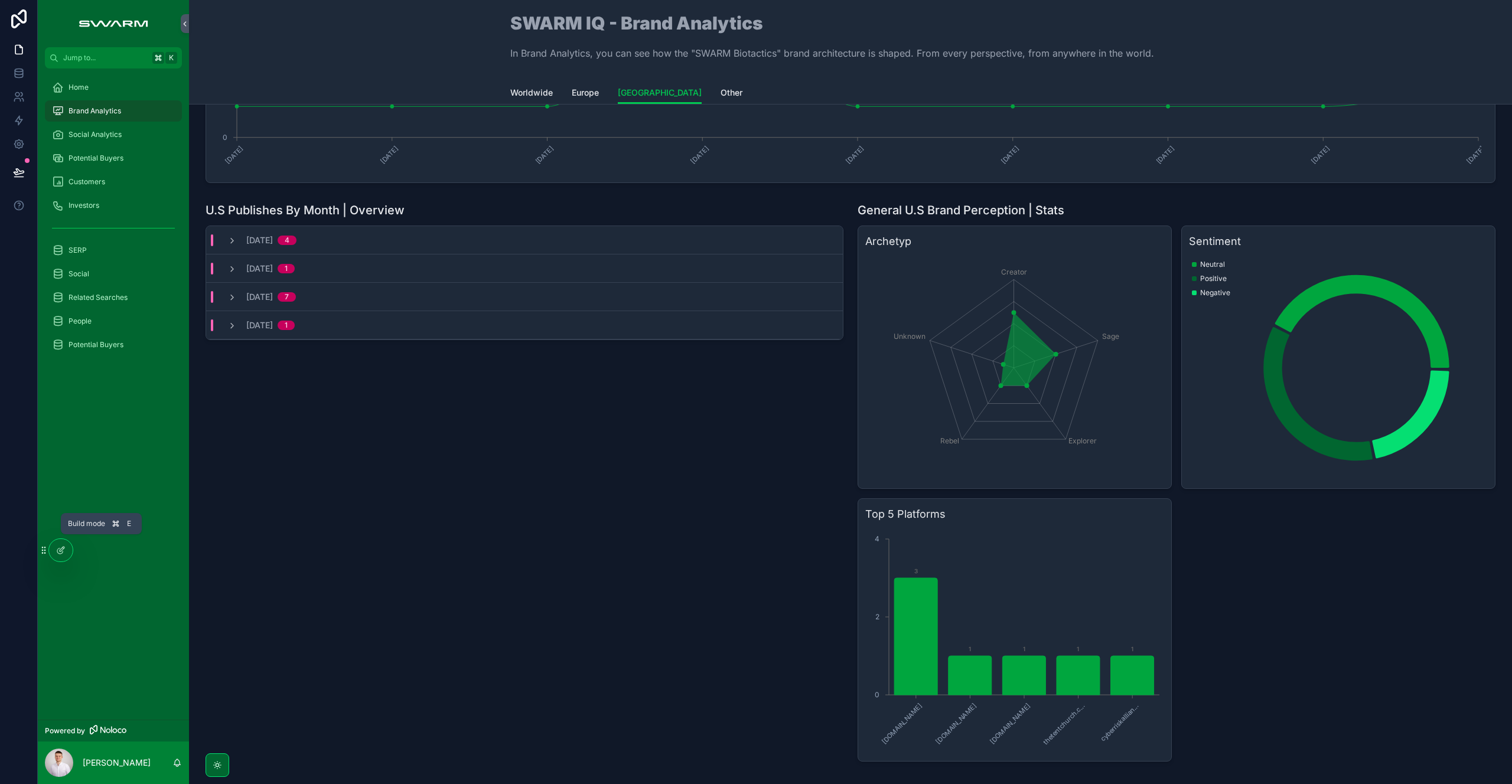
click at [60, 552] on icon at bounding box center [61, 550] width 10 height 10
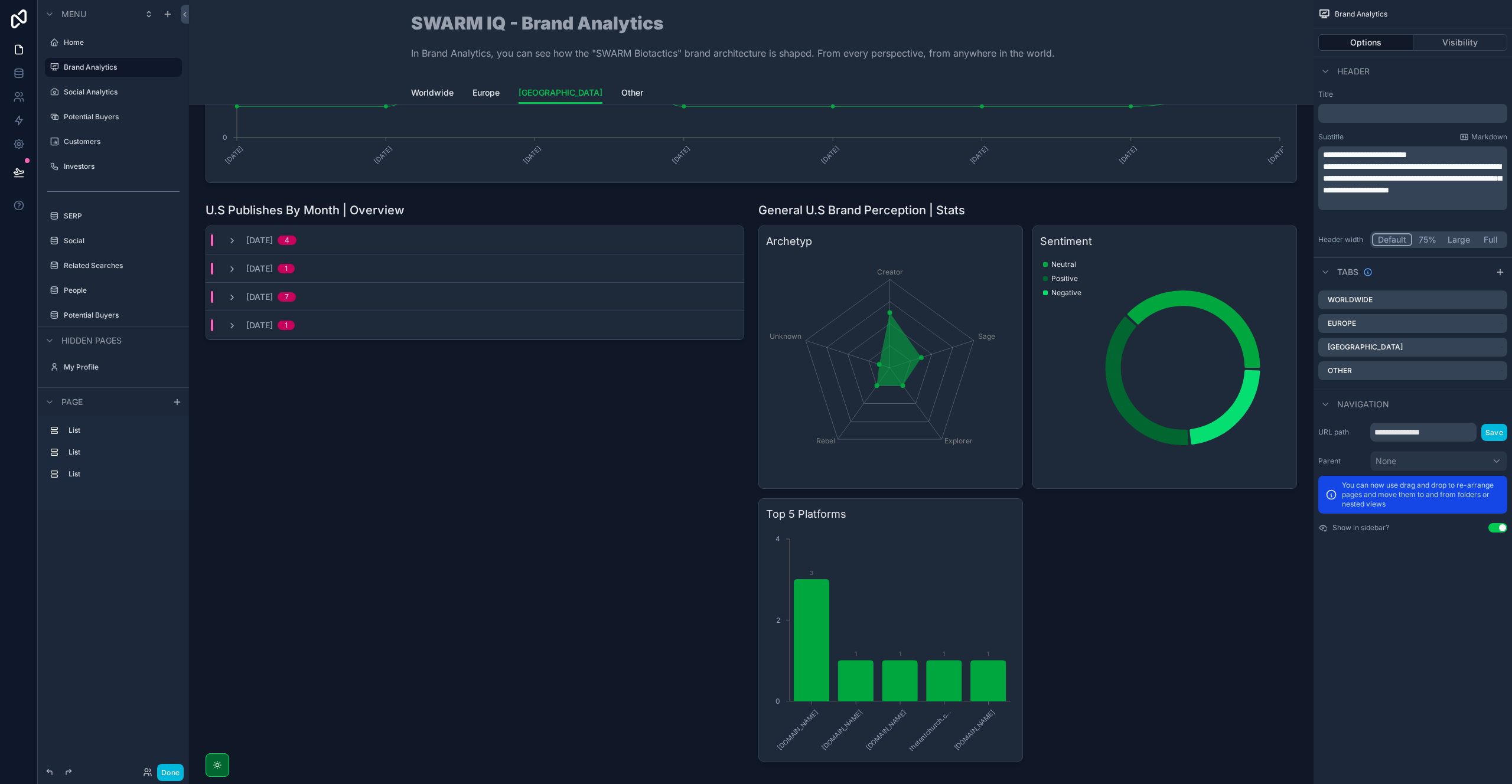
click at [975, 234] on div "scrollable content" at bounding box center [1027, 482] width 552 height 569
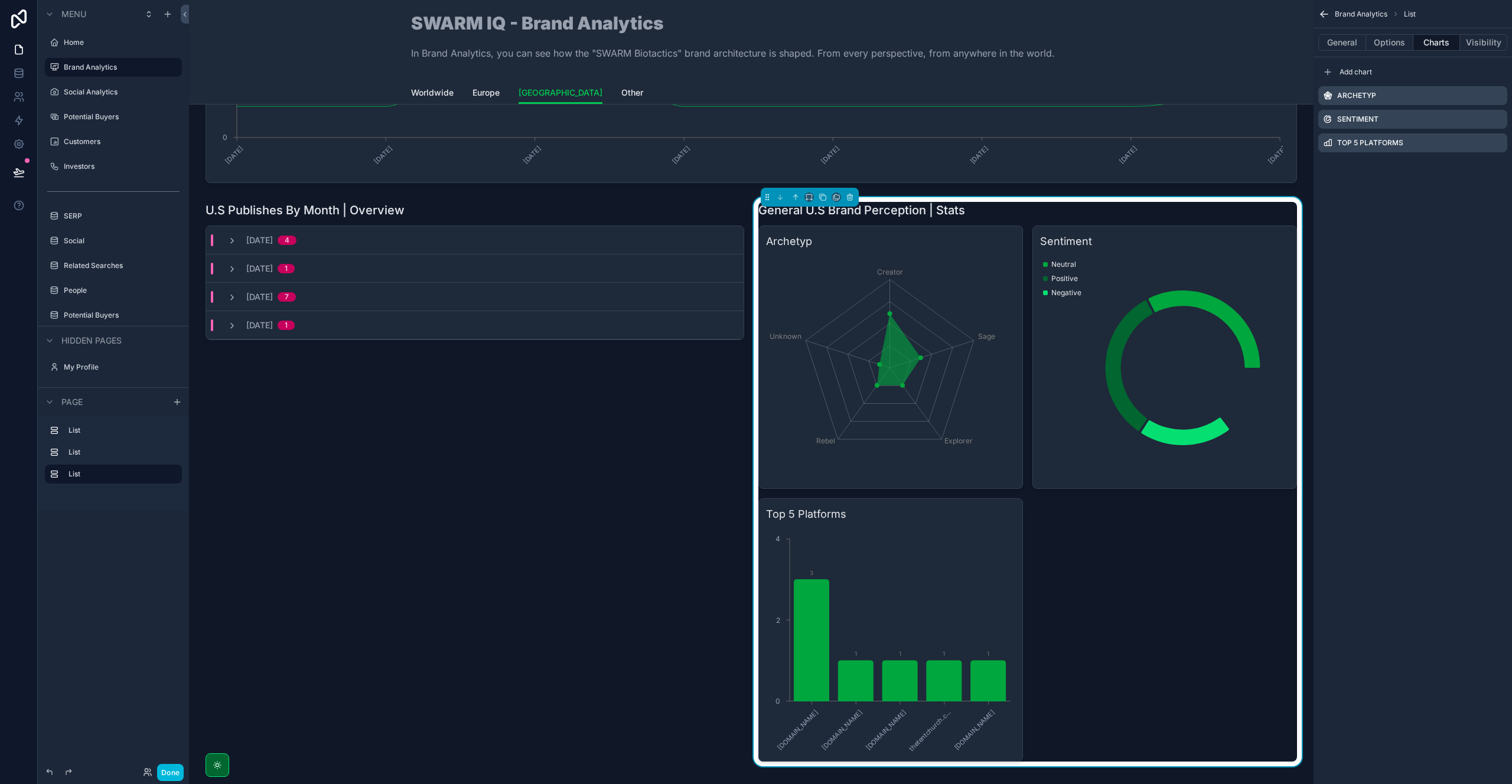
click at [0, 0] on icon "scrollable content" at bounding box center [0, 0] width 0 height 0
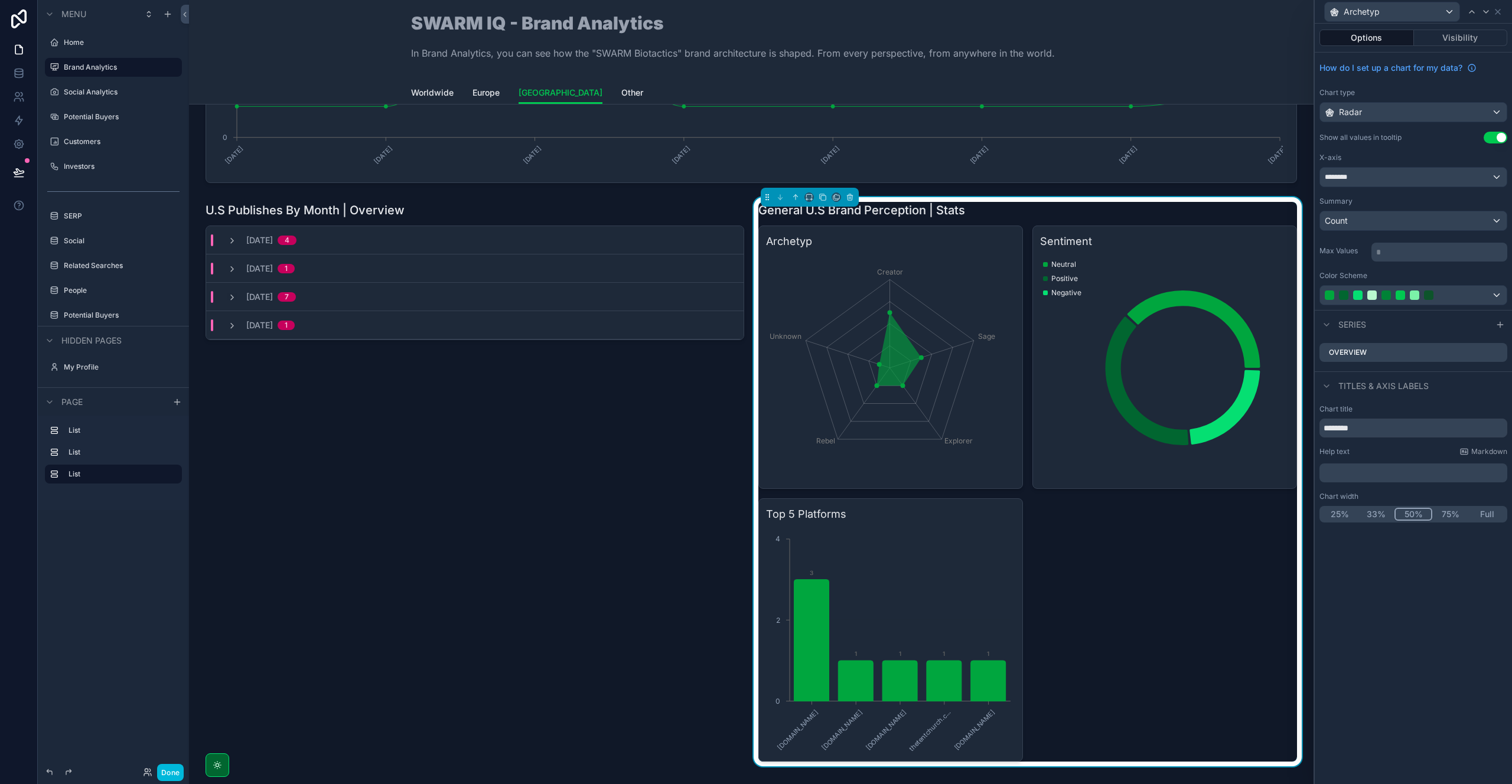
click at [0, 0] on icon at bounding box center [0, 0] width 0 height 0
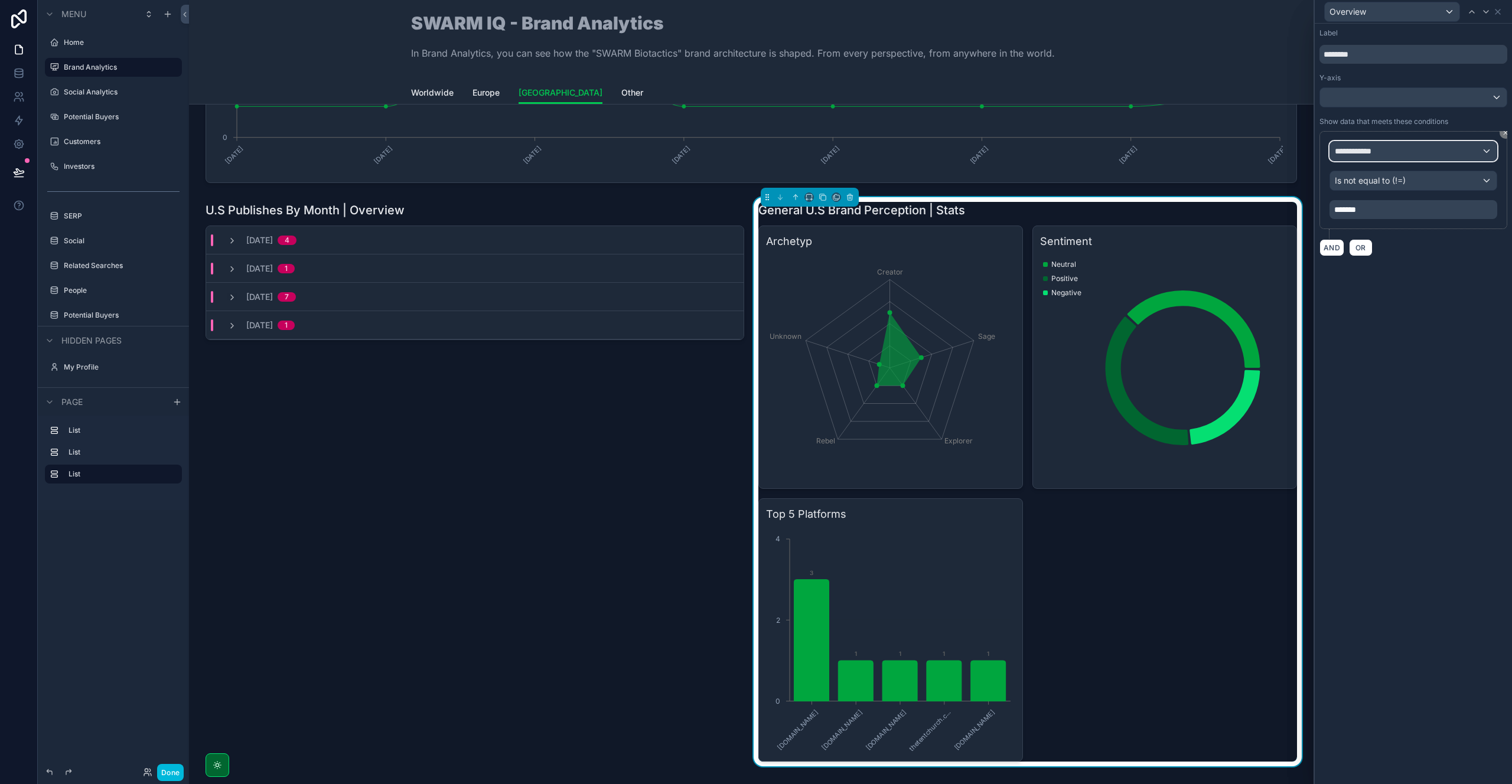
click at [1358, 148] on span "**********" at bounding box center [1357, 151] width 44 height 11
click at [1363, 221] on div "Row values Row values" at bounding box center [1361, 221] width 44 height 28
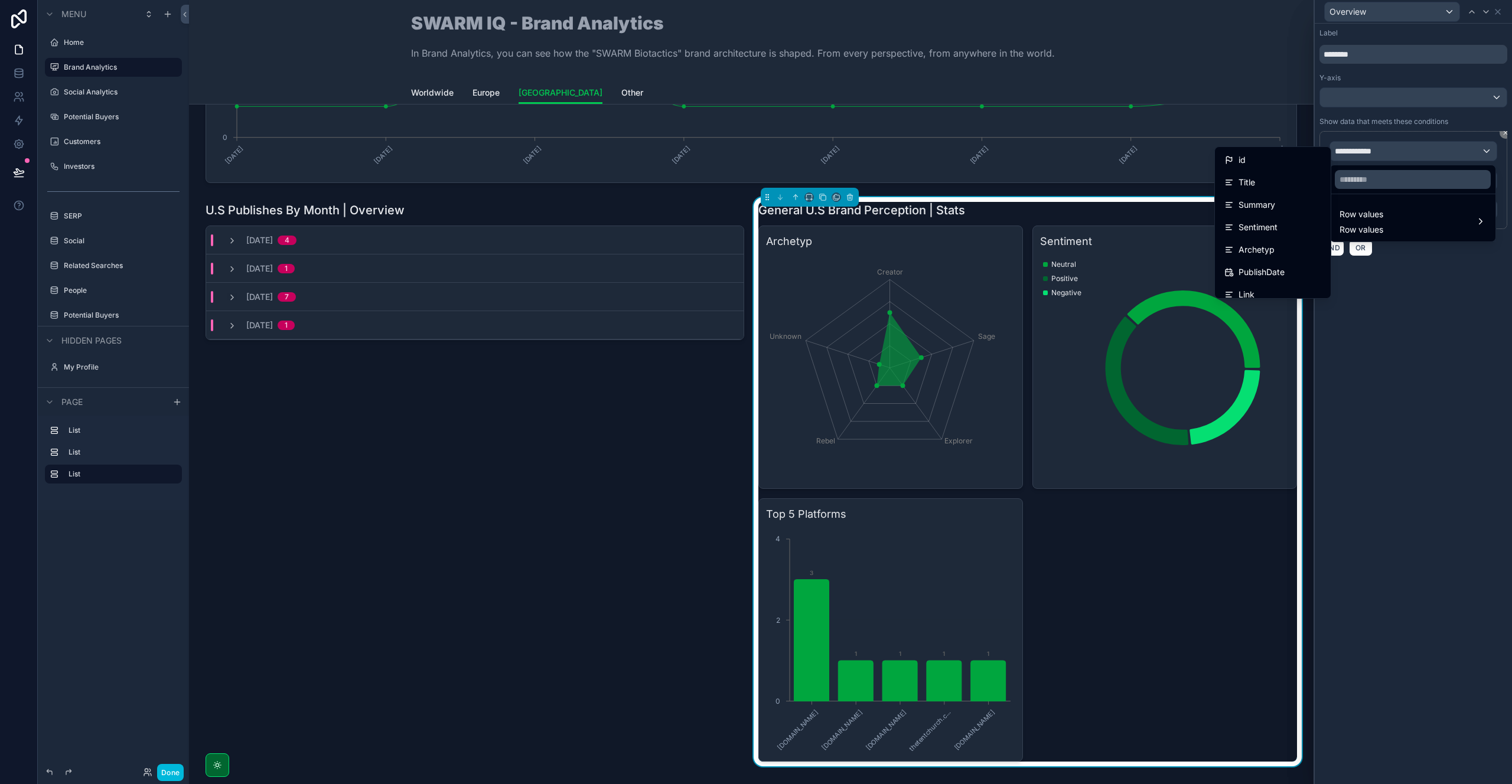
click at [1275, 165] on div "id" at bounding box center [1272, 160] width 97 height 14
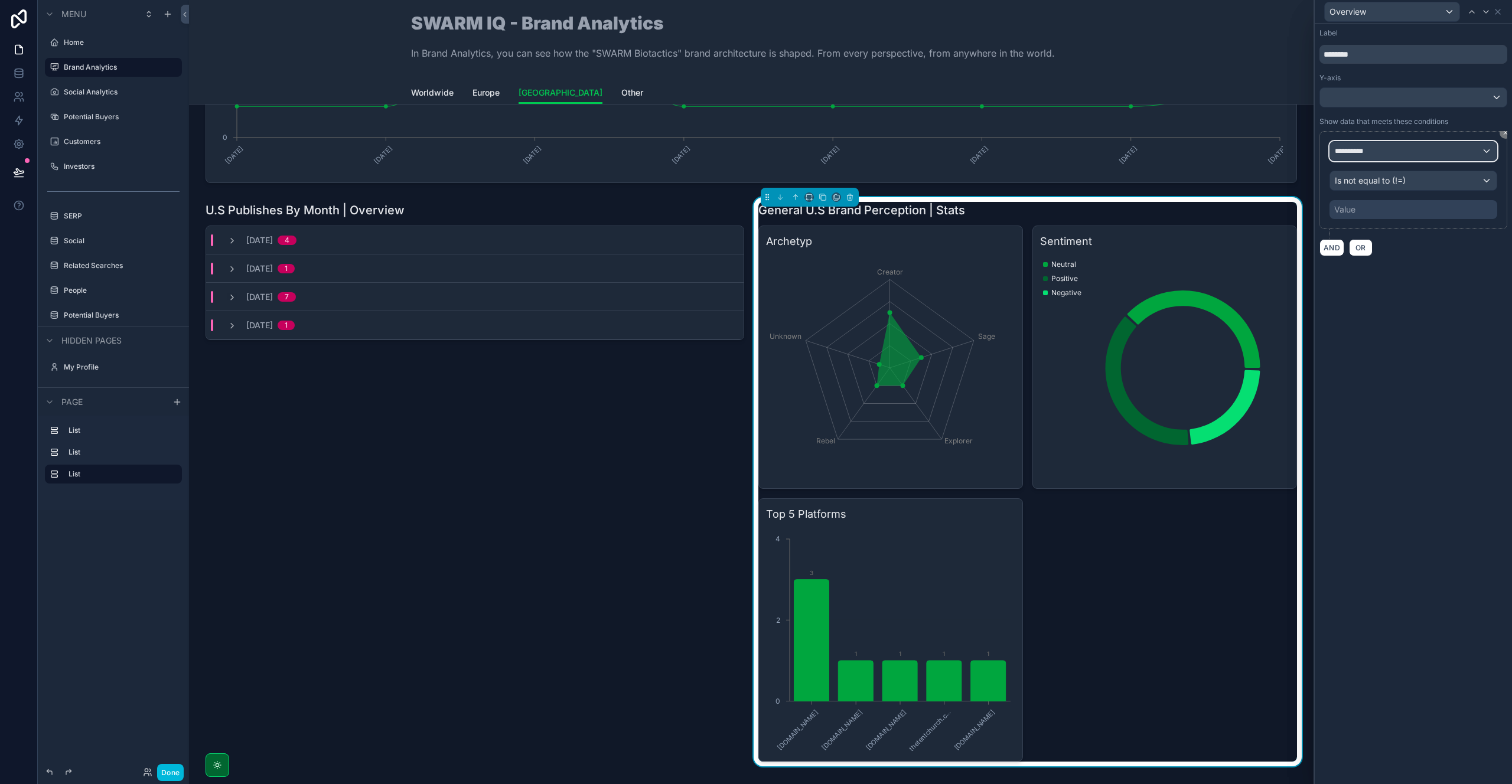
click at [1393, 155] on div "**********" at bounding box center [1412, 151] width 167 height 18
click at [1367, 227] on span "Row values" at bounding box center [1361, 229] width 44 height 11
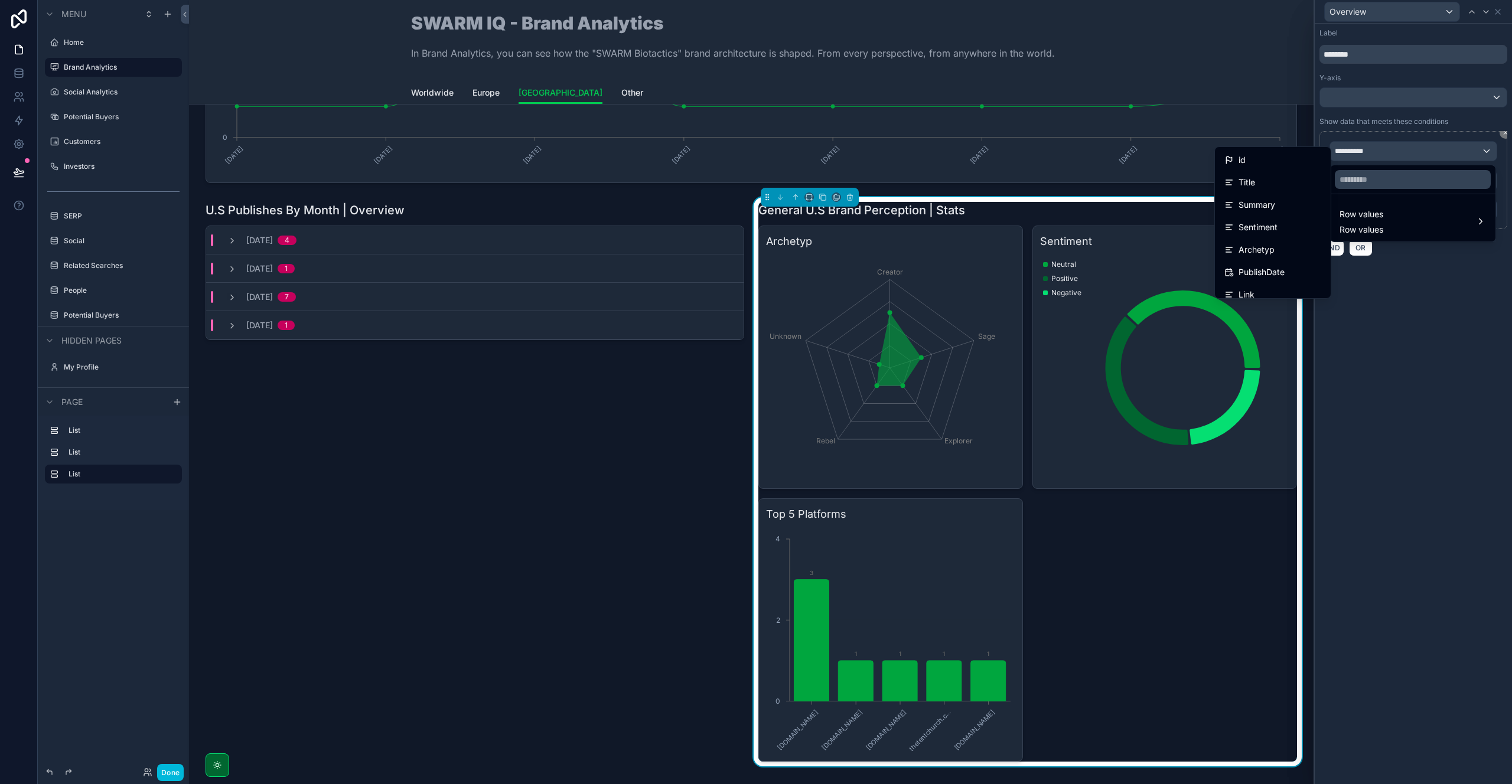
click at [1266, 255] on div "Archetyp" at bounding box center [1272, 249] width 97 height 14
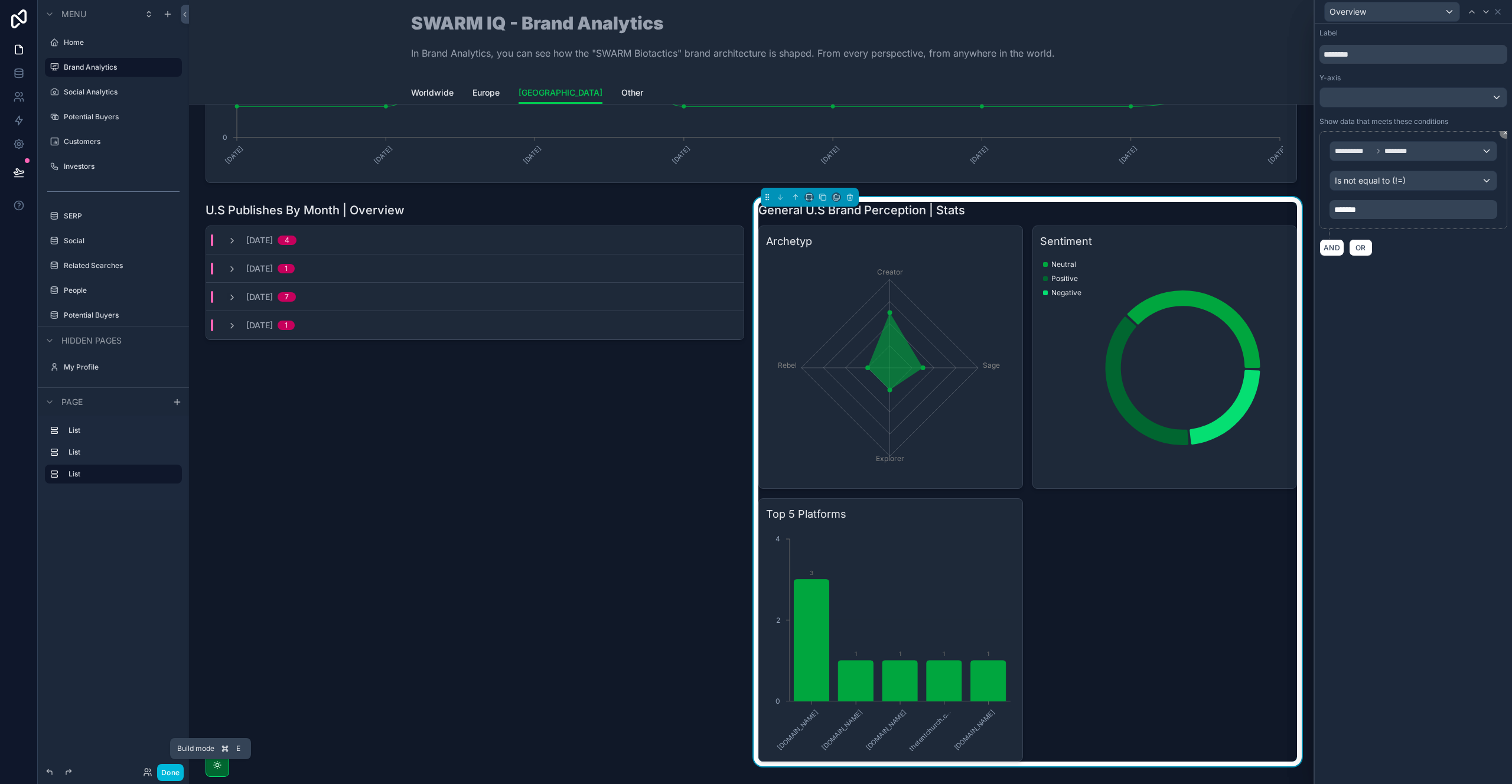
click at [167, 771] on button "Done" at bounding box center [170, 772] width 26 height 17
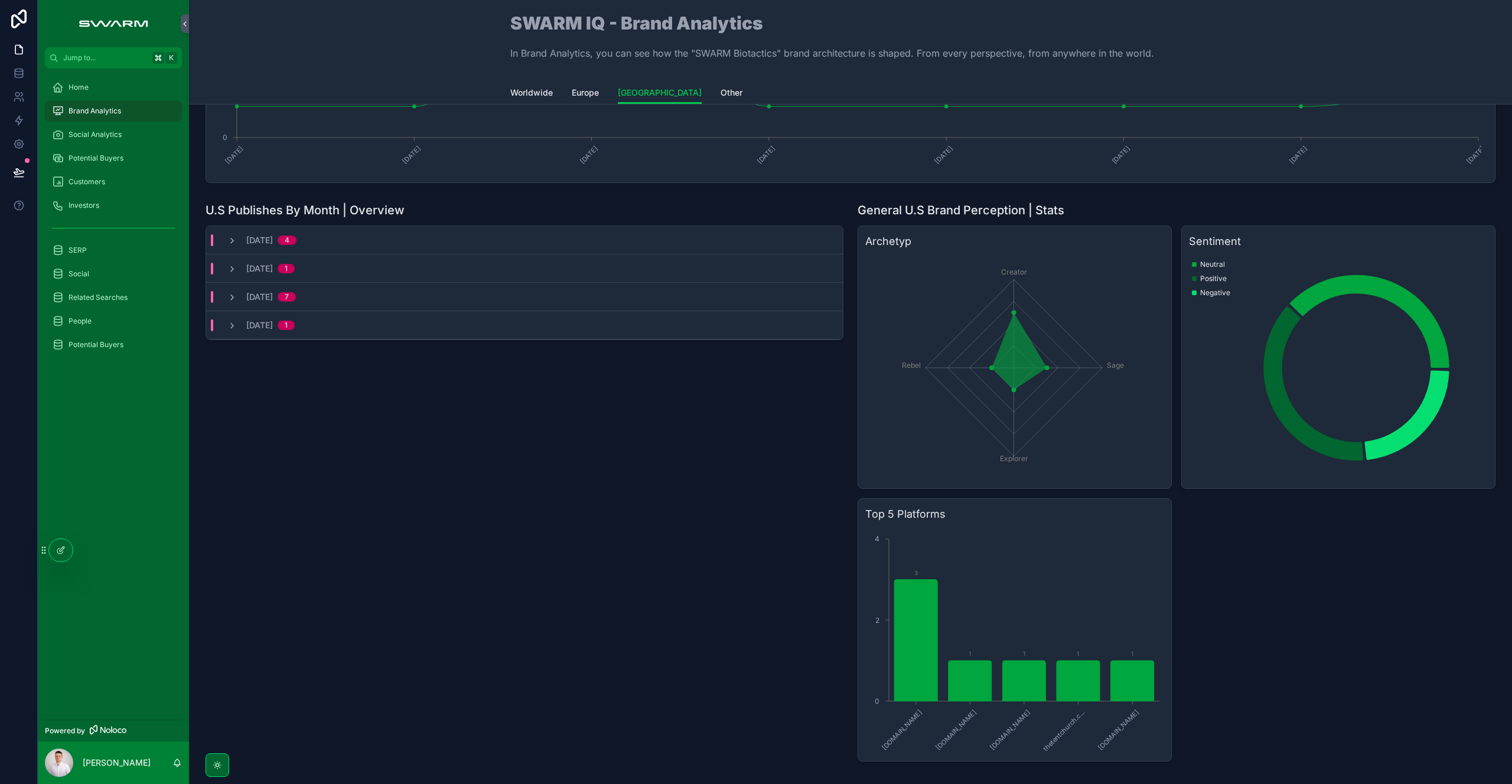
drag, startPoint x: 248, startPoint y: 325, endPoint x: 242, endPoint y: 327, distance: 6.3
click at [242, 327] on div "April, 2025 1" at bounding box center [261, 325] width 67 height 11
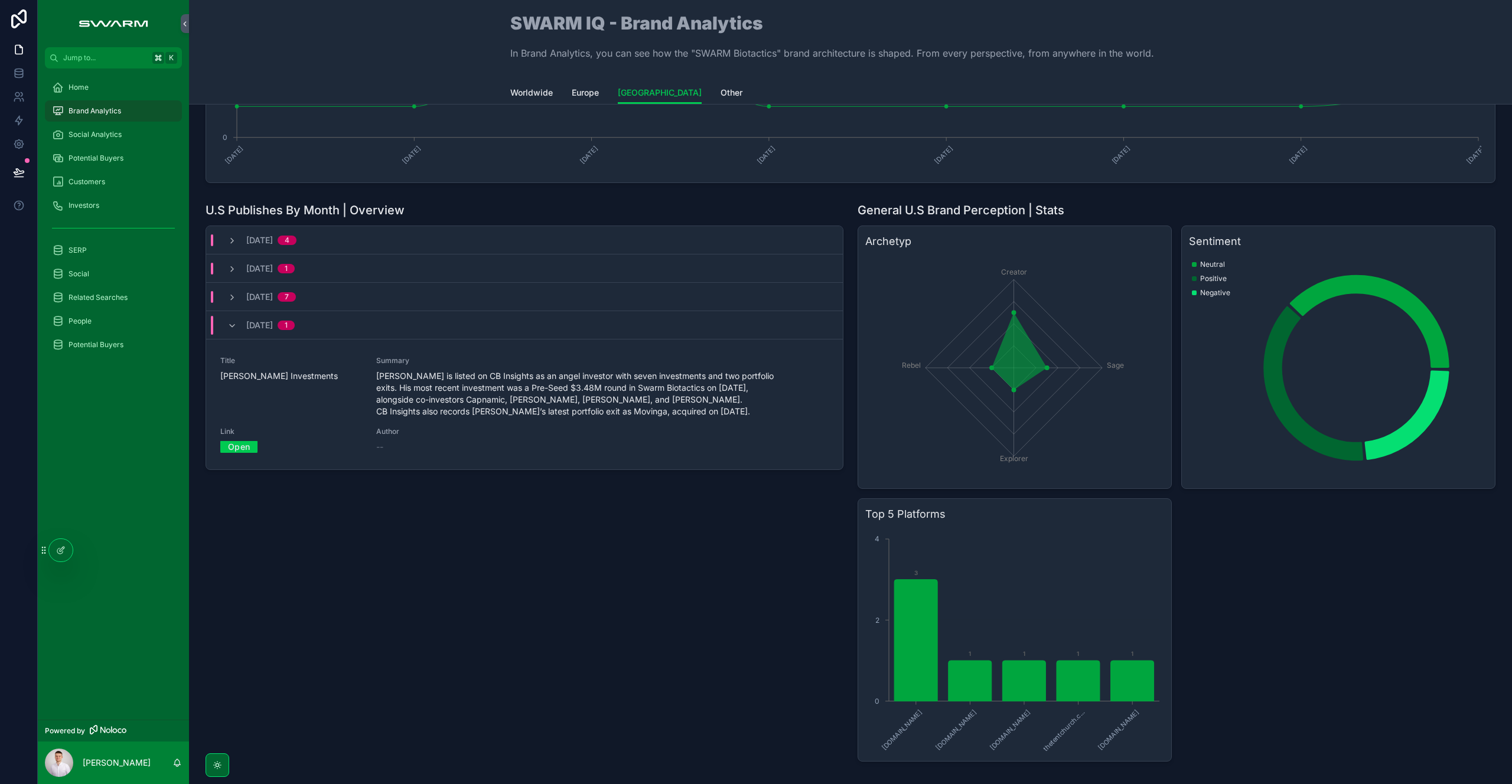
click at [241, 323] on div "April, 2025 1" at bounding box center [261, 325] width 67 height 18
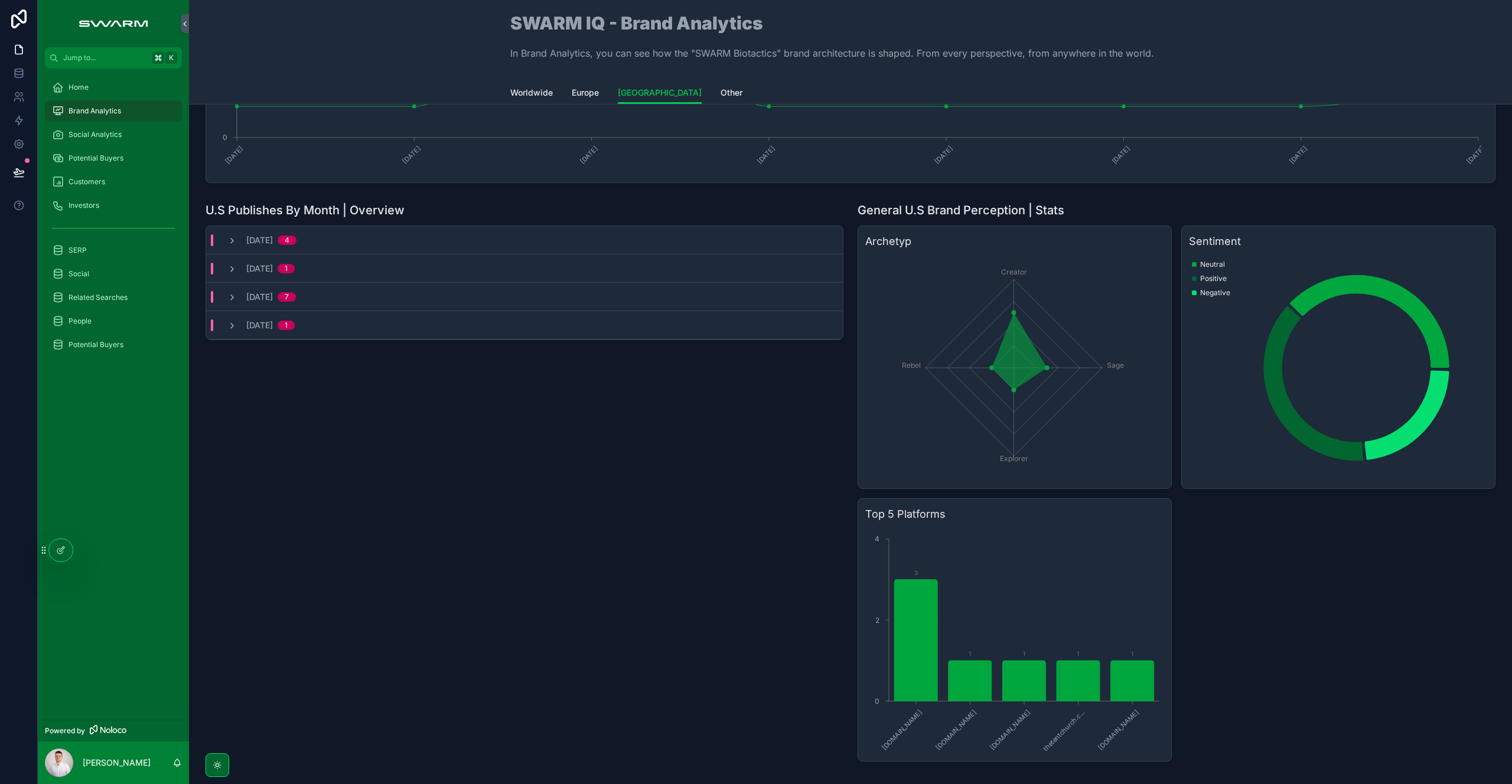
click at [240, 299] on div "July, 2025 7" at bounding box center [262, 296] width 69 height 11
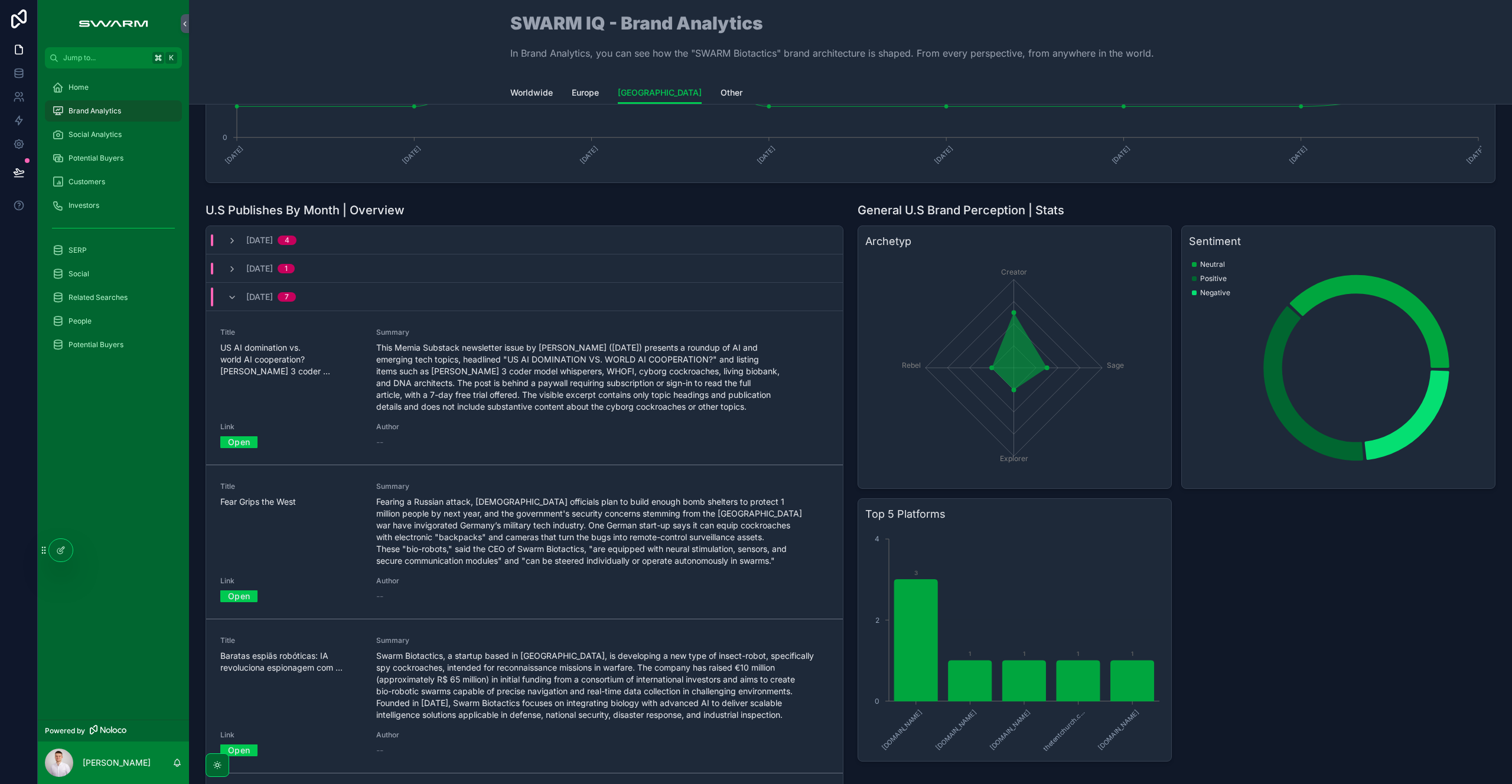
click at [241, 299] on div "July, 2025 7" at bounding box center [262, 296] width 69 height 18
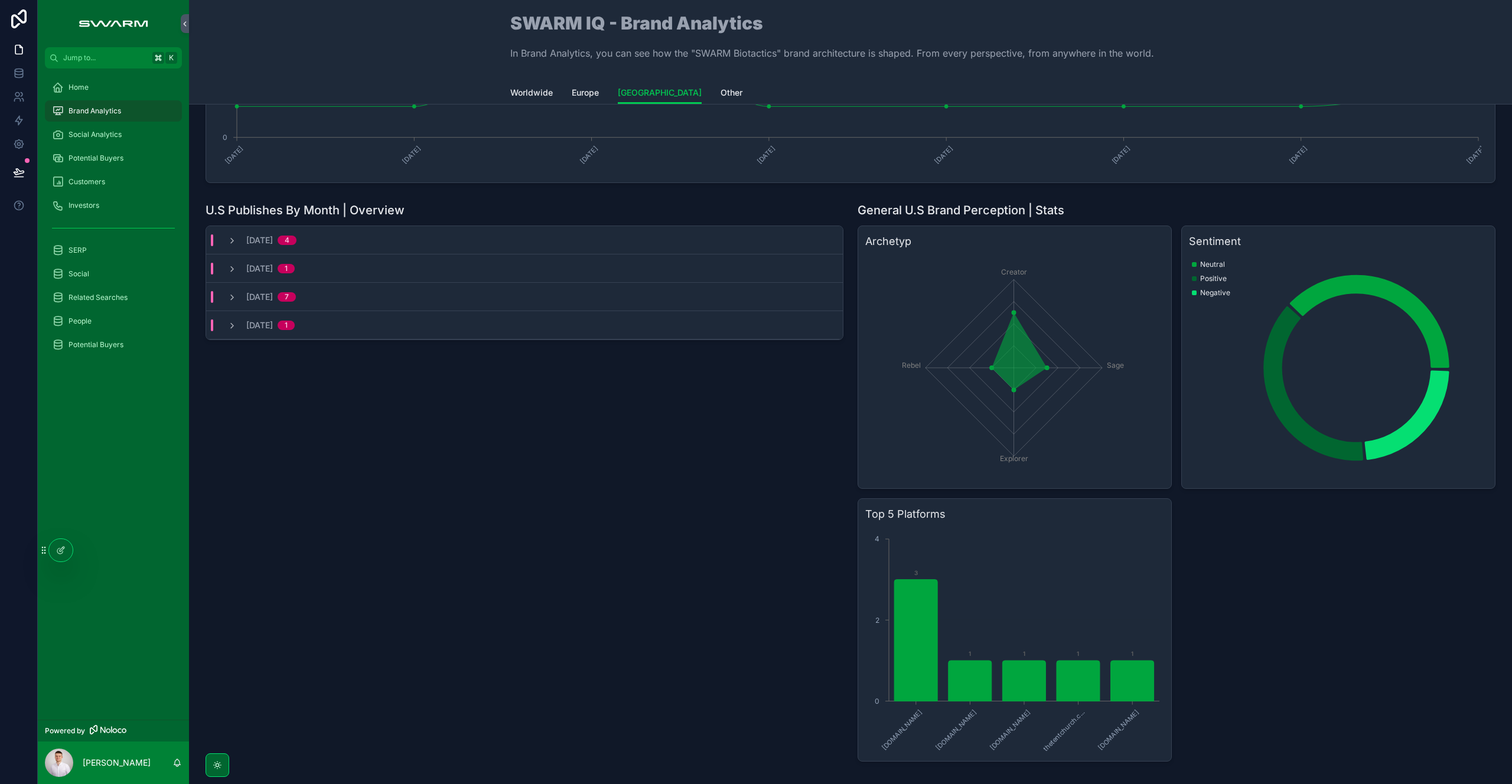
click at [230, 271] on icon "scrollable content" at bounding box center [232, 269] width 10 height 10
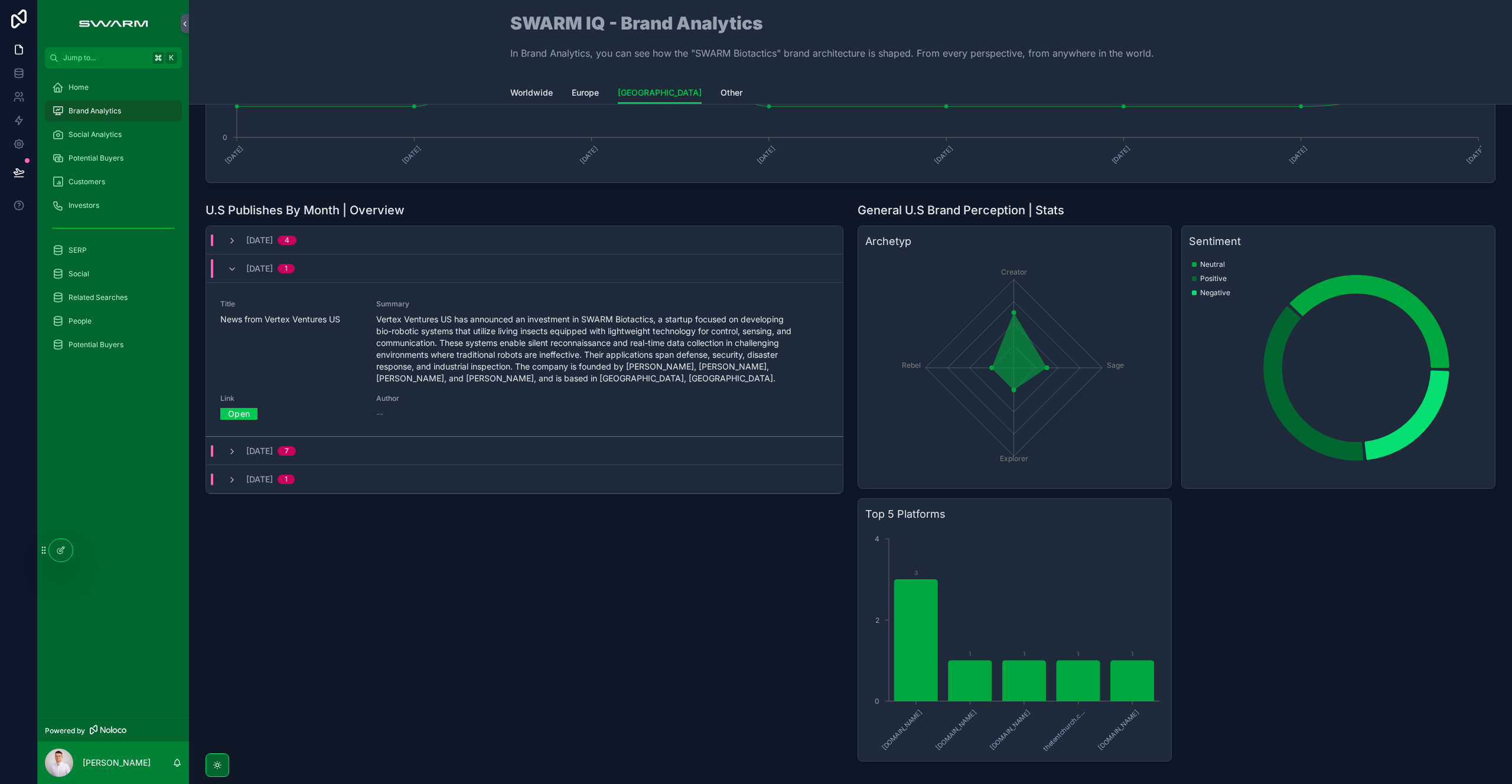
click at [230, 271] on icon "scrollable content" at bounding box center [232, 269] width 10 height 10
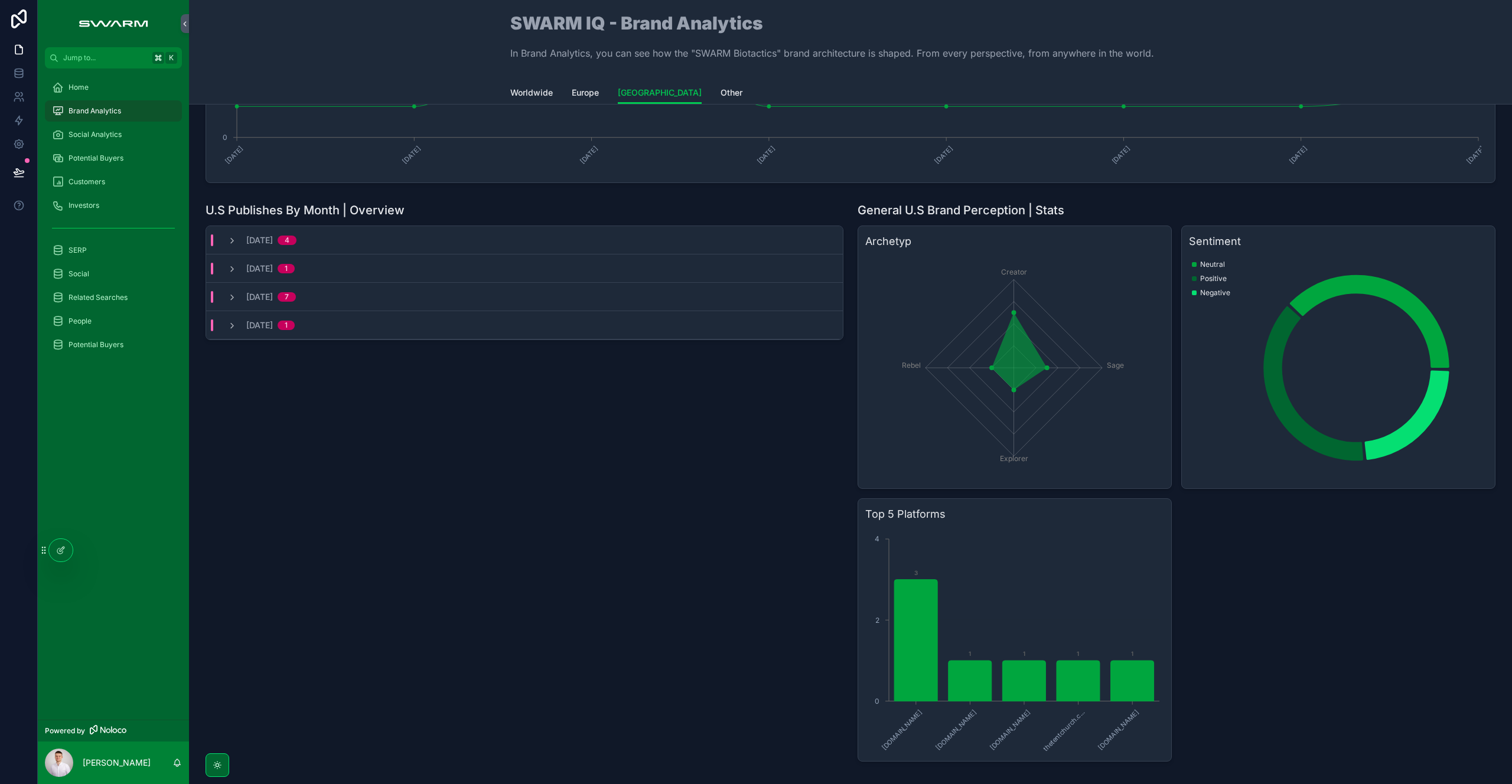
click at [234, 247] on div "September, 2025 4" at bounding box center [524, 240] width 636 height 28
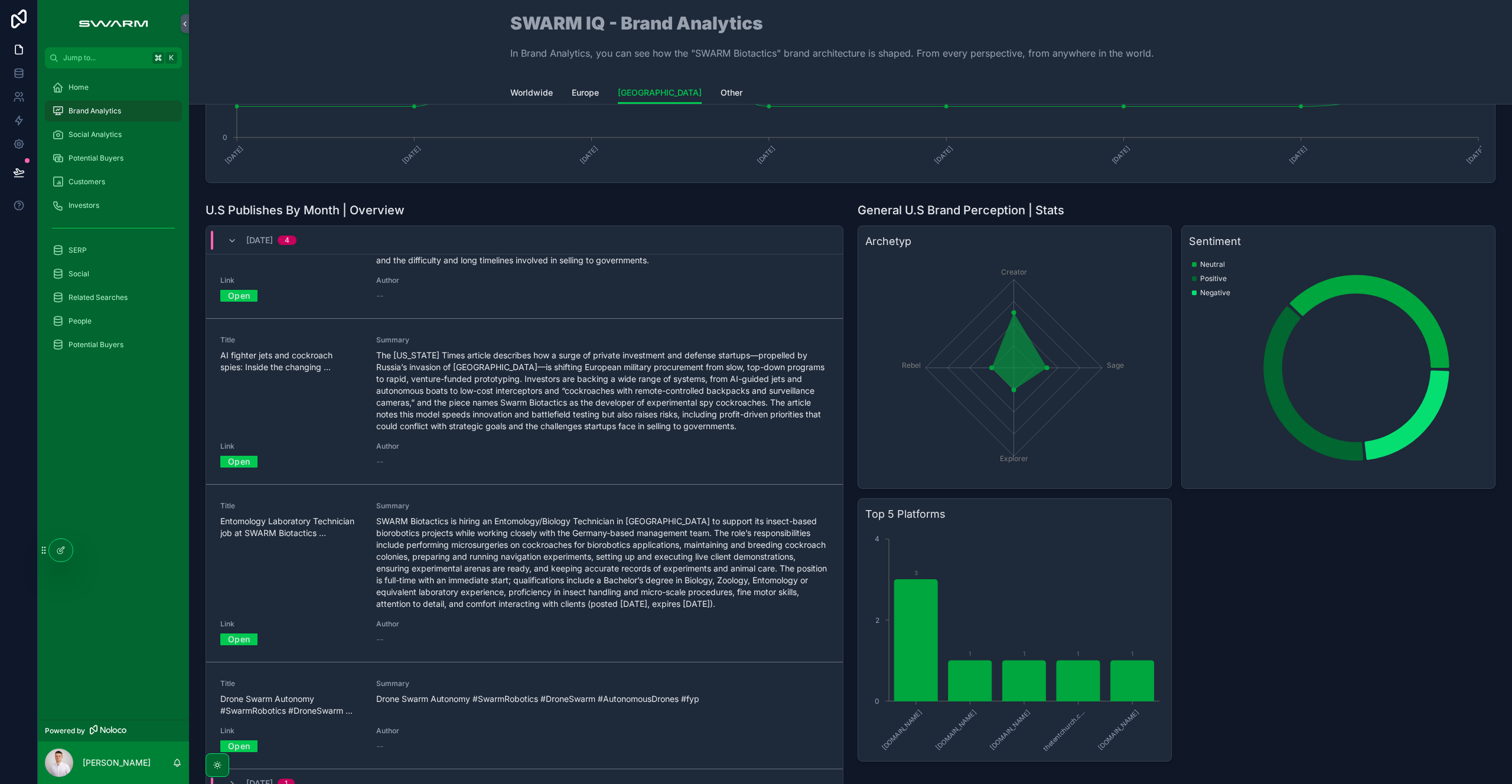
scroll to position [155, 0]
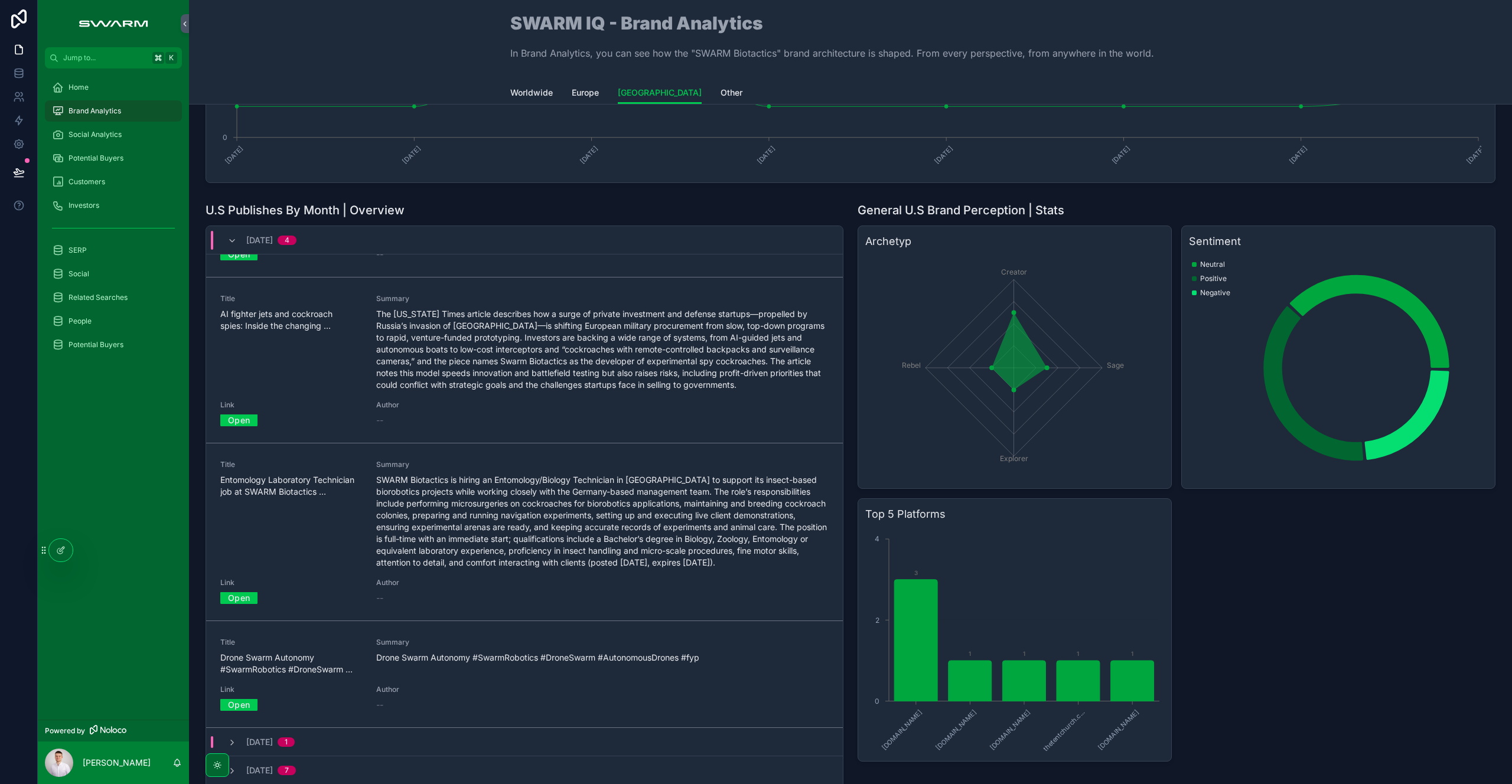
click at [241, 599] on link "Open" at bounding box center [239, 597] width 37 height 18
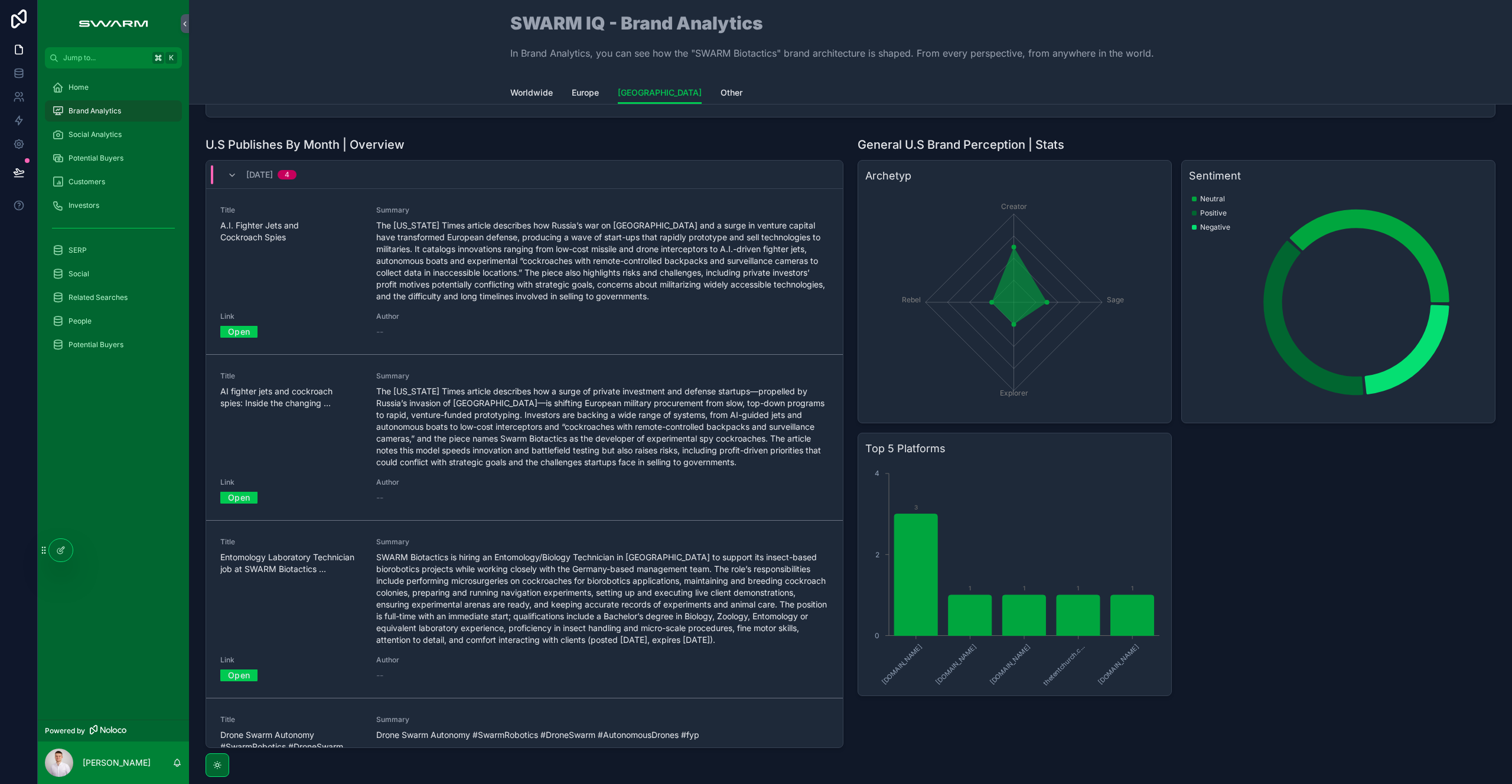
scroll to position [0, 0]
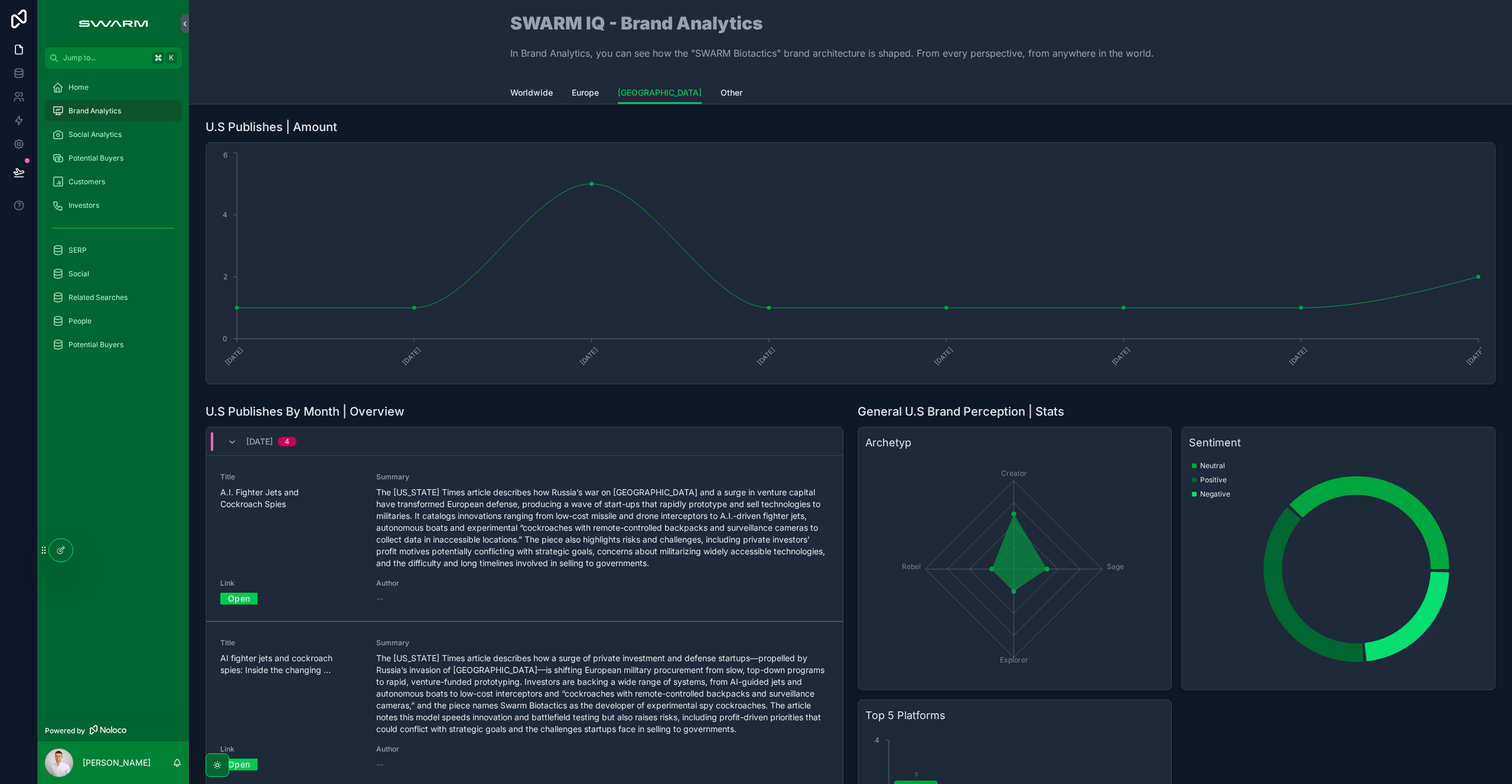
click at [223, 430] on div "September, 2025 4" at bounding box center [524, 441] width 636 height 28
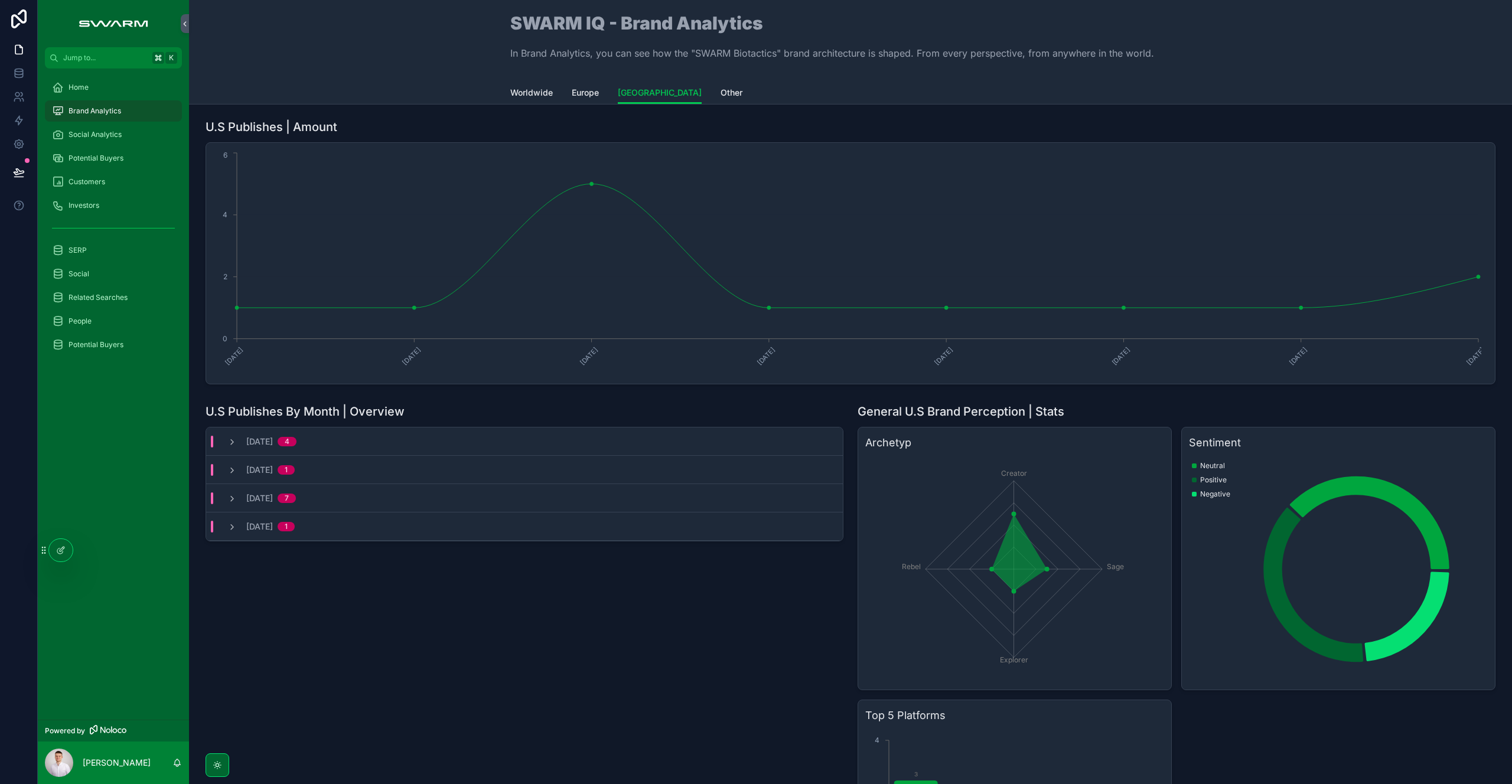
click at [522, 92] on span "Worldwide" at bounding box center [531, 92] width 42 height 11
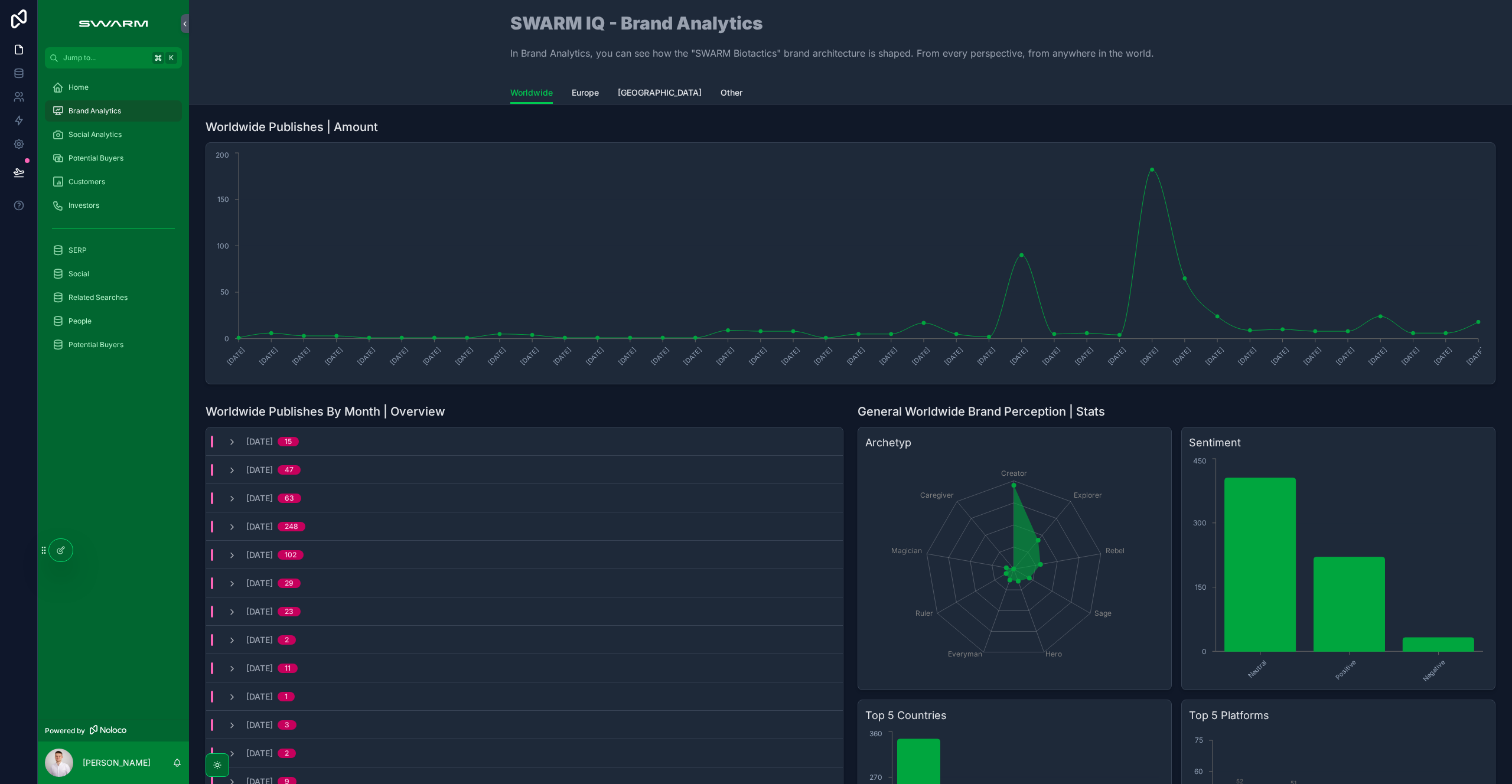
click at [121, 83] on div "Home" at bounding box center [113, 86] width 122 height 18
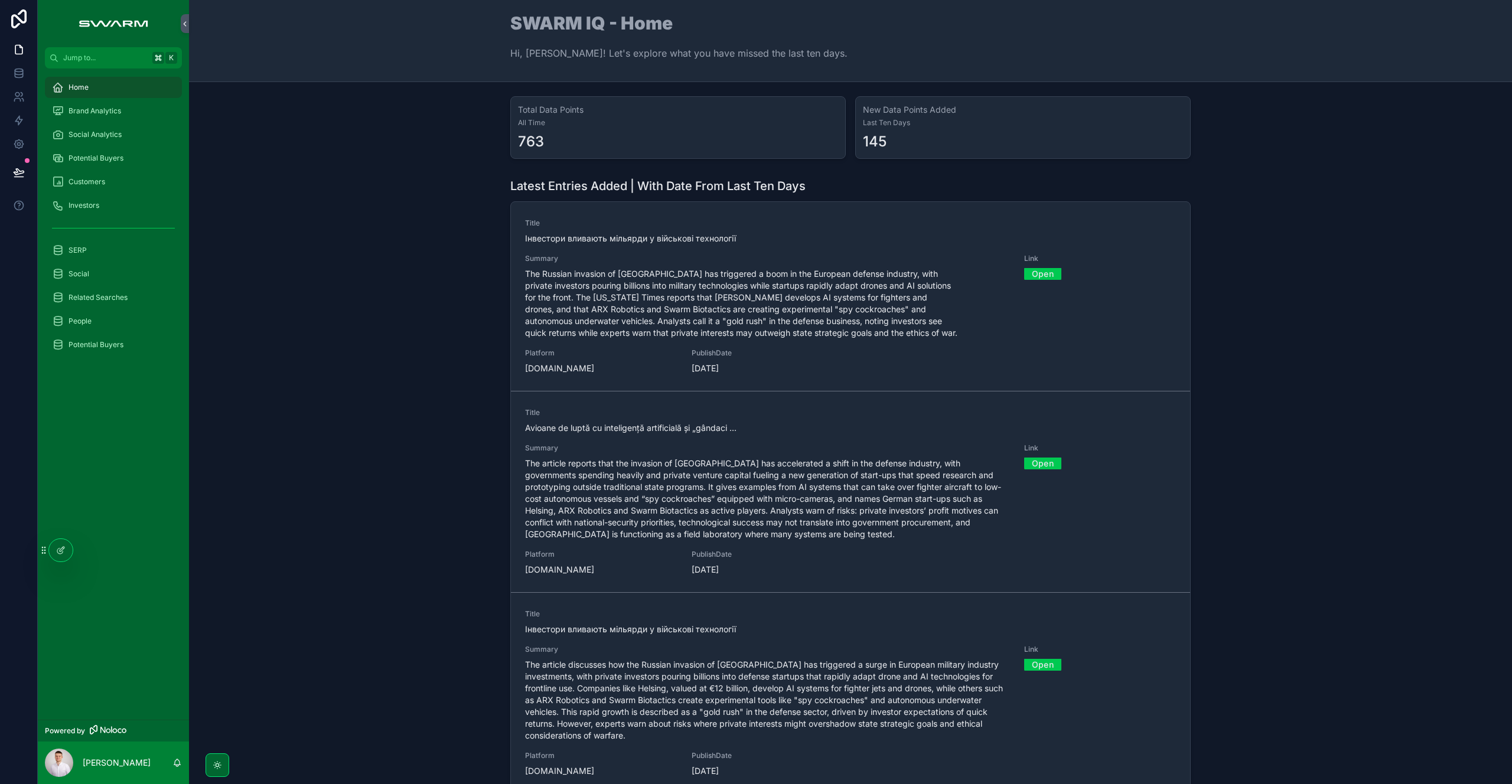
click at [89, 87] on div "Home" at bounding box center [113, 86] width 122 height 18
click at [334, 337] on div "Latest Entries Added | With Date From Last Ten Days Title Інвестори вливають мі…" at bounding box center [850, 485] width 1304 height 625
